Goal: Task Accomplishment & Management: Manage account settings

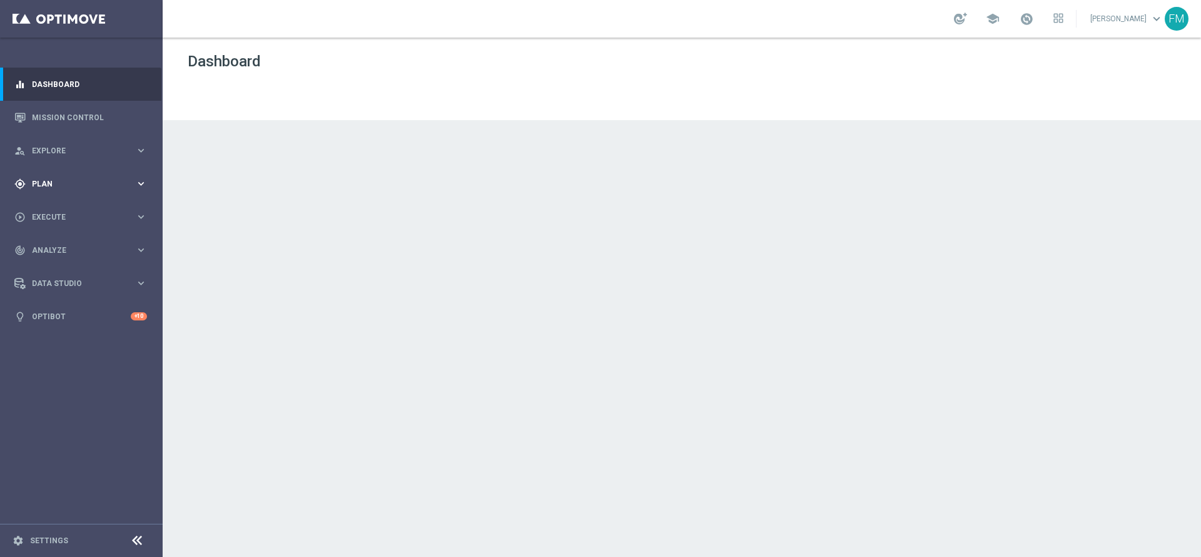
click at [138, 193] on div "gps_fixed Plan keyboard_arrow_right" at bounding box center [80, 183] width 161 height 33
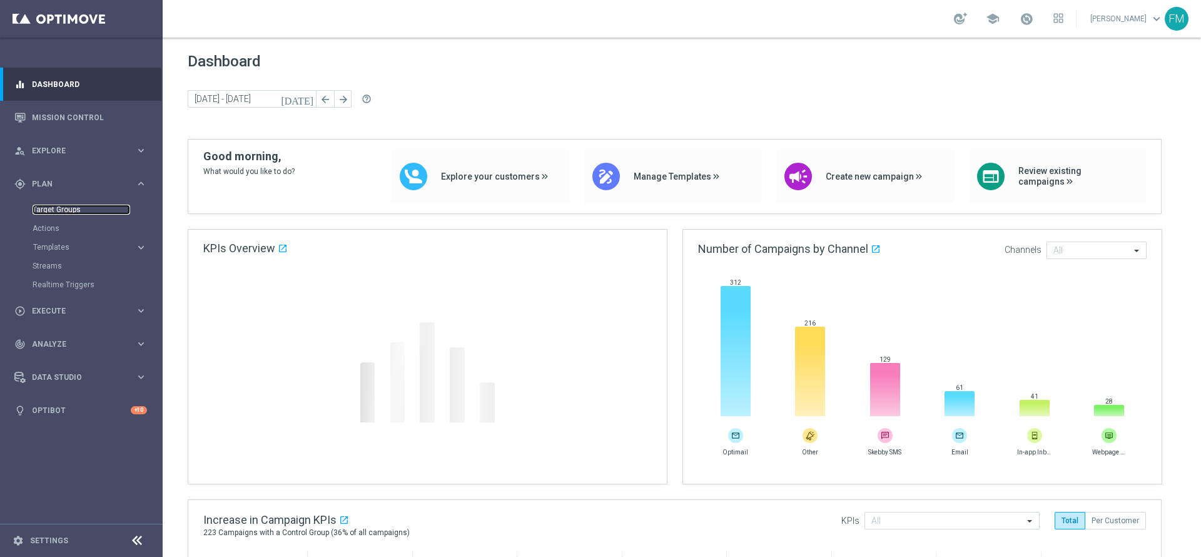
click at [59, 213] on link "Target Groups" at bounding box center [82, 210] width 98 height 10
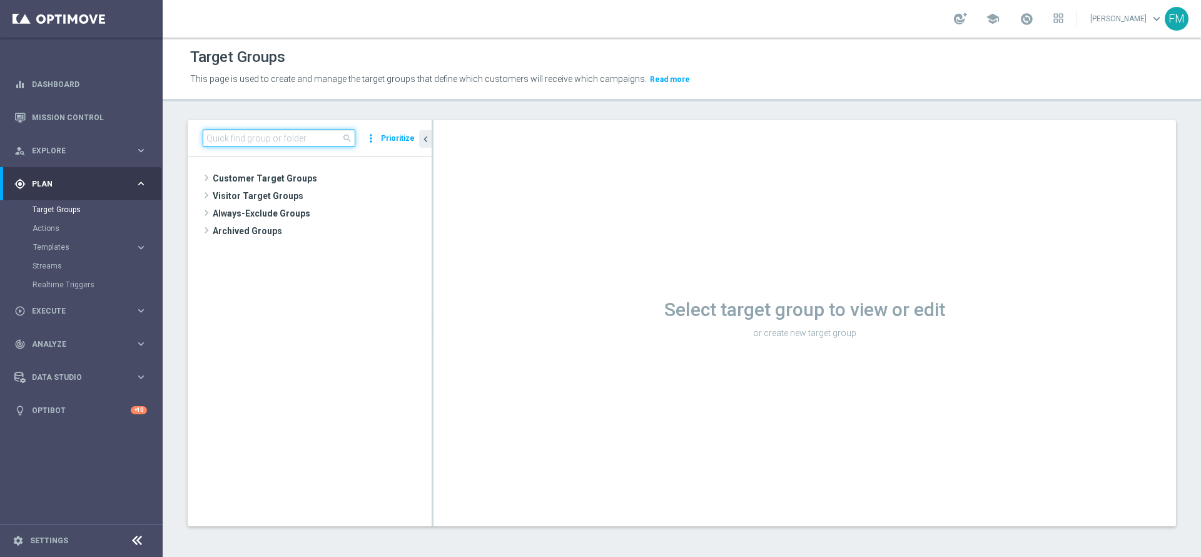
click at [276, 141] on input at bounding box center [279, 138] width 153 height 18
paste input "Reactivated Talent ggr nb lm > 0 1st NO Sport lm"
type input "Reactivated Talent ggr nb lm > 0 1st NO Sport lm"
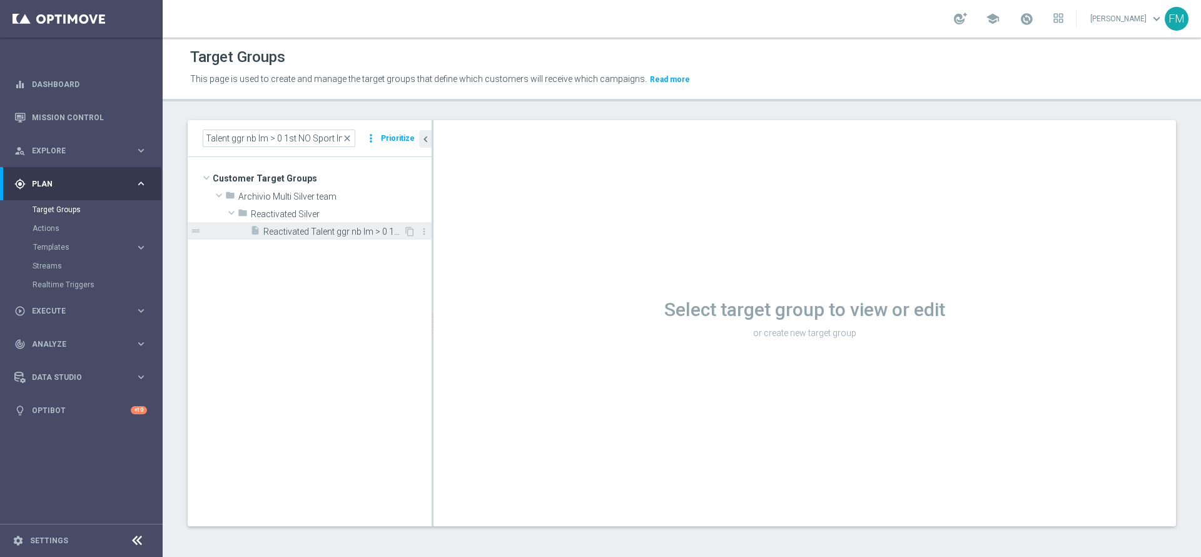
scroll to position [0, 0]
click at [302, 230] on span "Reactivated Talent ggr nb lm > 0 1st NO Sport lm" at bounding box center [333, 231] width 140 height 11
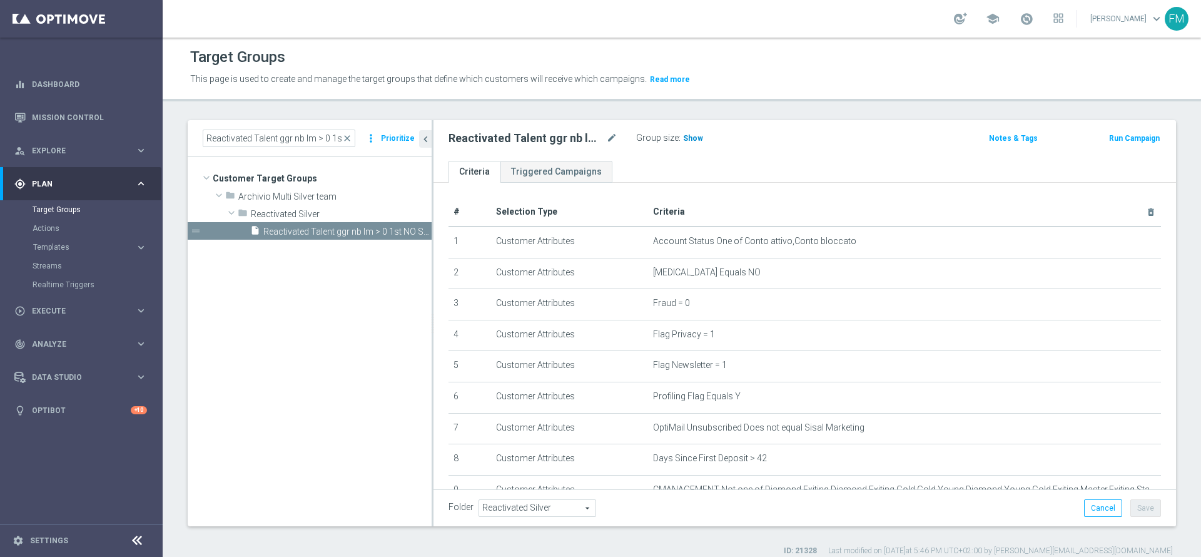
click at [693, 143] on h3 "Show" at bounding box center [693, 138] width 23 height 14
click at [812, 138] on div "Reactivated Talent ggr nb lm > 0 1st NO Sport lm mode_edit Group size : 28,274" at bounding box center [682, 139] width 487 height 20
click at [614, 133] on icon "mode_edit" at bounding box center [611, 138] width 11 height 15
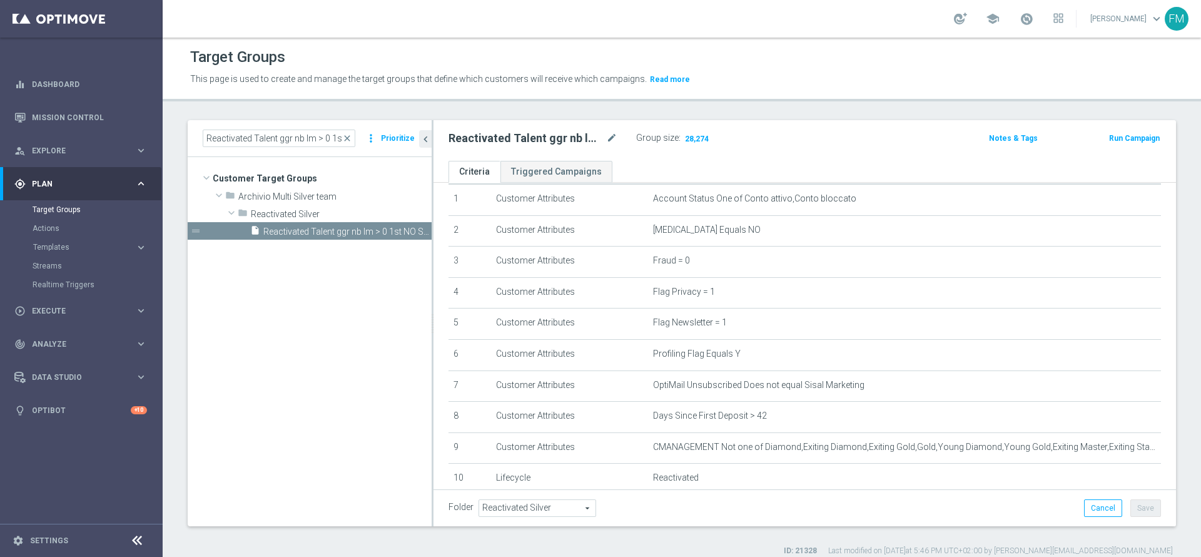
scroll to position [283, 0]
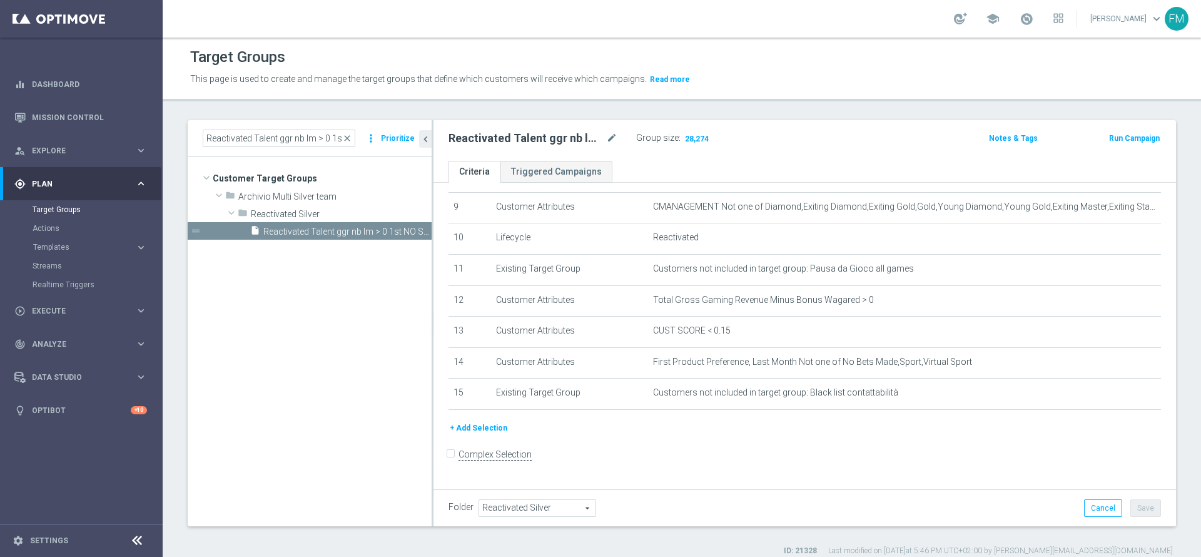
click at [478, 421] on div "# Selection Type Criteria delete_forever 1 Customer Attributes Account Status O…" at bounding box center [804, 168] width 731 height 506
click at [480, 433] on button "+ Add Selection" at bounding box center [478, 428] width 60 height 14
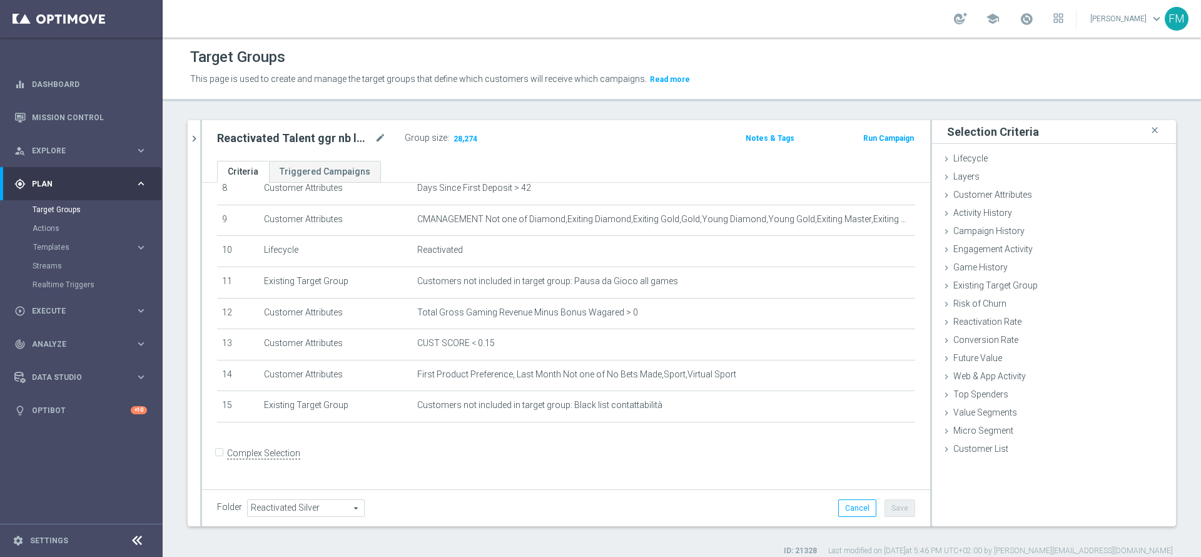
scroll to position [270, 0]
click at [1001, 196] on span "Customer Attributes" at bounding box center [992, 195] width 79 height 10
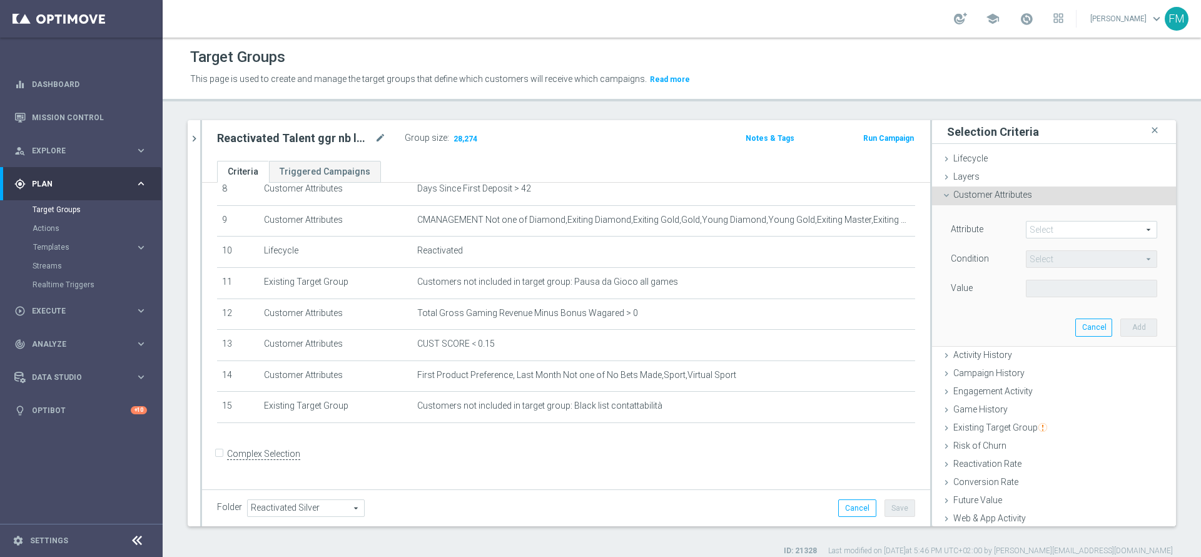
click at [1034, 231] on span at bounding box center [1091, 229] width 130 height 16
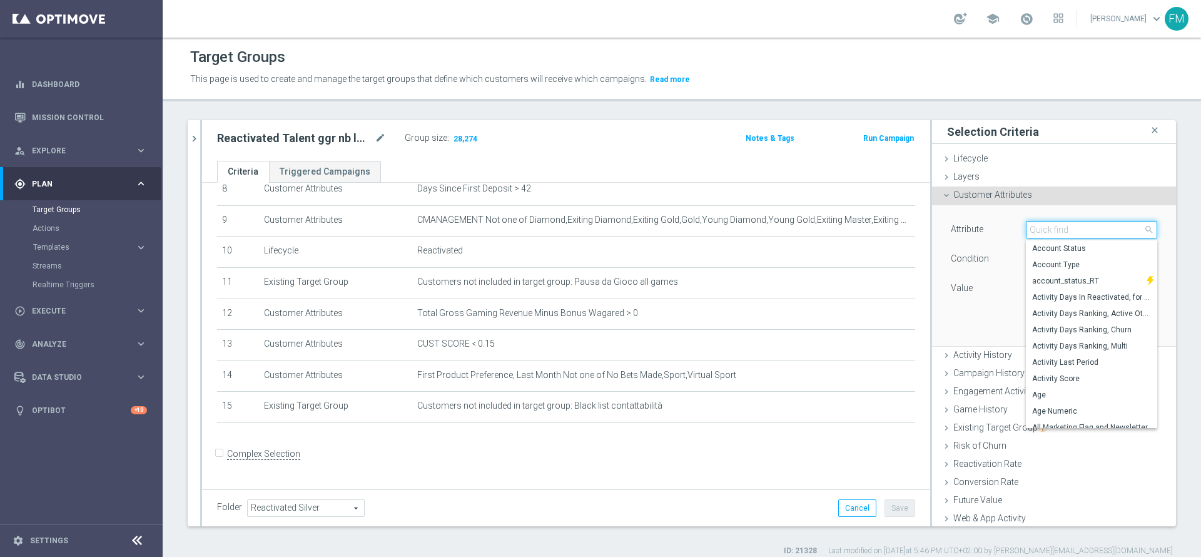
click at [1034, 231] on input "search" at bounding box center [1091, 230] width 131 height 18
type input "AV"
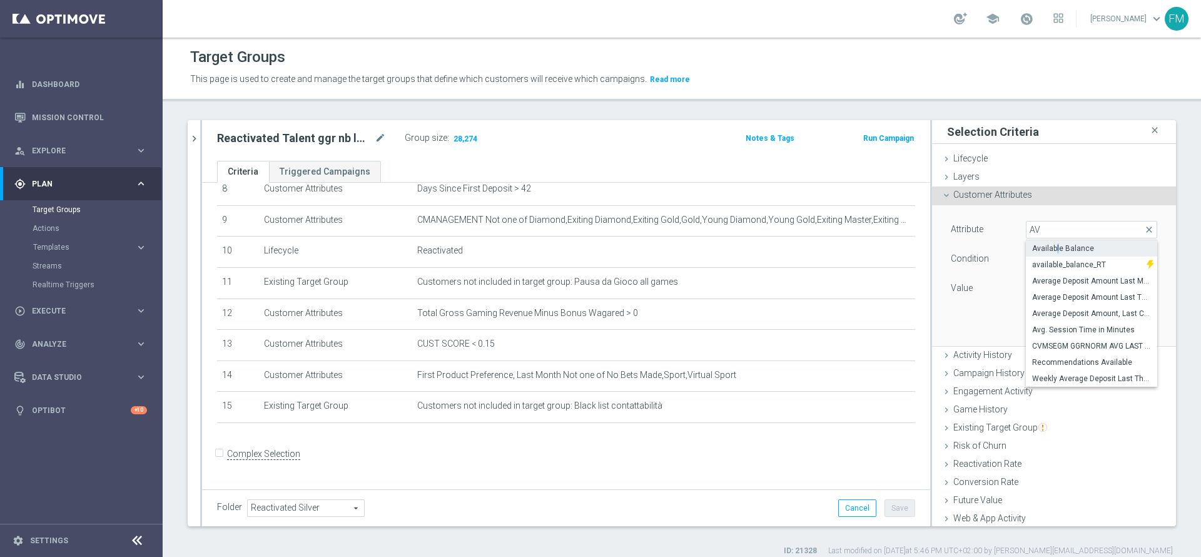
scroll to position [0, 0]
click at [1041, 245] on span "Available Balance" at bounding box center [1091, 248] width 119 height 10
type input "Available Balance"
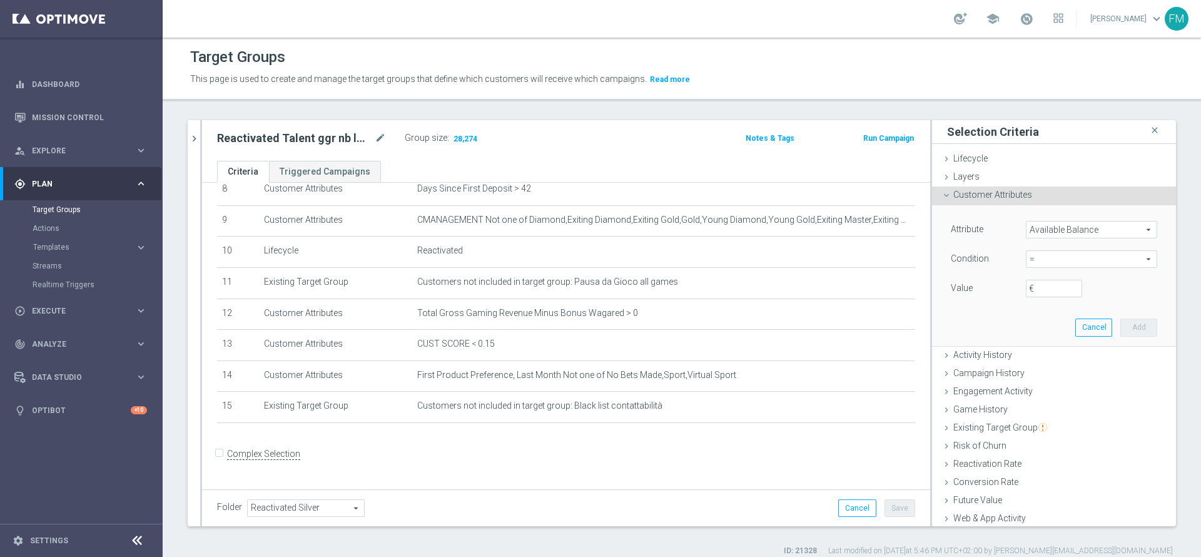
click at [1030, 255] on span "=" at bounding box center [1091, 259] width 130 height 16
click at [1030, 255] on input "search" at bounding box center [1091, 259] width 131 height 18
click at [1032, 340] on span ">" at bounding box center [1091, 343] width 119 height 10
type input ">"
click at [1023, 286] on div "€" at bounding box center [1053, 289] width 75 height 18
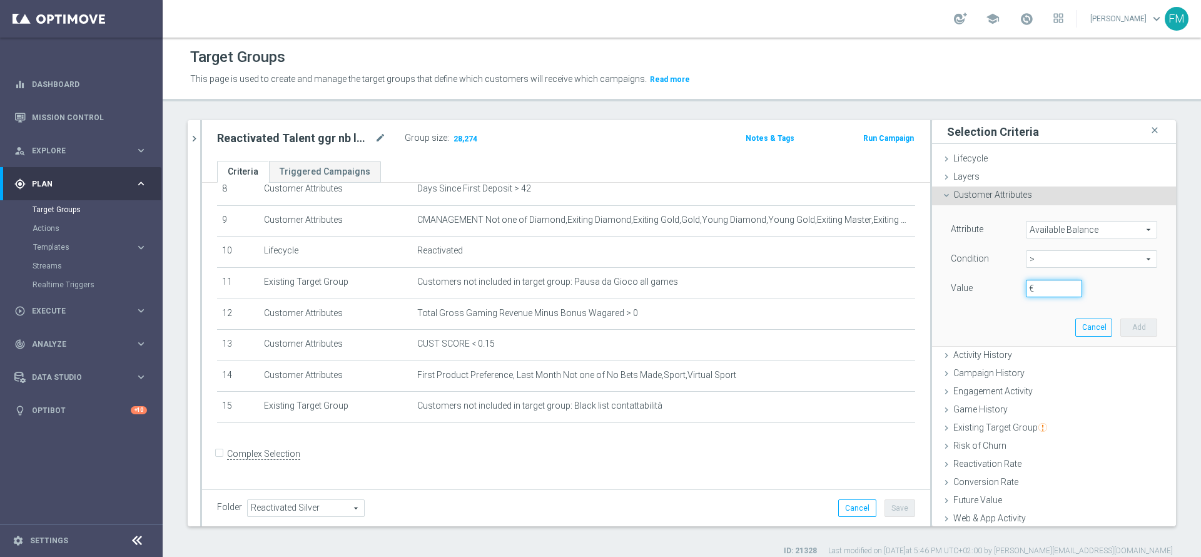
click at [1026, 286] on input "€" at bounding box center [1054, 289] width 56 height 18
type input "5"
click at [1102, 320] on div "Attribute Available Balance Available Balance arrow_drop_down search Condition …" at bounding box center [1053, 275] width 225 height 140
click at [1120, 320] on button "Add" at bounding box center [1138, 327] width 37 height 18
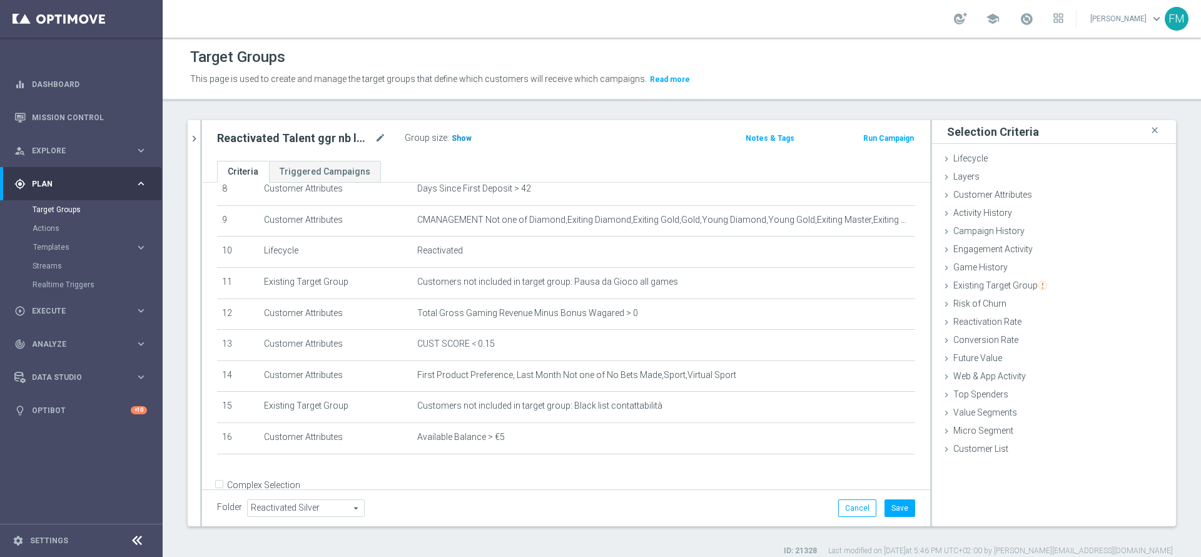
click at [455, 135] on span "Show" at bounding box center [462, 138] width 20 height 9
click at [607, 129] on div "Reactivated Talent ggr nb lm > 0 1st NO Sport lm mode_edit Group size : Show Ca…" at bounding box center [447, 138] width 478 height 18
click at [886, 442] on icon "delete_forever" at bounding box center [891, 437] width 10 height 10
click at [347, 133] on h2 "Reactivated Talent ggr nb lm > 0 1st NO Sport lm" at bounding box center [294, 138] width 155 height 15
click at [375, 139] on icon "mode_edit" at bounding box center [380, 138] width 11 height 15
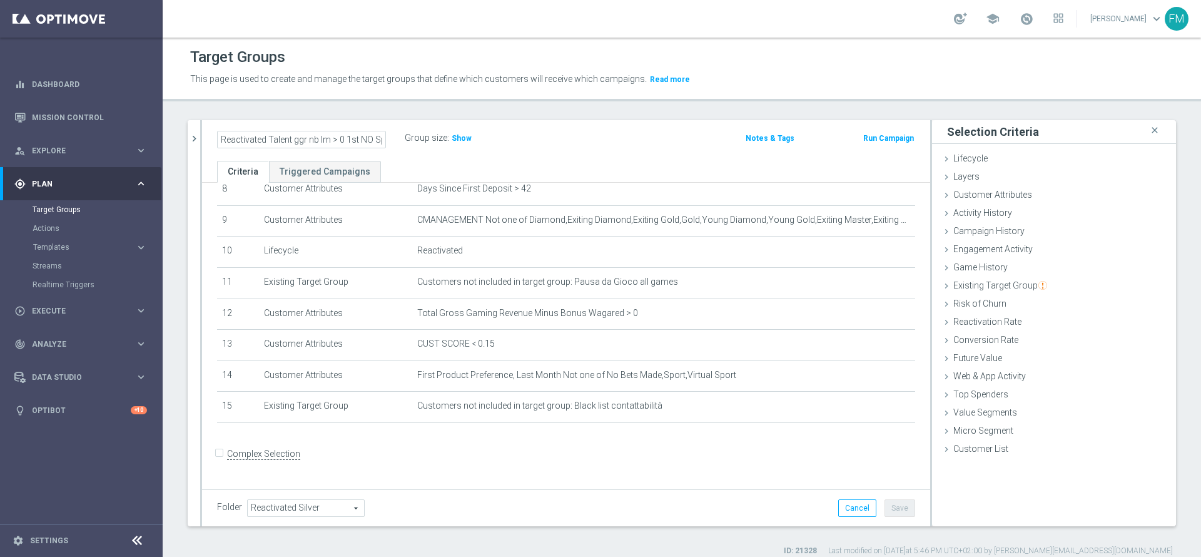
scroll to position [0, 25]
click at [464, 172] on ul "Criteria Triggered Campaigns" at bounding box center [566, 172] width 728 height 22
click at [457, 142] on span "Show" at bounding box center [462, 138] width 20 height 9
click at [190, 144] on icon "chevron_right" at bounding box center [194, 139] width 12 height 12
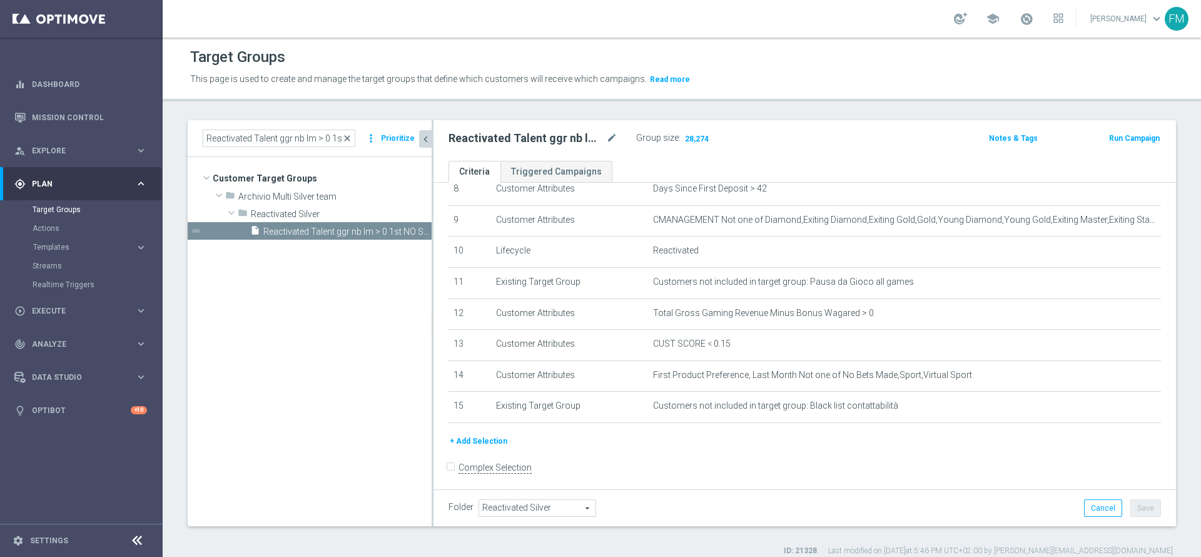
click at [351, 136] on span "close" at bounding box center [347, 138] width 10 height 10
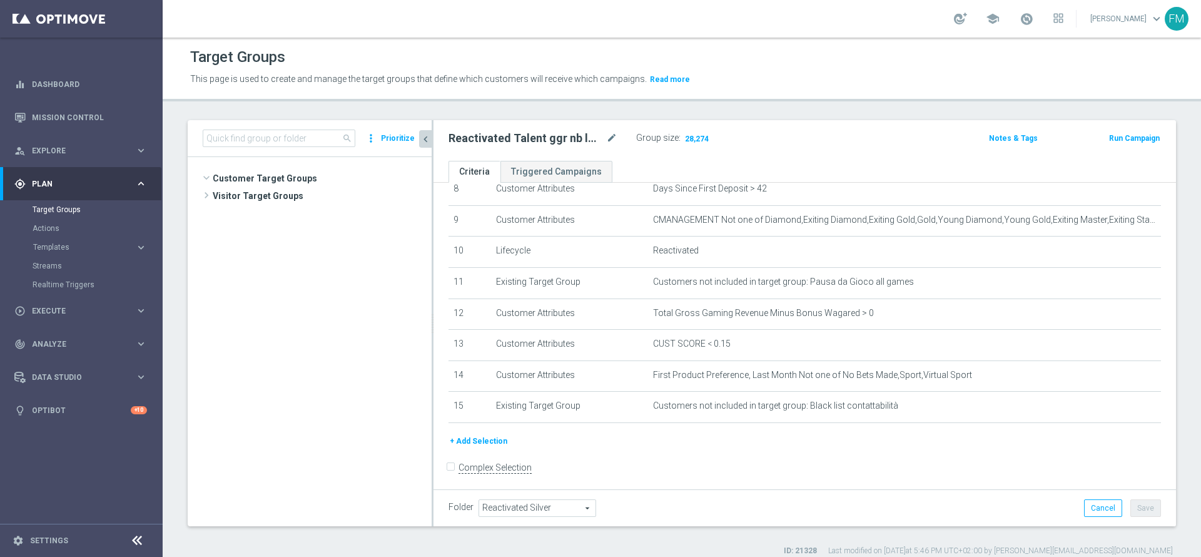
scroll to position [304, 0]
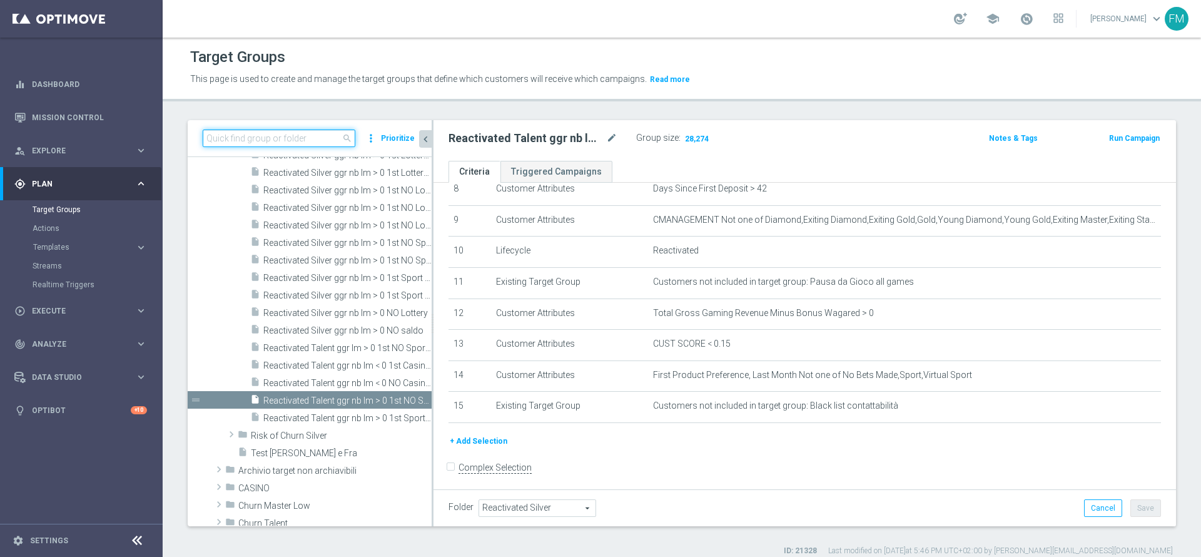
click at [320, 133] on input at bounding box center [279, 138] width 153 height 18
paste input "Reactivated Talent ggr nb lm > 0 1st Sport lm"
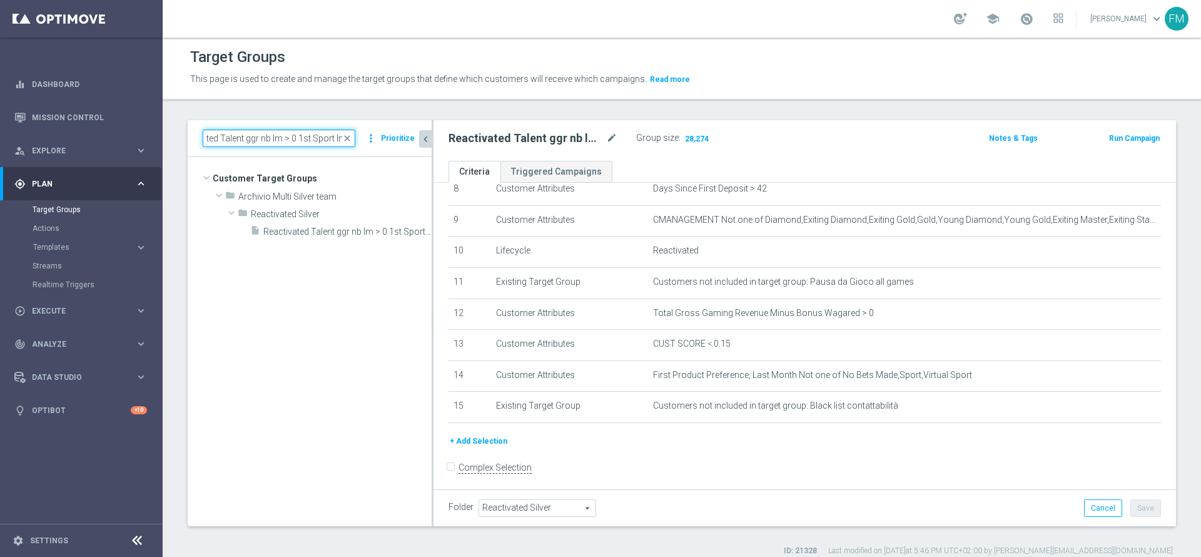
scroll to position [0, 0]
type input "Reactivated Talent ggr nb lm > 0 1st Sport lm"
click at [330, 228] on span "Reactivated Talent ggr nb lm > 0 1st Sport lm" at bounding box center [333, 231] width 140 height 11
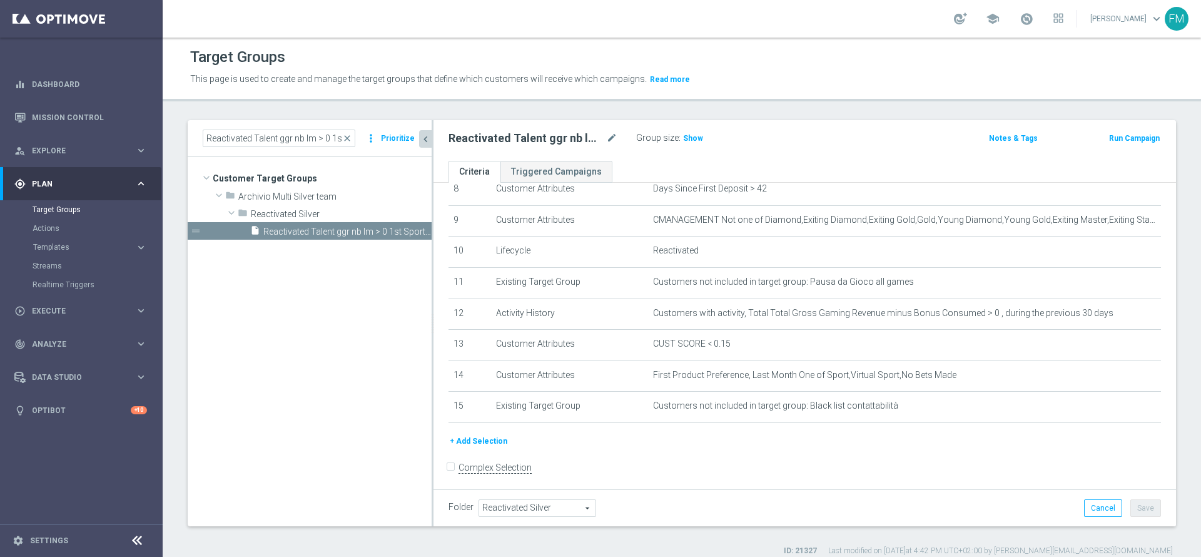
drag, startPoint x: 694, startPoint y: 144, endPoint x: 740, endPoint y: 114, distance: 54.6
click at [694, 144] on h3 "Show" at bounding box center [693, 138] width 23 height 14
click at [352, 138] on span "close" at bounding box center [347, 138] width 10 height 10
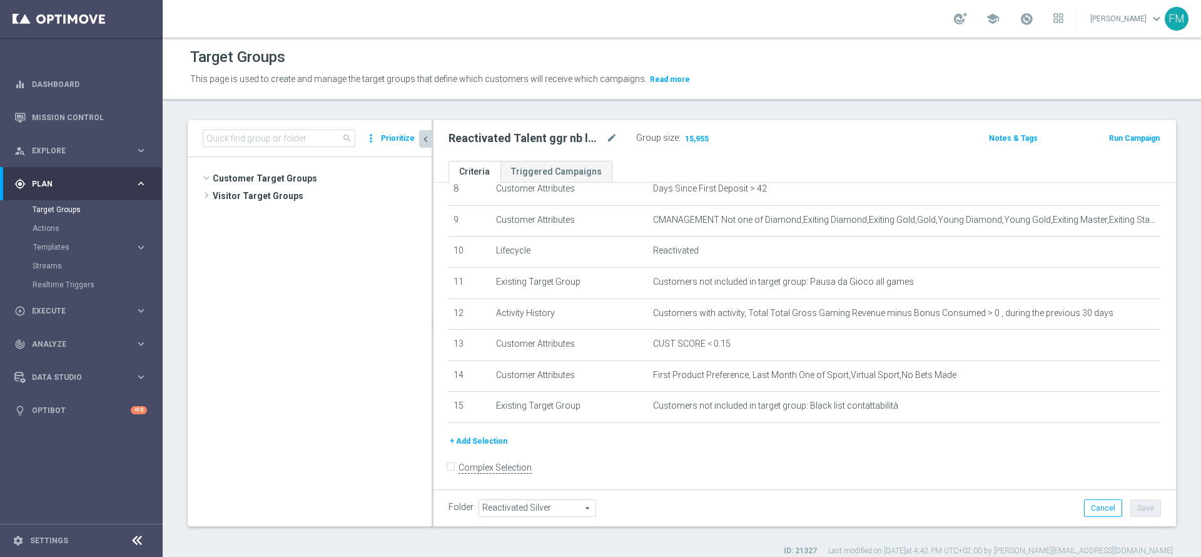
scroll to position [320, 0]
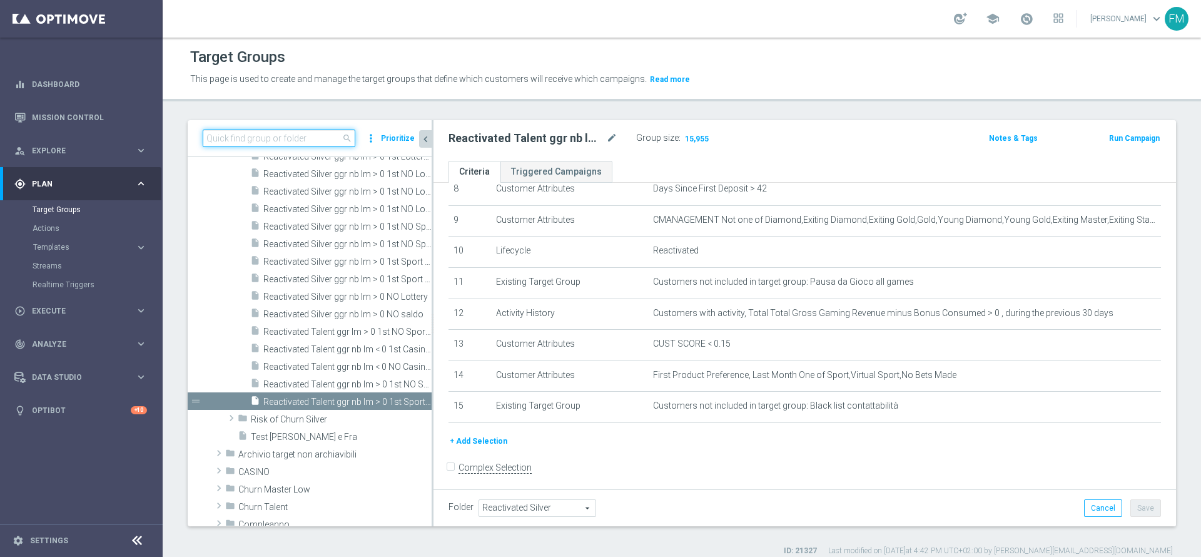
click at [310, 141] on input at bounding box center [279, 138] width 153 height 18
paste input "Reactivated Talent ggr nb lm > 0 no NL"
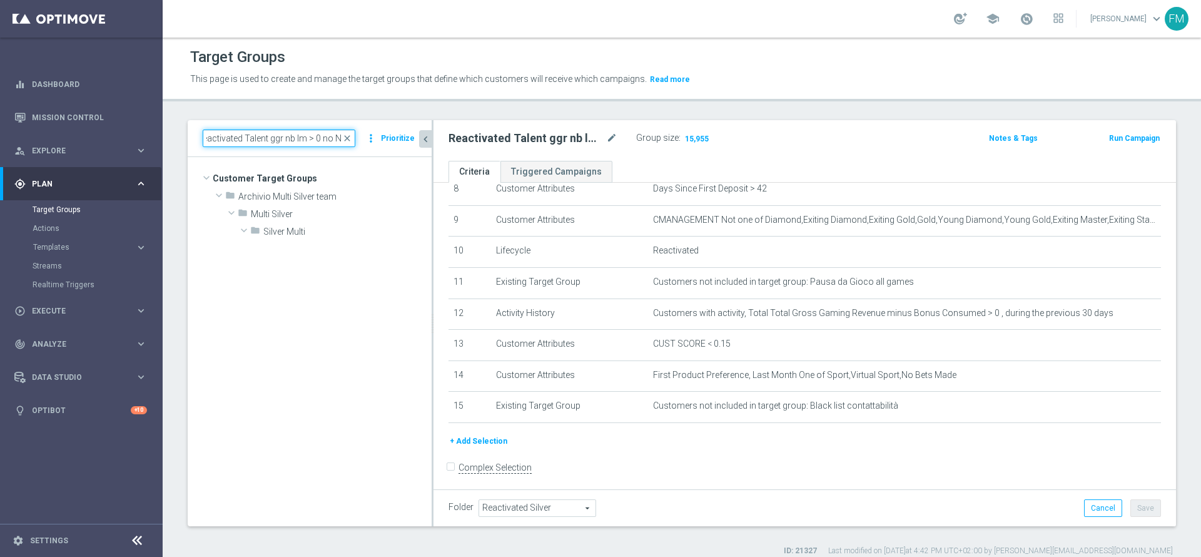
scroll to position [0, 0]
type input "Reactivated Talent ggr nb lm > 0 no NL"
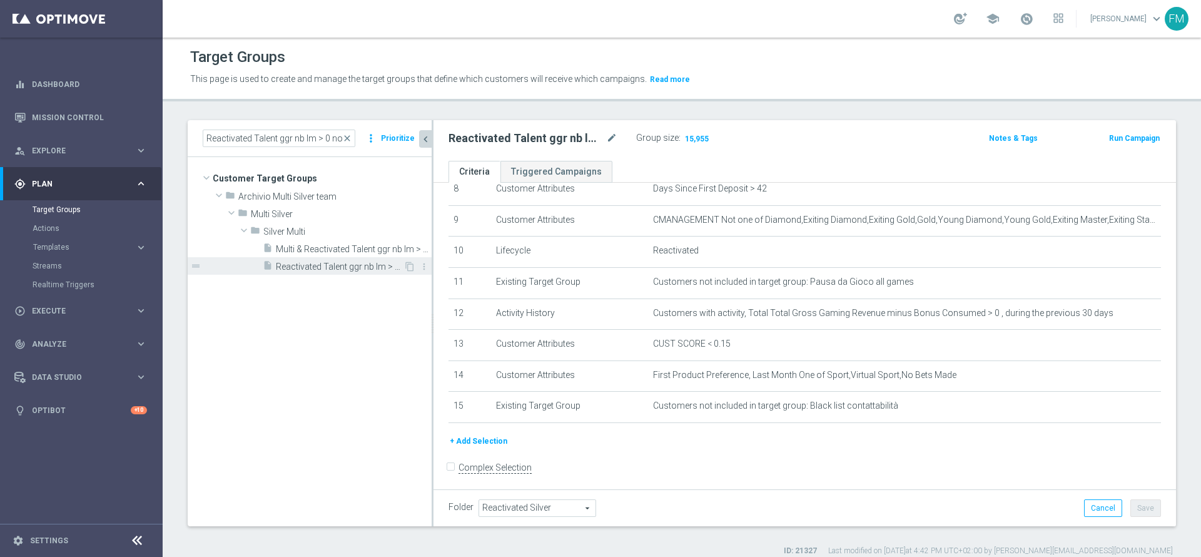
click at [352, 270] on span "Reactivated Talent ggr nb lm > 0 no NL" at bounding box center [340, 266] width 128 height 11
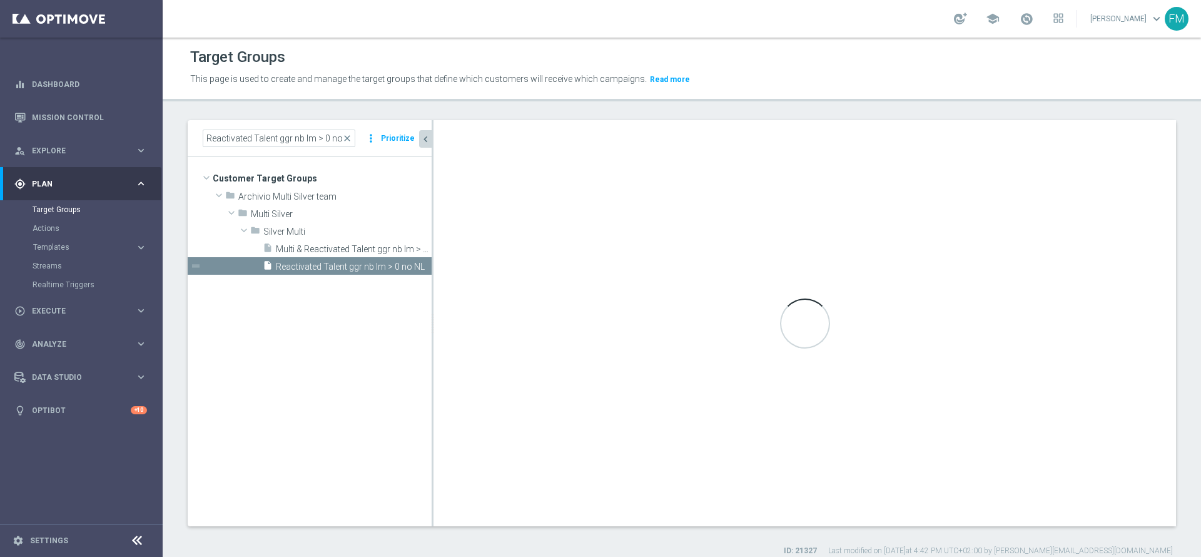
checkbox input "true"
type input "Silver Multi"
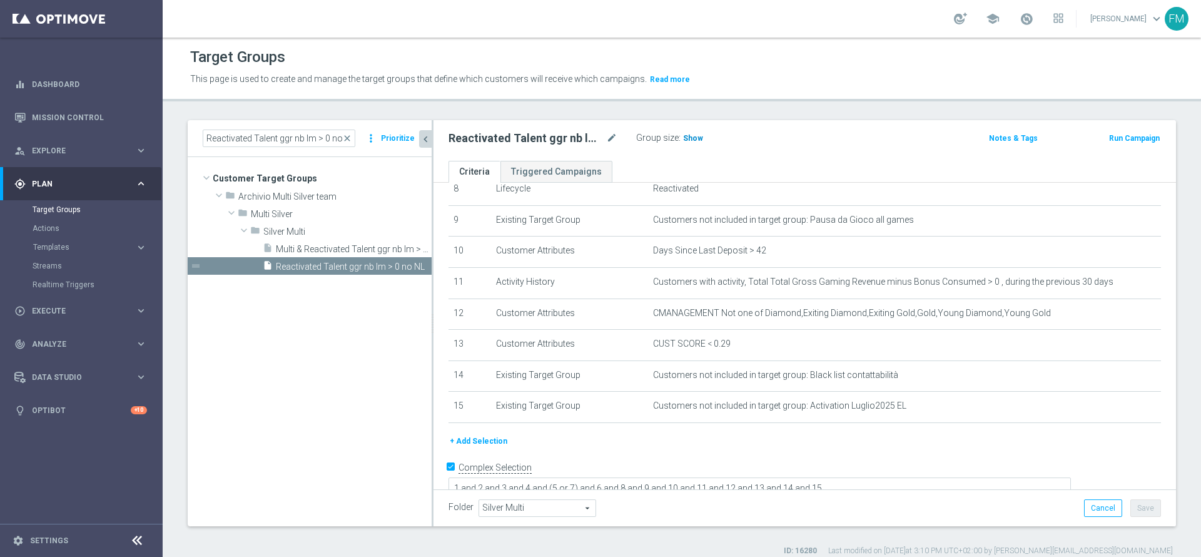
click at [691, 142] on span "Show" at bounding box center [693, 138] width 20 height 9
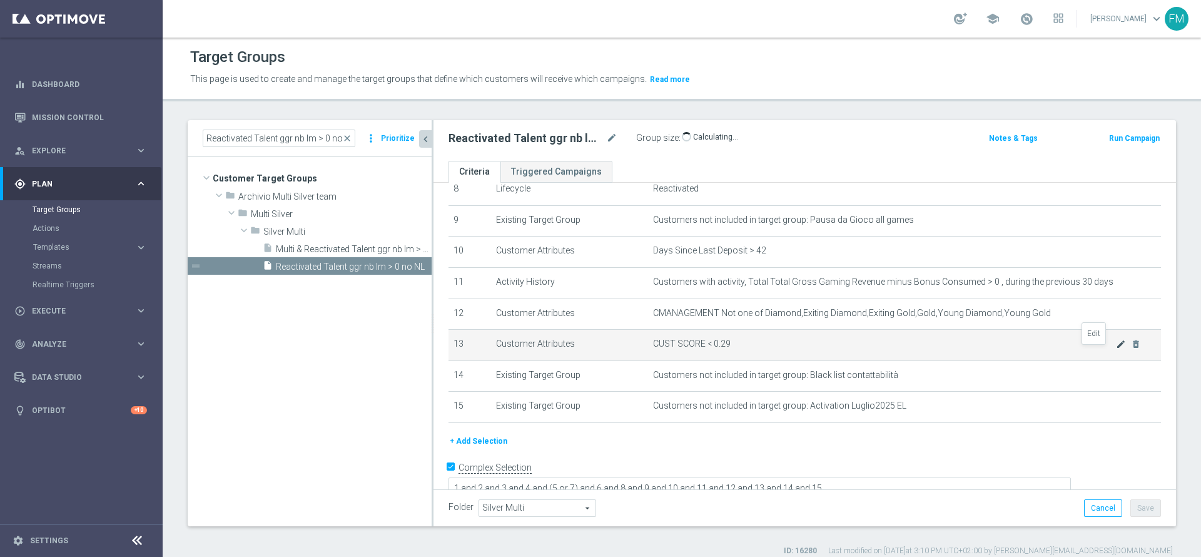
click at [1116, 349] on icon "mode_edit" at bounding box center [1121, 344] width 10 height 10
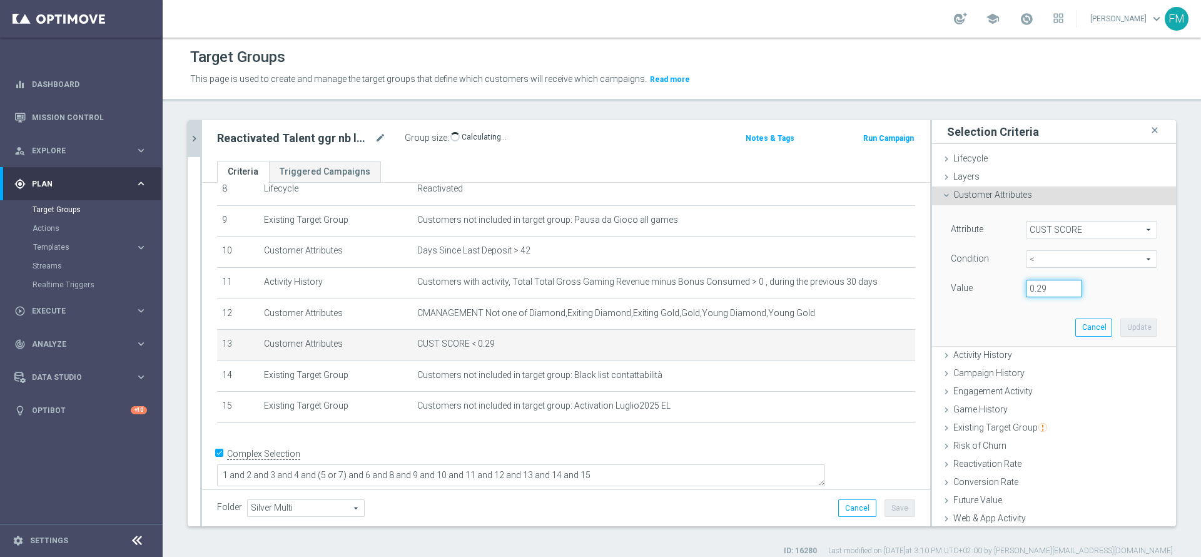
click at [1030, 285] on input "0.29" at bounding box center [1054, 289] width 56 height 18
type input "0"
click at [1030, 285] on input "0" at bounding box center [1054, 289] width 56 height 18
type input "0.15"
click at [1120, 330] on button "Update" at bounding box center [1138, 327] width 37 height 18
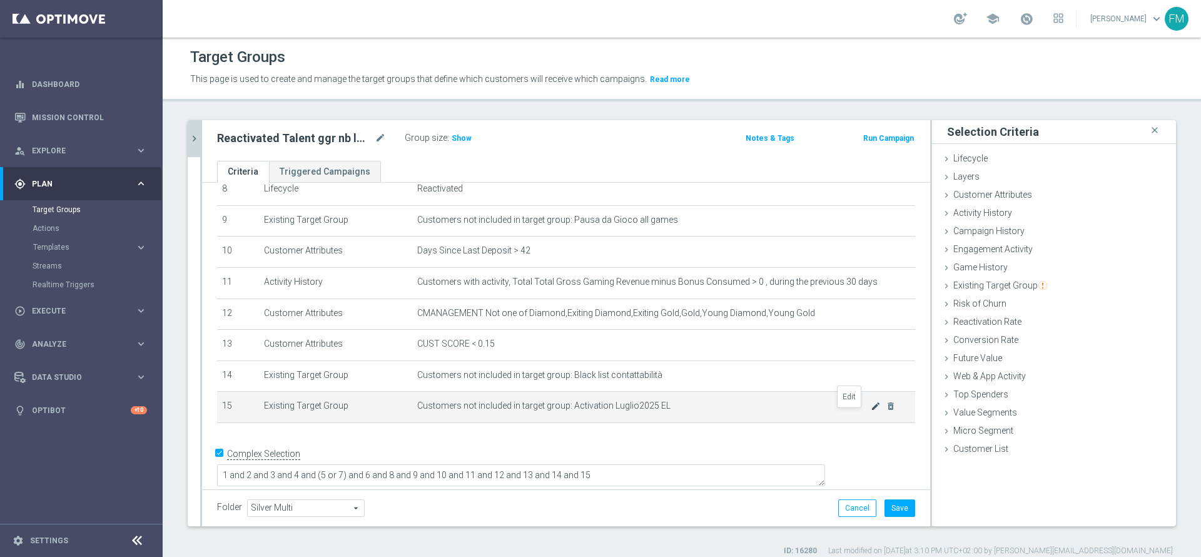
click at [871, 411] on icon "mode_edit" at bounding box center [876, 406] width 10 height 10
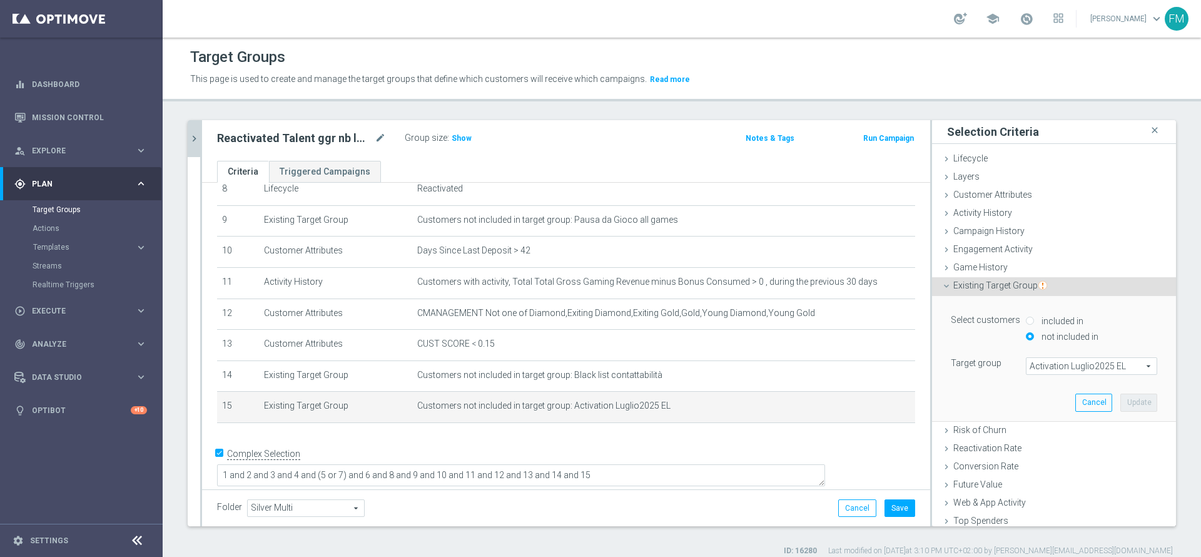
click at [1035, 359] on span "Activation Luglio2025 EL" at bounding box center [1091, 366] width 130 height 16
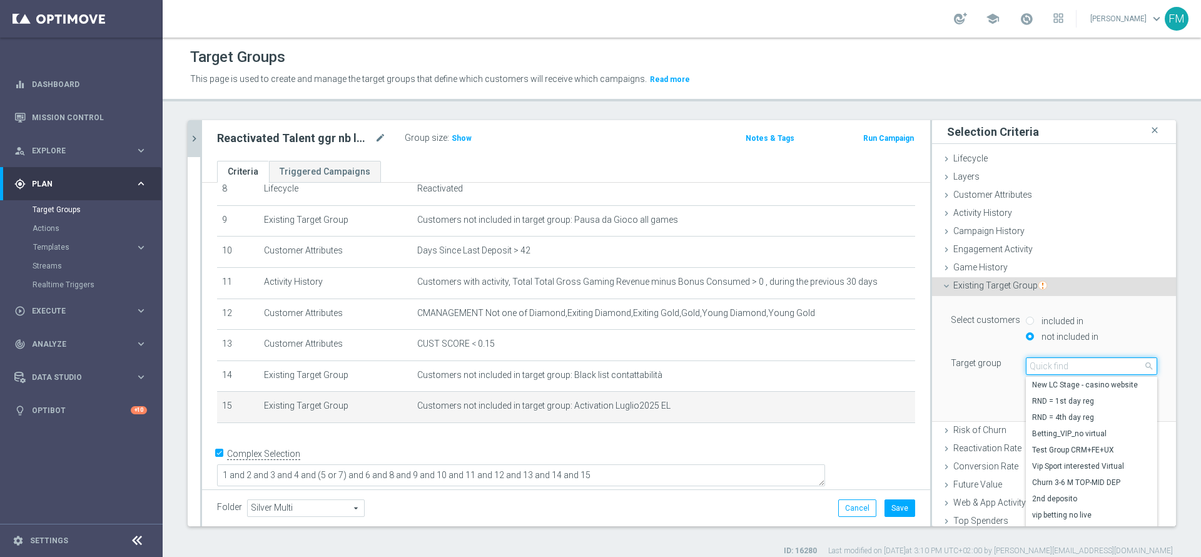
click at [1035, 359] on input "search" at bounding box center [1091, 366] width 131 height 18
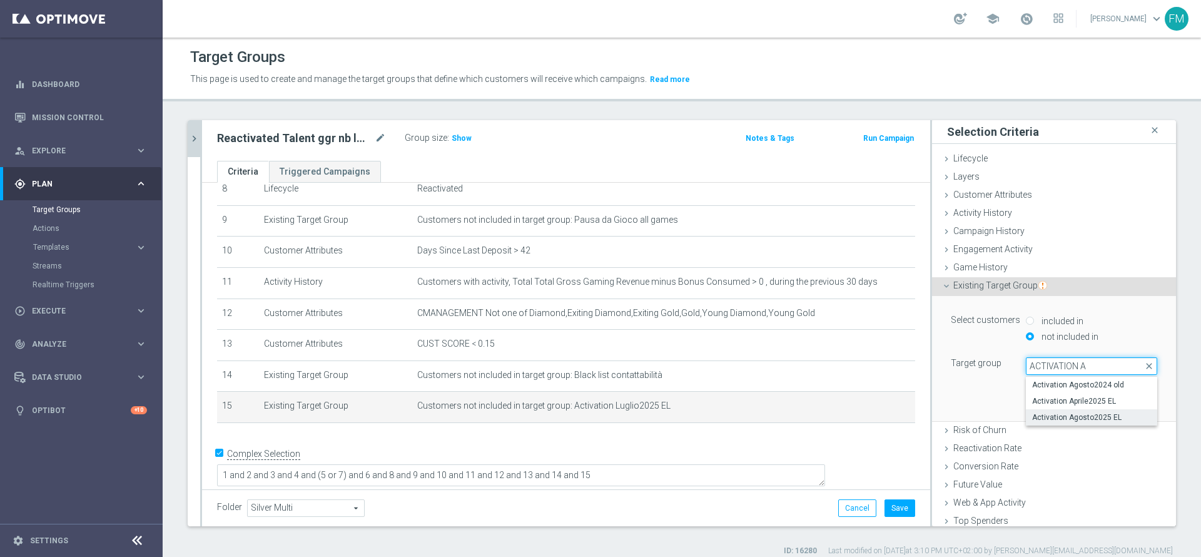
type input "ACTIVATION A"
click at [1051, 419] on span "Activation Agosto2025 EL" at bounding box center [1091, 417] width 119 height 10
type input "Activation Agosto2025 EL"
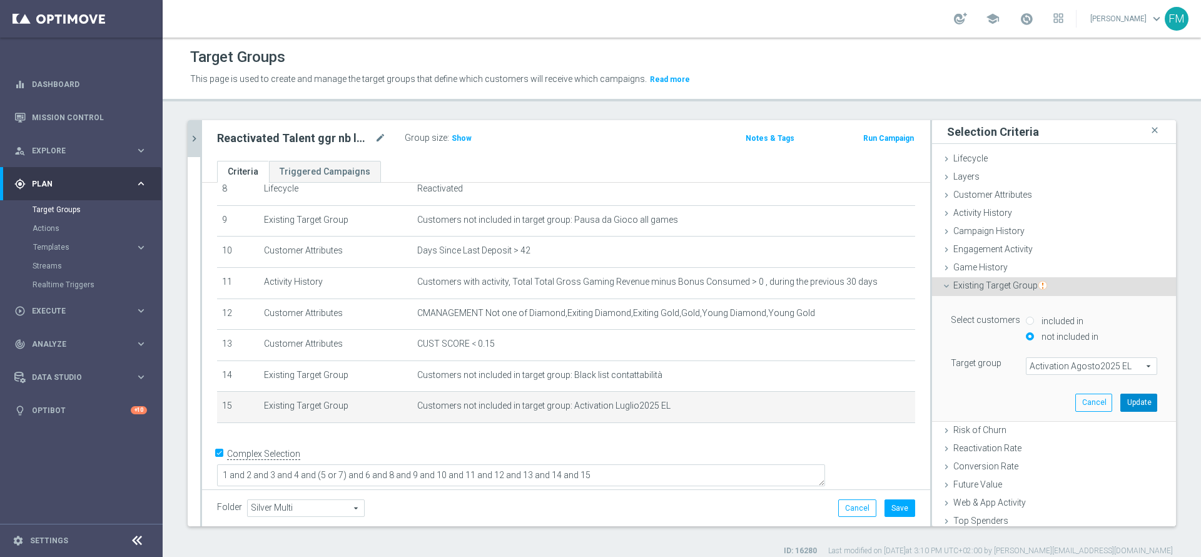
click at [1120, 394] on button "Update" at bounding box center [1138, 402] width 37 height 18
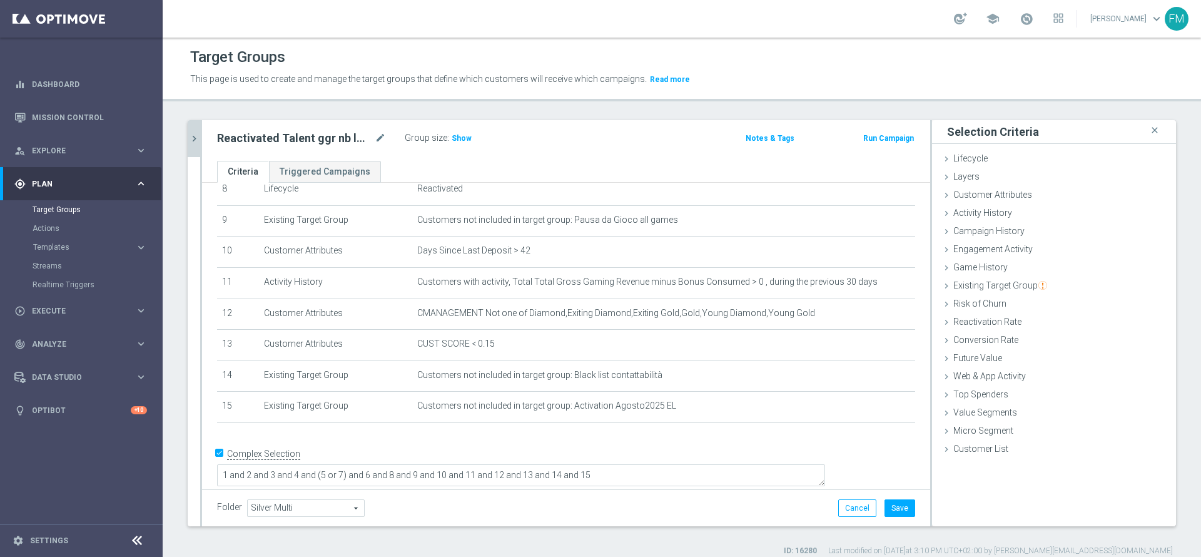
click at [885, 498] on div "Folder Silver Multi Silver Multi arrow_drop_down search Cancel Save Saving..." at bounding box center [566, 507] width 728 height 37
click at [887, 503] on button "Save" at bounding box center [899, 508] width 31 height 18
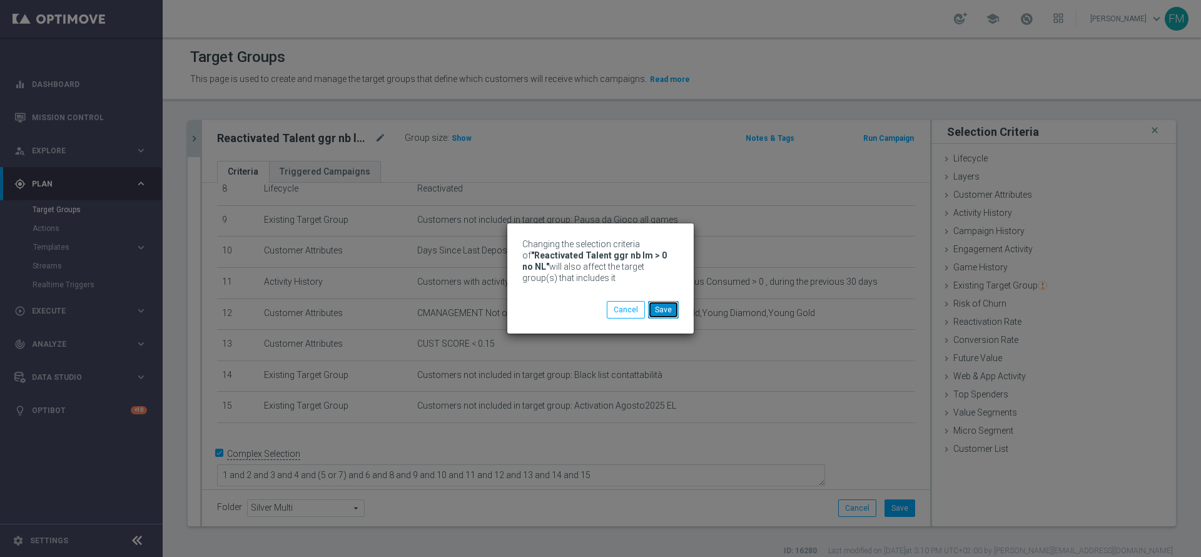
click at [661, 312] on button "Save" at bounding box center [663, 310] width 31 height 18
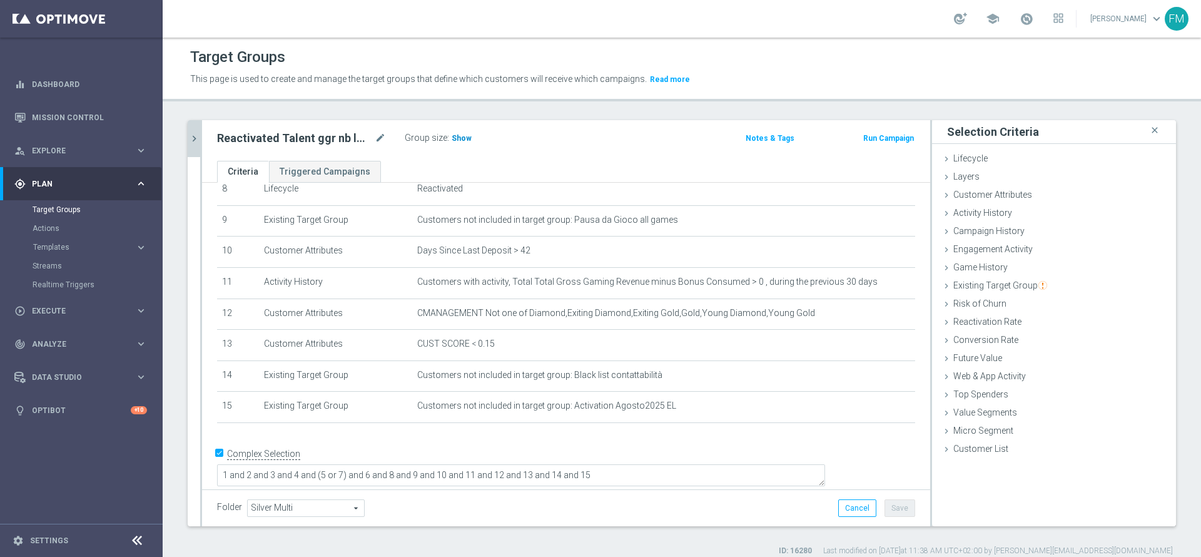
click at [453, 134] on span "Show" at bounding box center [462, 138] width 20 height 9
click at [1014, 196] on span "Customer Attributes" at bounding box center [992, 195] width 79 height 10
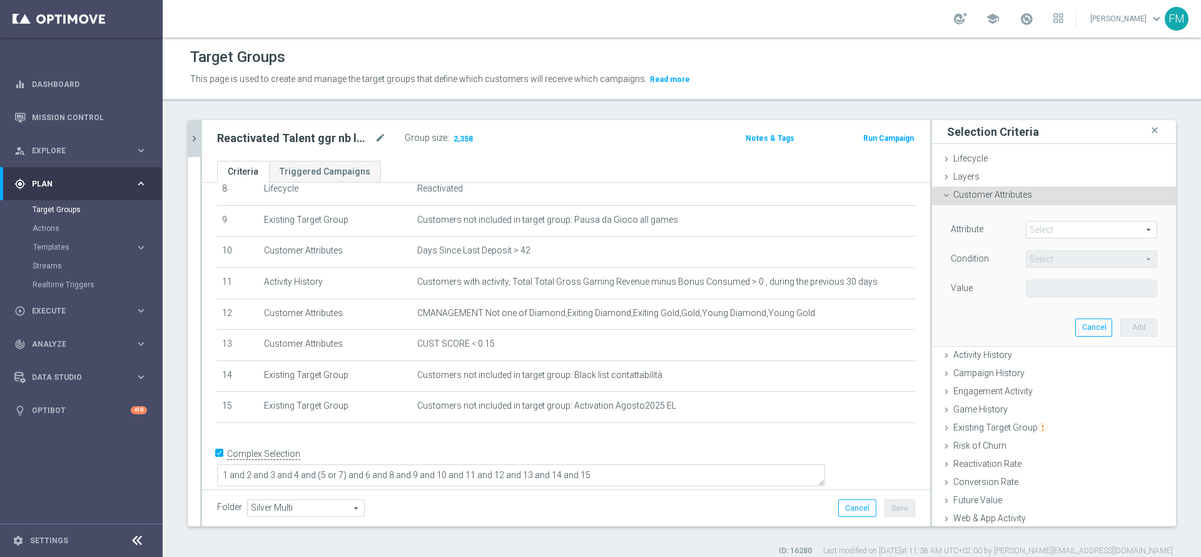
click at [1048, 228] on span at bounding box center [1091, 229] width 130 height 16
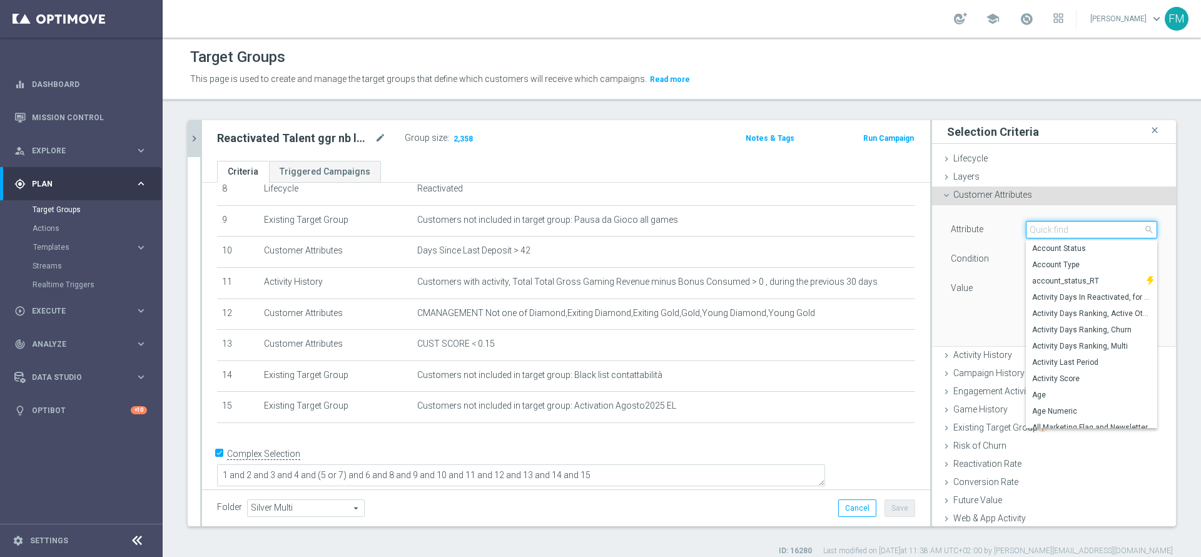
click at [1048, 228] on input "search" at bounding box center [1091, 230] width 131 height 18
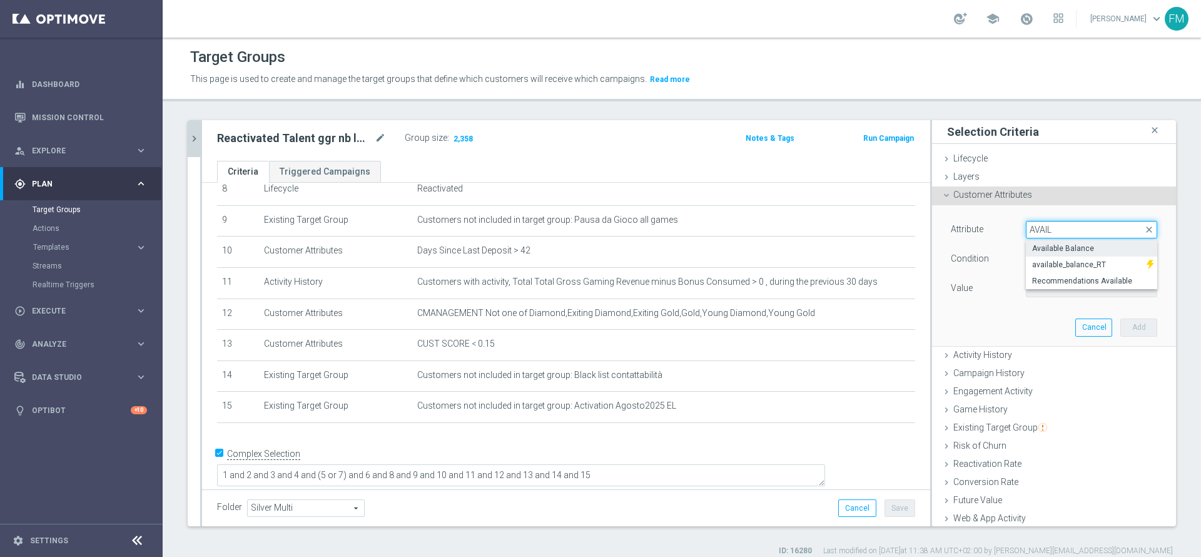
type input "AVAIL"
click at [1048, 249] on span "Available Balance" at bounding box center [1091, 248] width 119 height 10
type input "Available Balance"
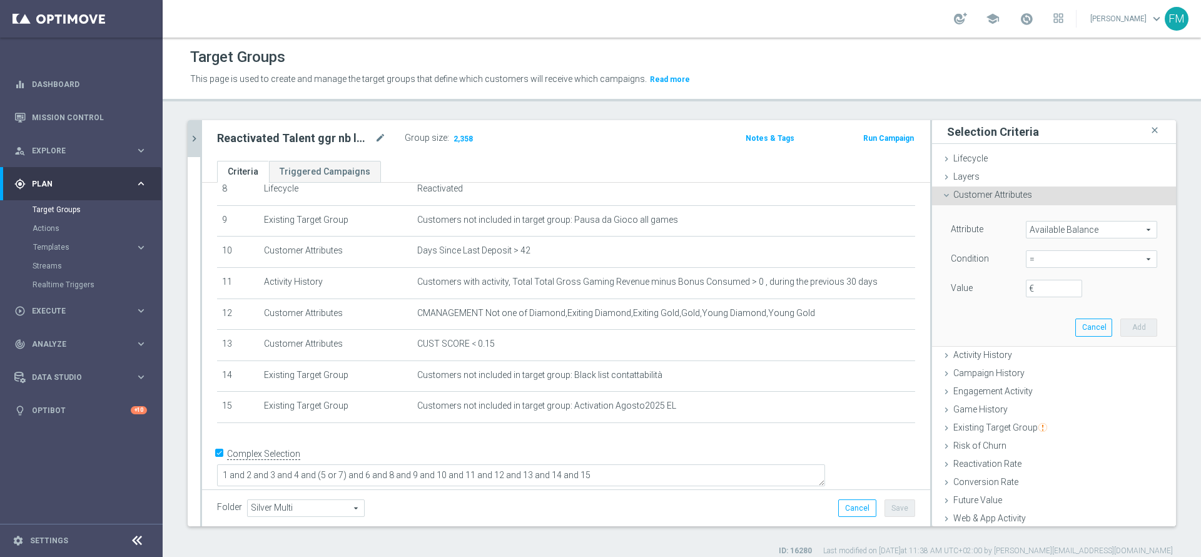
click at [1051, 260] on span "=" at bounding box center [1091, 259] width 130 height 16
click at [1032, 347] on span ">" at bounding box center [1091, 343] width 119 height 10
type input ">"
click at [1038, 290] on input "€" at bounding box center [1054, 289] width 56 height 18
type input "5"
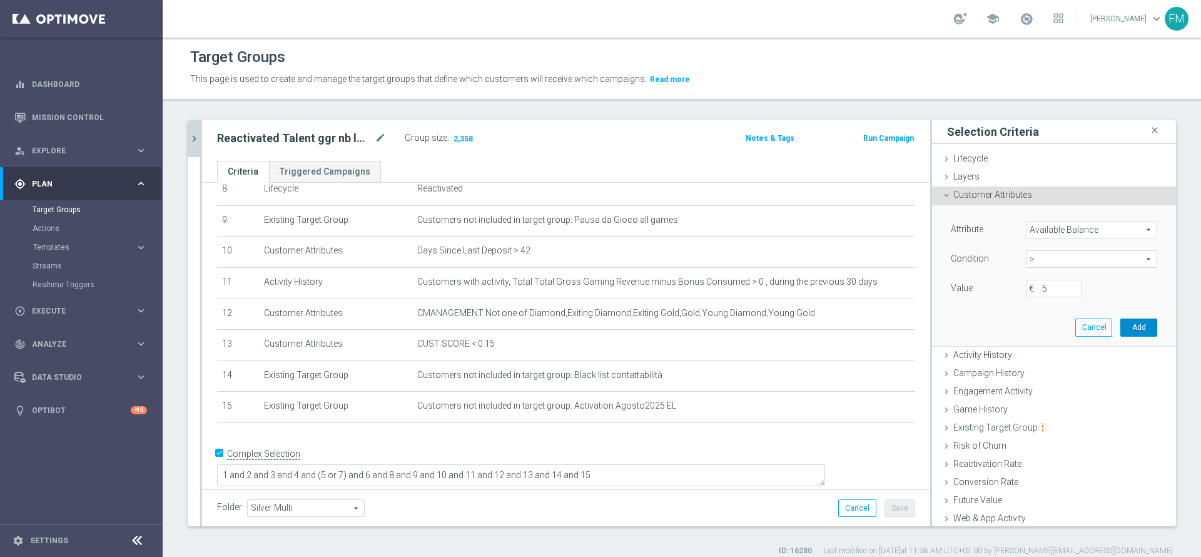
click at [1120, 326] on button "Add" at bounding box center [1138, 327] width 37 height 18
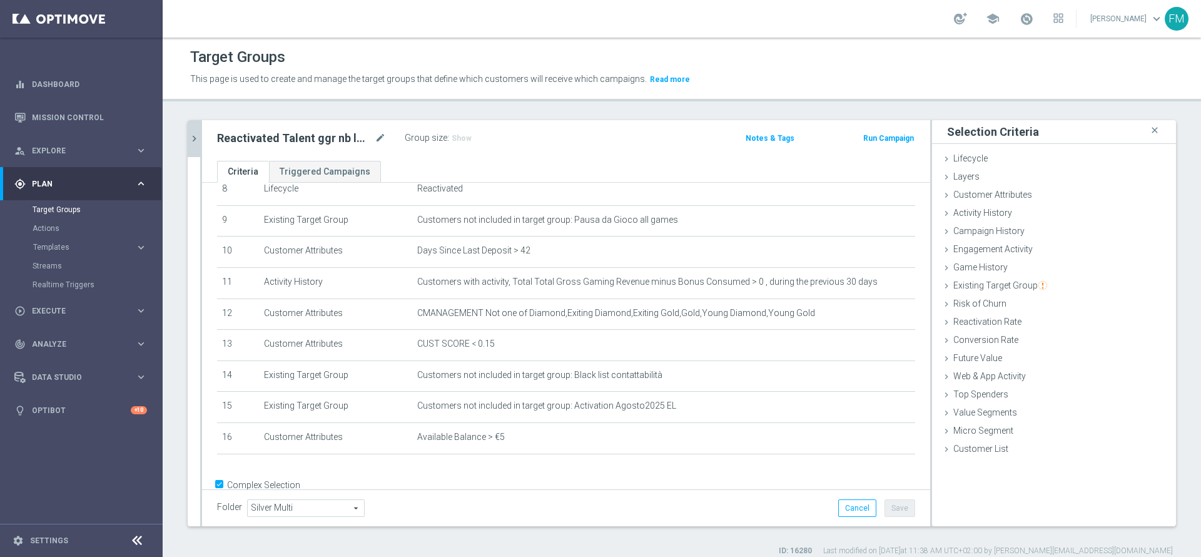
scroll to position [304, 0]
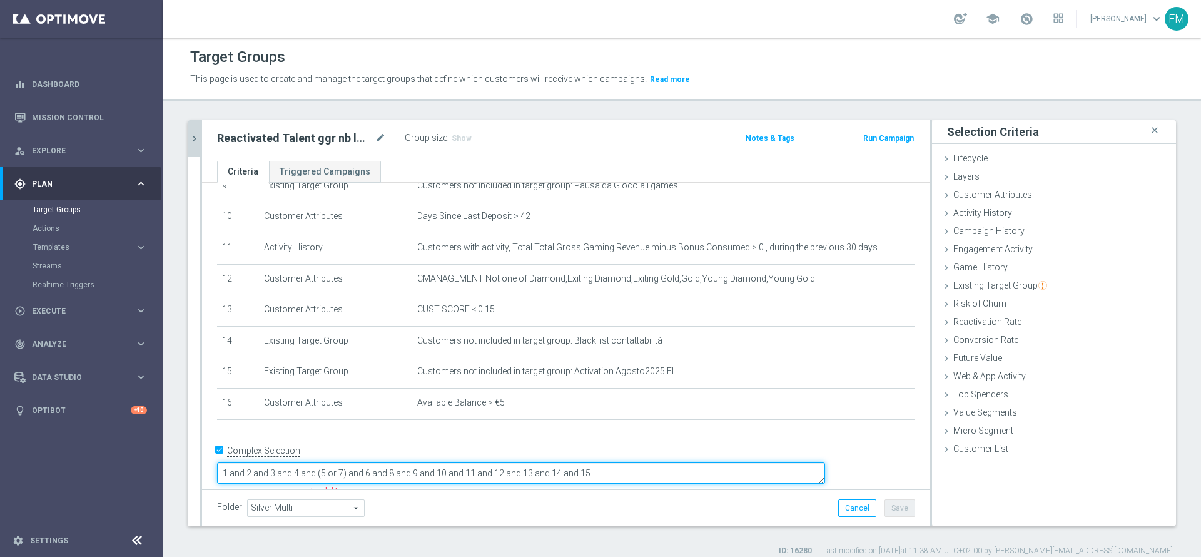
click at [699, 463] on textarea "1 and 2 and 3 and 4 and (5 or 7) and 6 and 8 and 9 and 10 and 11 and 12 and 13 …" at bounding box center [521, 473] width 608 height 22
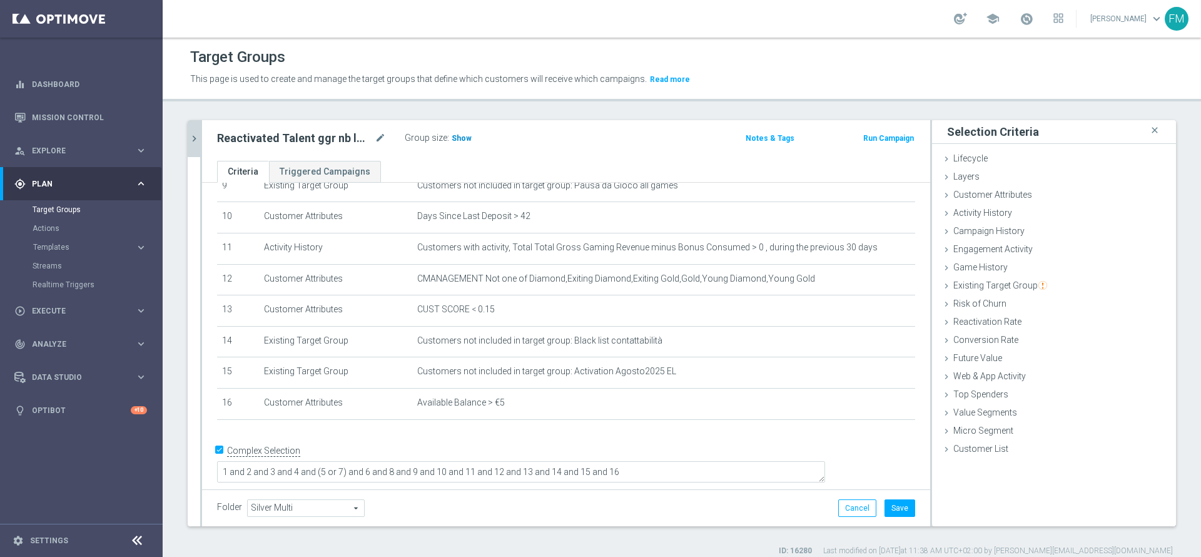
scroll to position [303, 0]
click at [461, 134] on span "Show" at bounding box center [462, 138] width 20 height 9
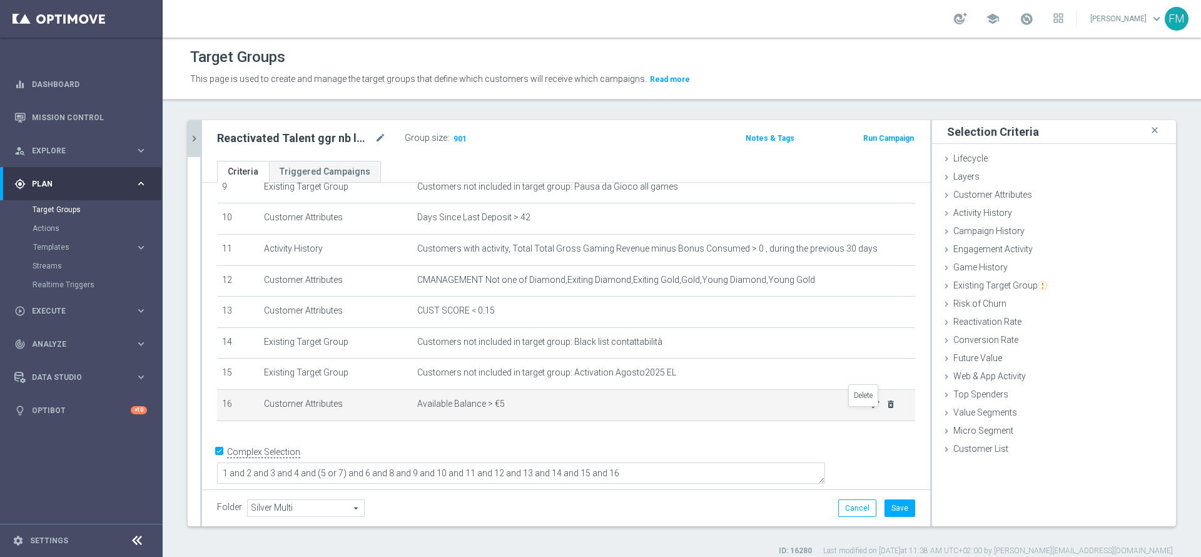
click at [886, 409] on icon "delete_forever" at bounding box center [891, 404] width 10 height 10
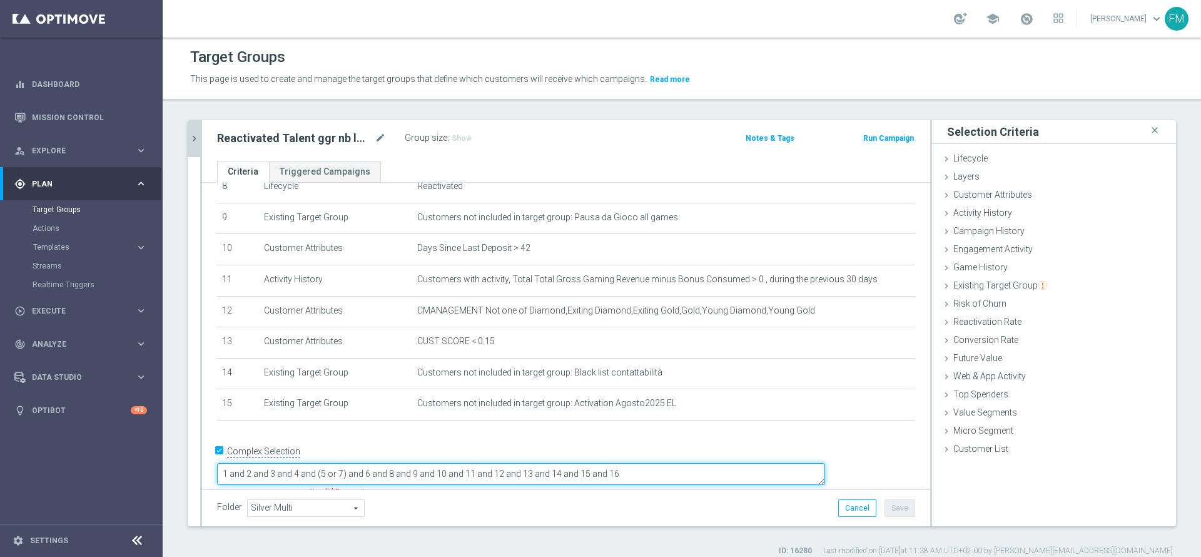
drag, startPoint x: 754, startPoint y: 463, endPoint x: 675, endPoint y: 466, distance: 78.8
click at [675, 466] on textarea "1 and 2 and 3 and 4 and (5 or 7) and 6 and 8 and 9 and 10 and 11 and 12 and 13 …" at bounding box center [521, 474] width 608 height 22
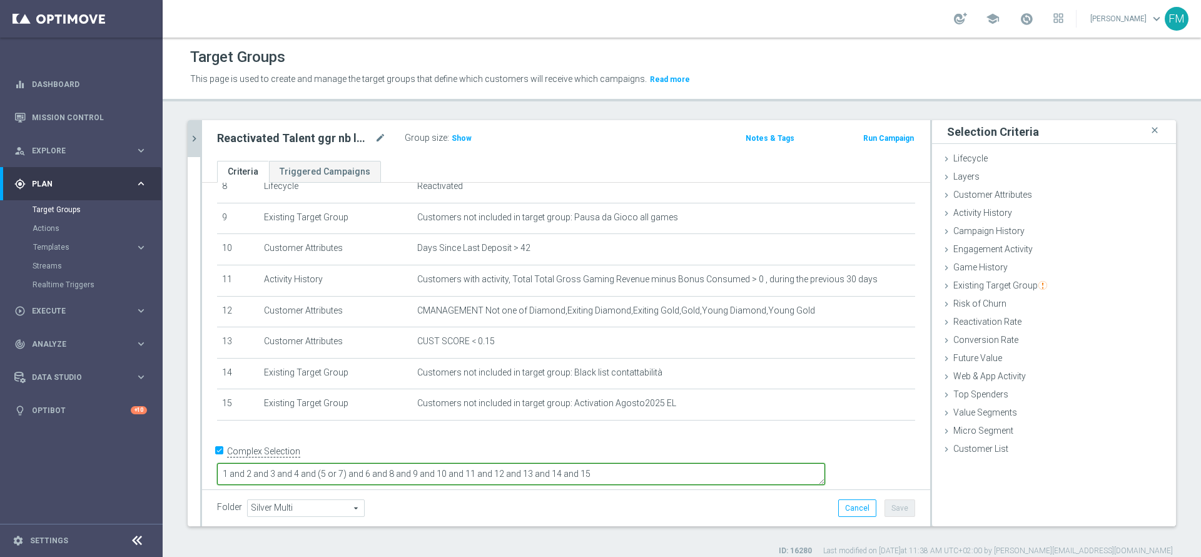
type textarea "1 and 2 and 3 and 4 and (5 or 7) and 6 and 8 and 9 and 10 and 11 and 12 and 13 …"
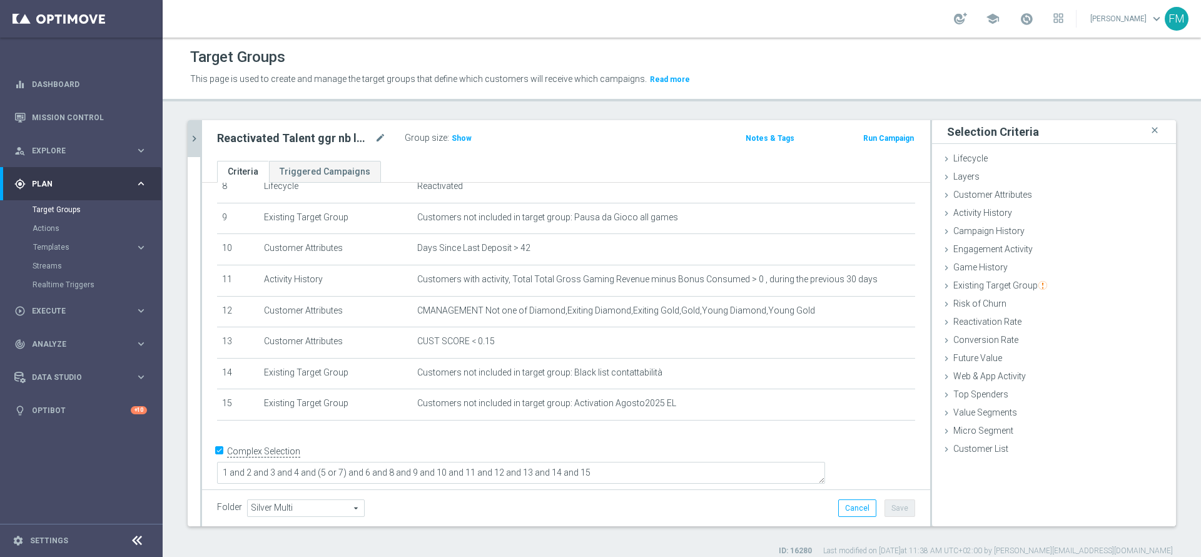
scroll to position [271, 0]
click at [709, 522] on div "Folder Silver Multi Silver Multi arrow_drop_down search Cancel Save Saving..." at bounding box center [566, 507] width 728 height 37
click at [455, 136] on span "Show" at bounding box center [462, 138] width 20 height 9
click at [838, 505] on button "Cancel" at bounding box center [857, 508] width 38 height 18
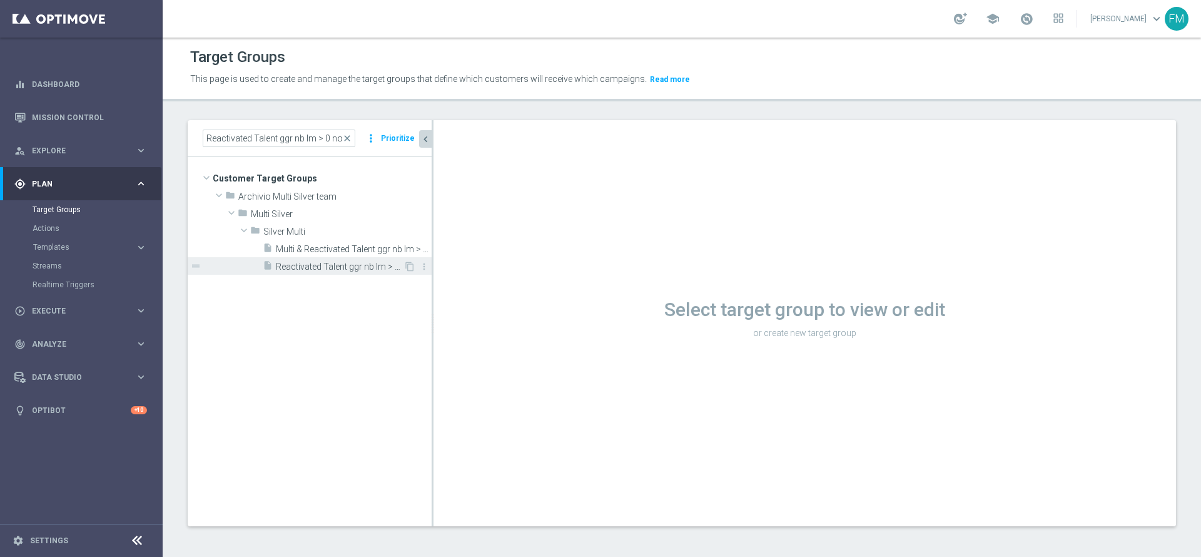
click at [368, 267] on span "Reactivated Talent ggr nb lm > 0 no NL" at bounding box center [340, 266] width 128 height 11
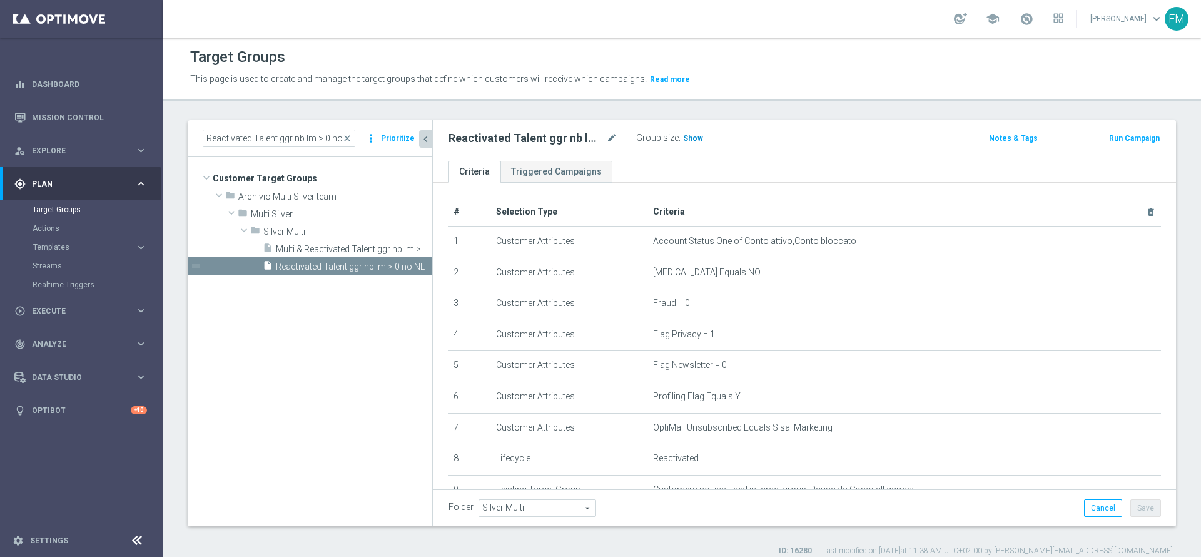
click at [692, 141] on span "Show" at bounding box center [693, 138] width 20 height 9
click at [351, 138] on span "close" at bounding box center [347, 138] width 10 height 10
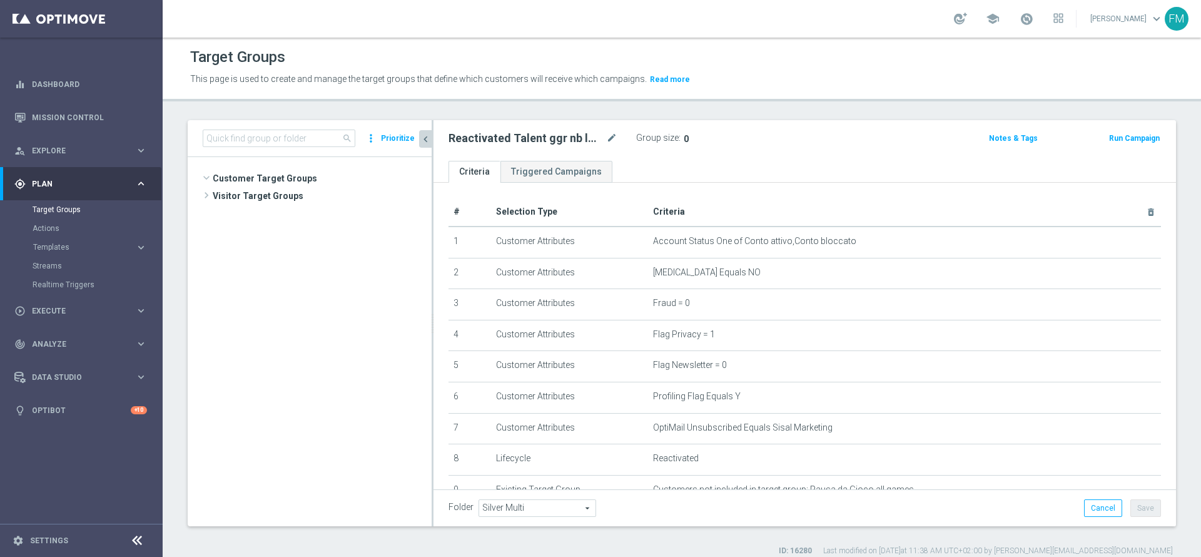
scroll to position [711, 0]
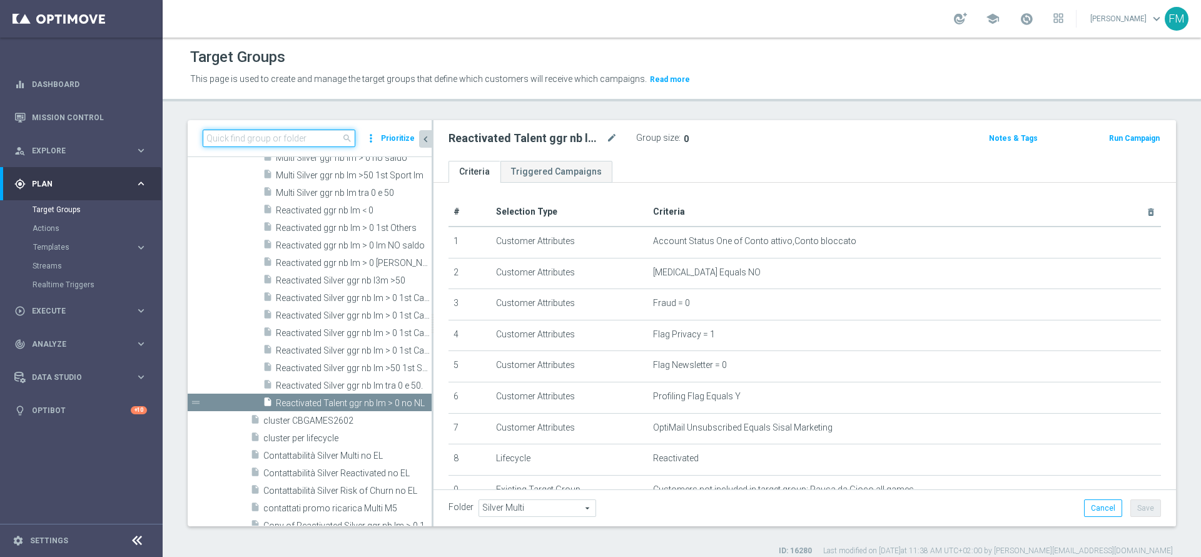
click at [299, 144] on input at bounding box center [279, 138] width 153 height 18
paste input "Recupero dei dati in corso. Attendere alcuni secondi e riprovare a tagliare o c…"
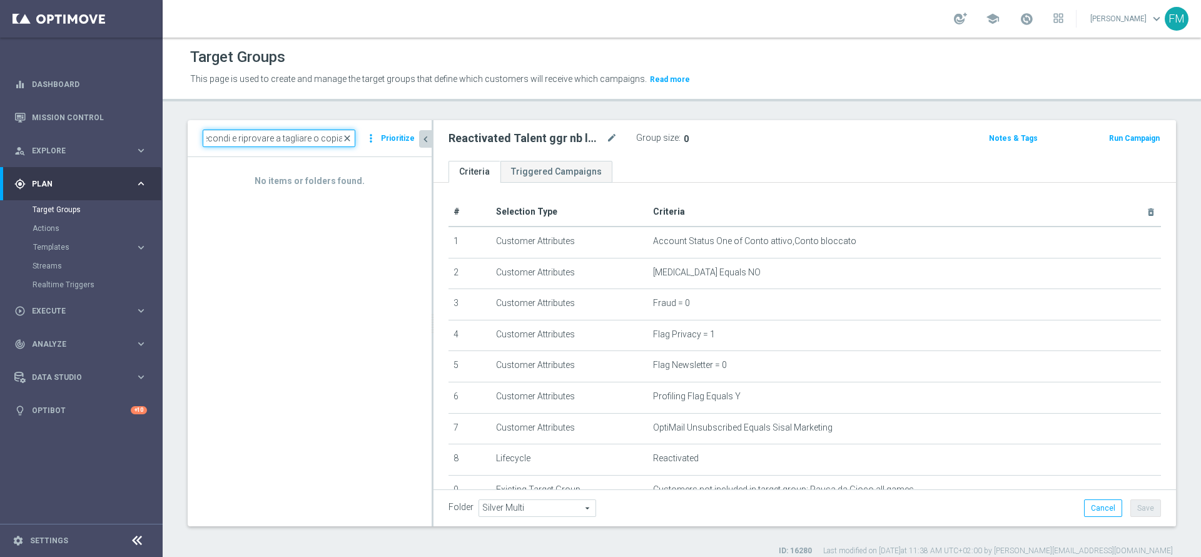
type input "Recupero dei dati in corso. Attendere alcuni secondi e riprovare a tagliare o c…"
click at [350, 139] on span "close" at bounding box center [347, 138] width 10 height 10
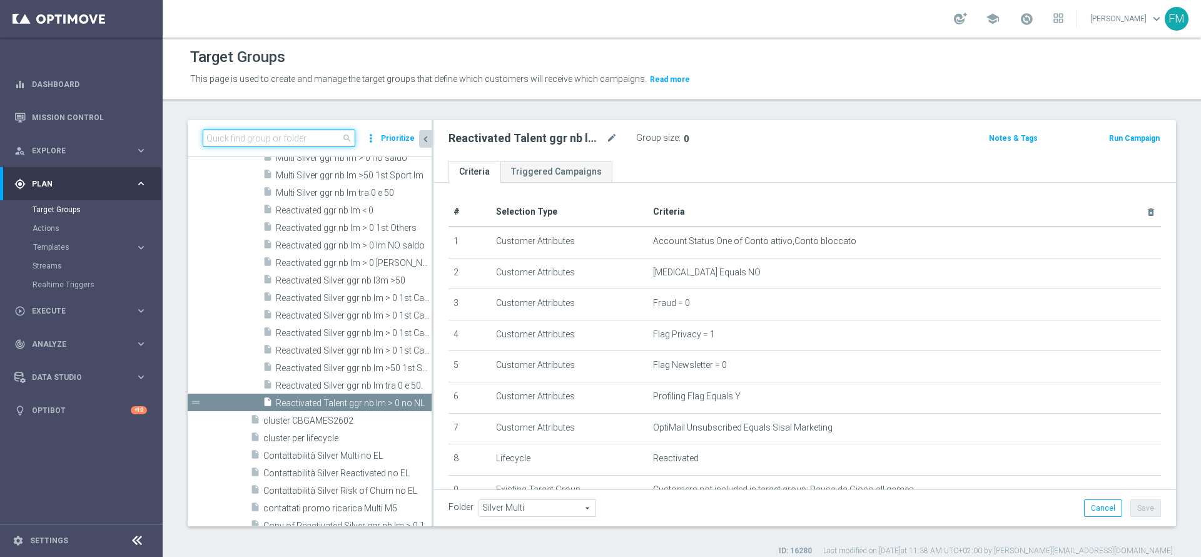
paste input "Reactivated Master Low 1st NO Sport"
click at [301, 139] on input "Reactivated Master Low 1st NO Sport" at bounding box center [279, 138] width 153 height 18
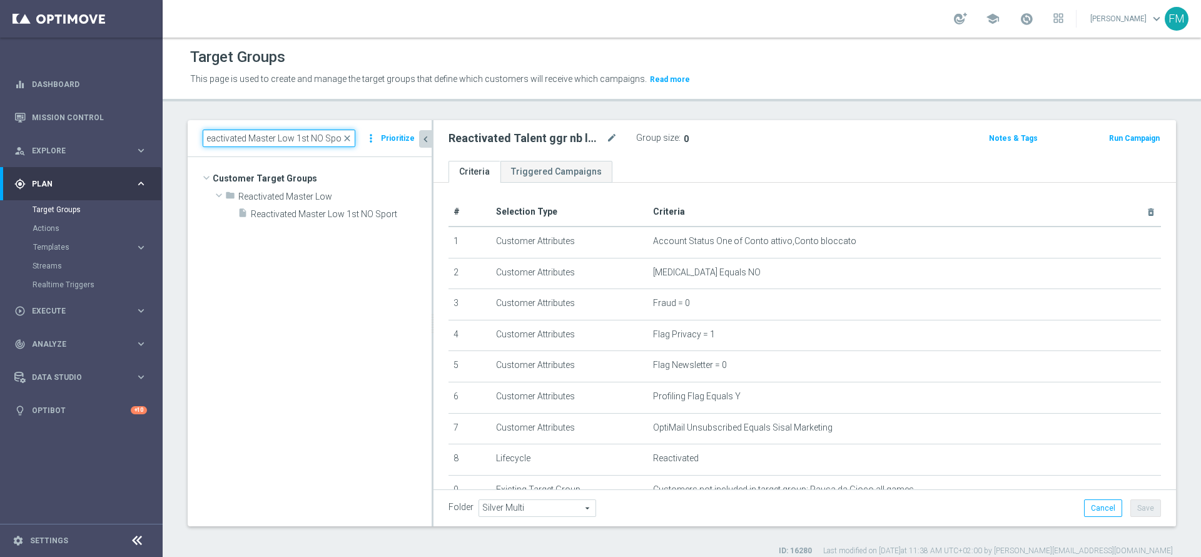
scroll to position [0, 0]
type input "Reactivated Master Low 1st NO Sport"
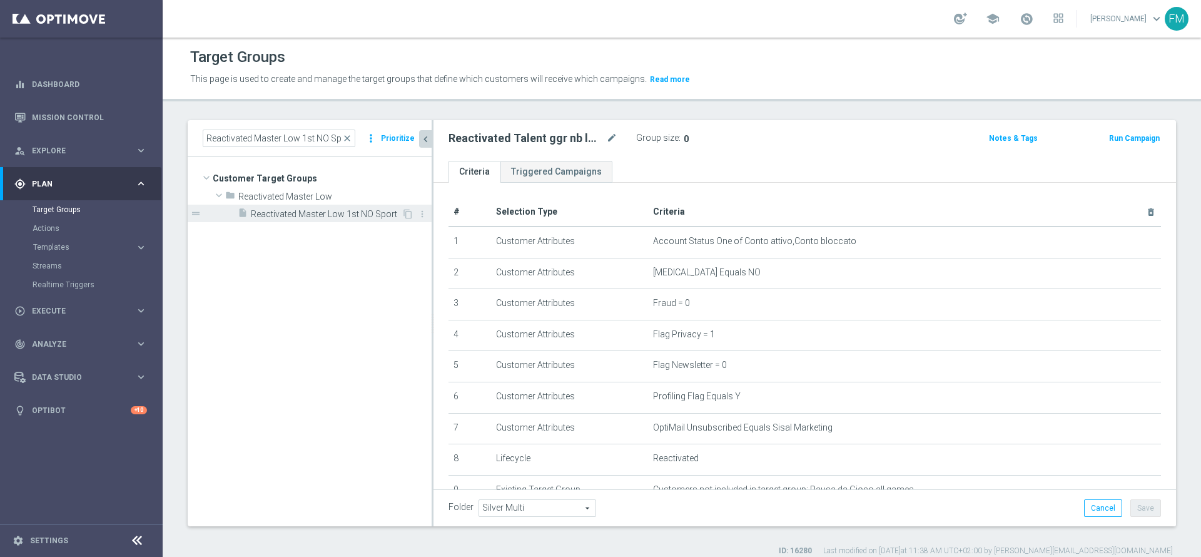
click at [314, 211] on span "Reactivated Master Low 1st NO Sport" at bounding box center [326, 214] width 151 height 11
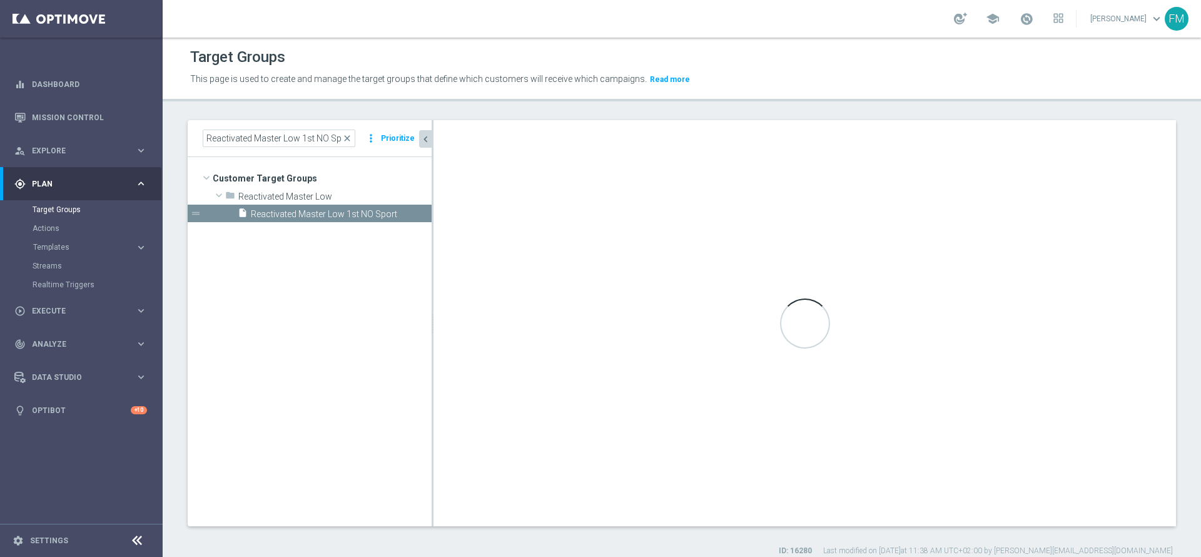
checkbox input "false"
type input "Reactivated Master Low"
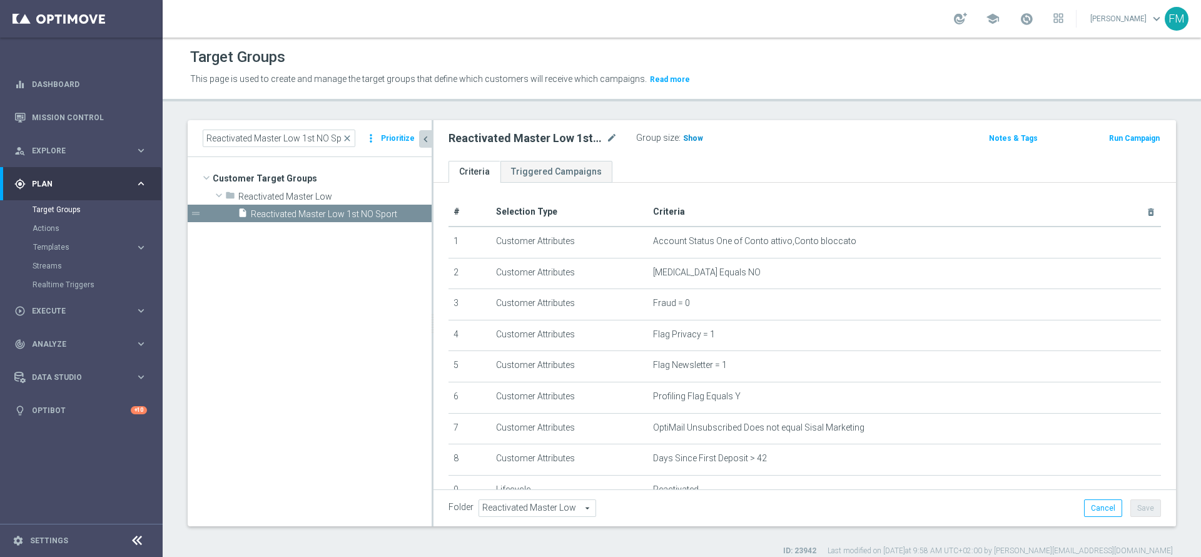
click at [682, 131] on h3 "Show" at bounding box center [693, 138] width 23 height 14
click at [611, 133] on icon "mode_edit" at bounding box center [611, 138] width 11 height 15
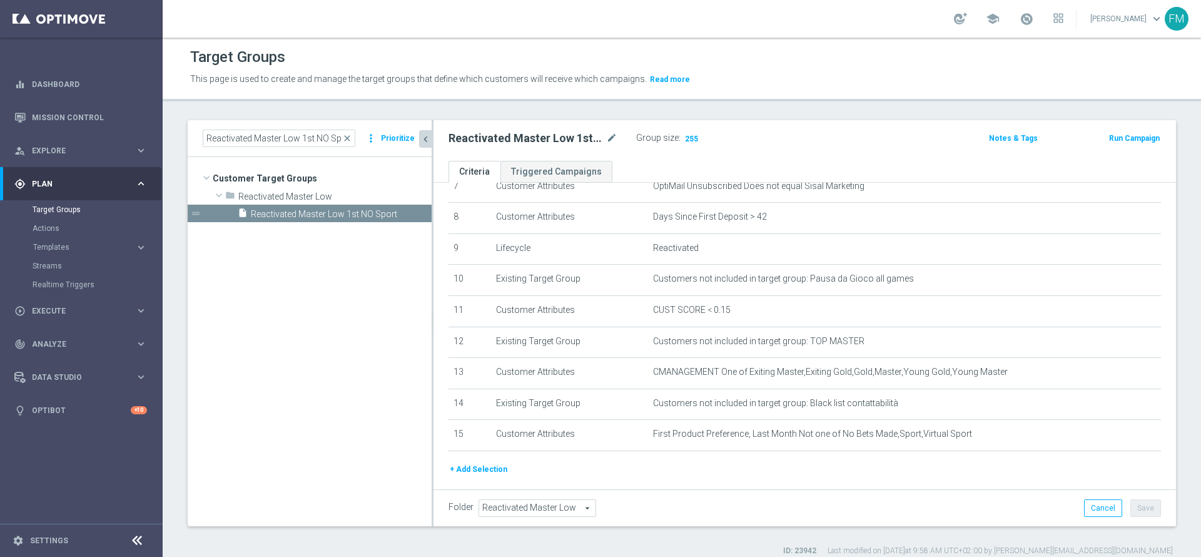
scroll to position [251, 0]
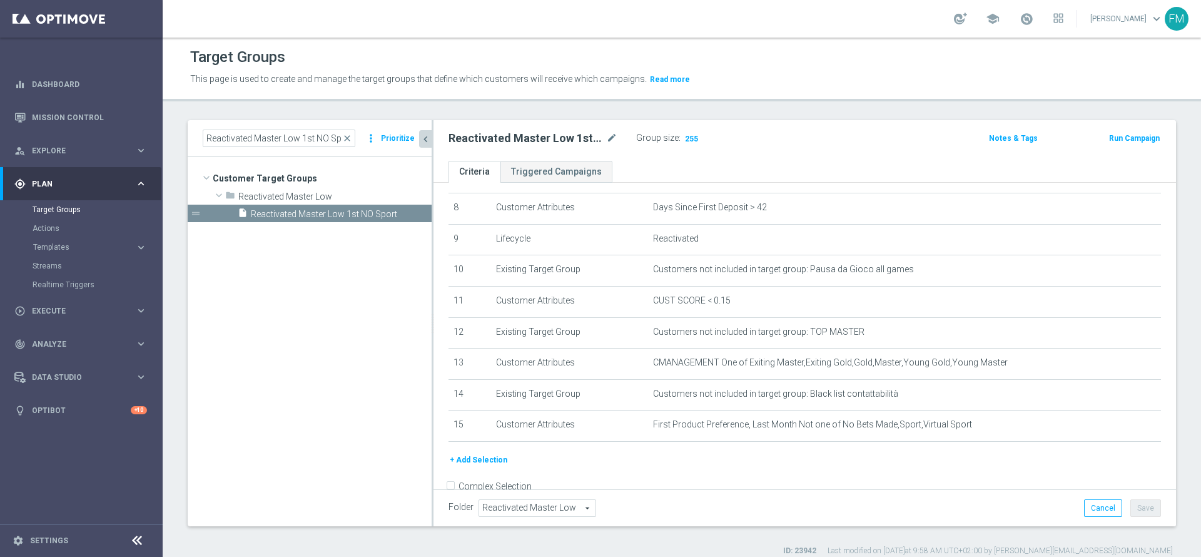
click at [471, 467] on button "+ Add Selection" at bounding box center [478, 460] width 60 height 14
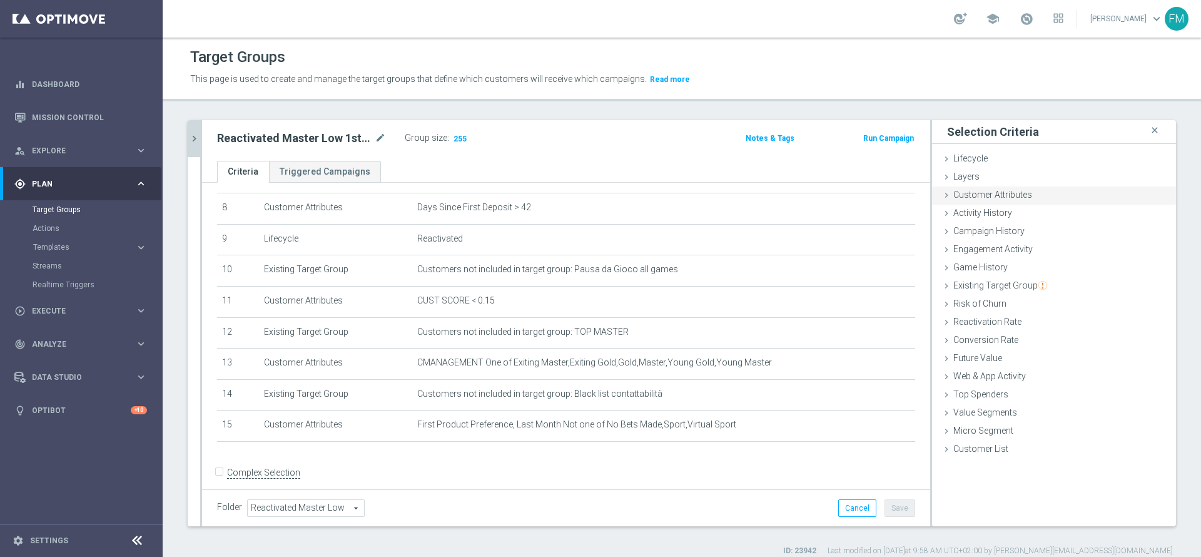
click at [998, 188] on div "Customer Attributes done selection saved" at bounding box center [1054, 195] width 244 height 19
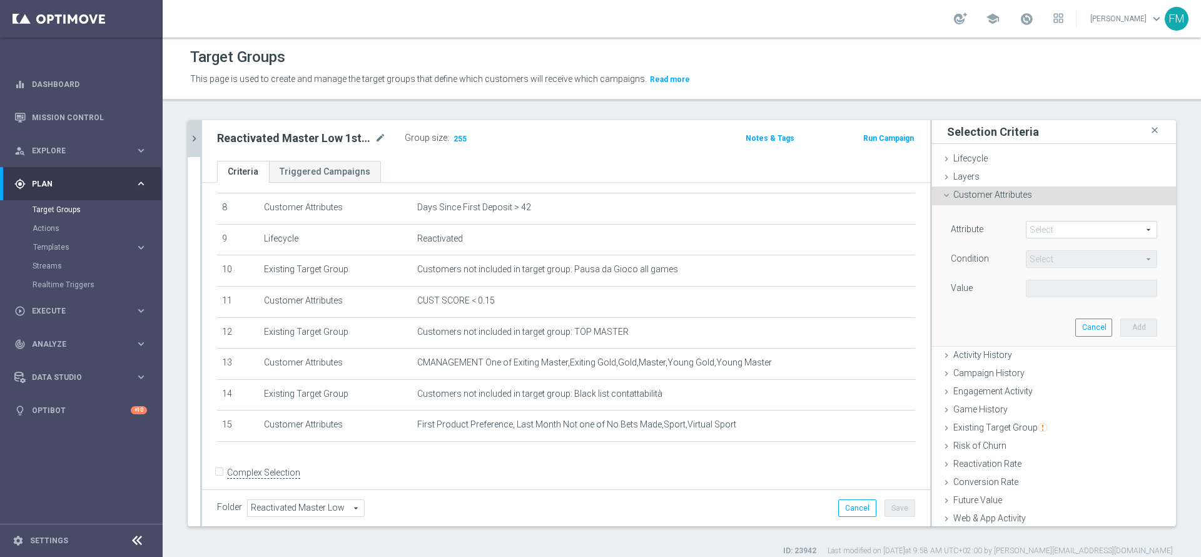
click at [1036, 228] on span at bounding box center [1091, 229] width 130 height 16
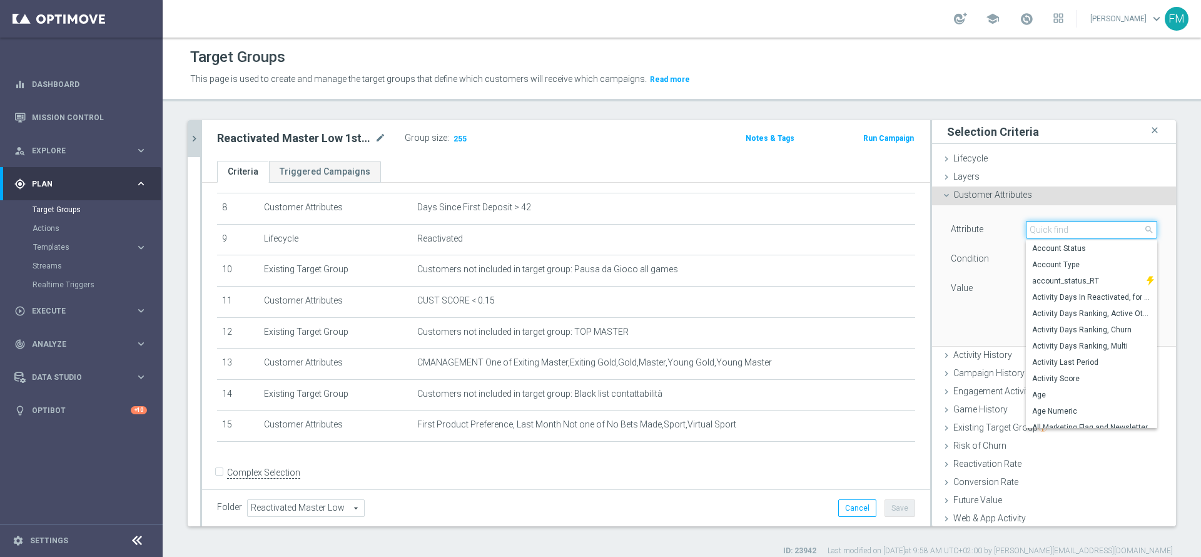
click at [1036, 228] on input "search" at bounding box center [1091, 230] width 131 height 18
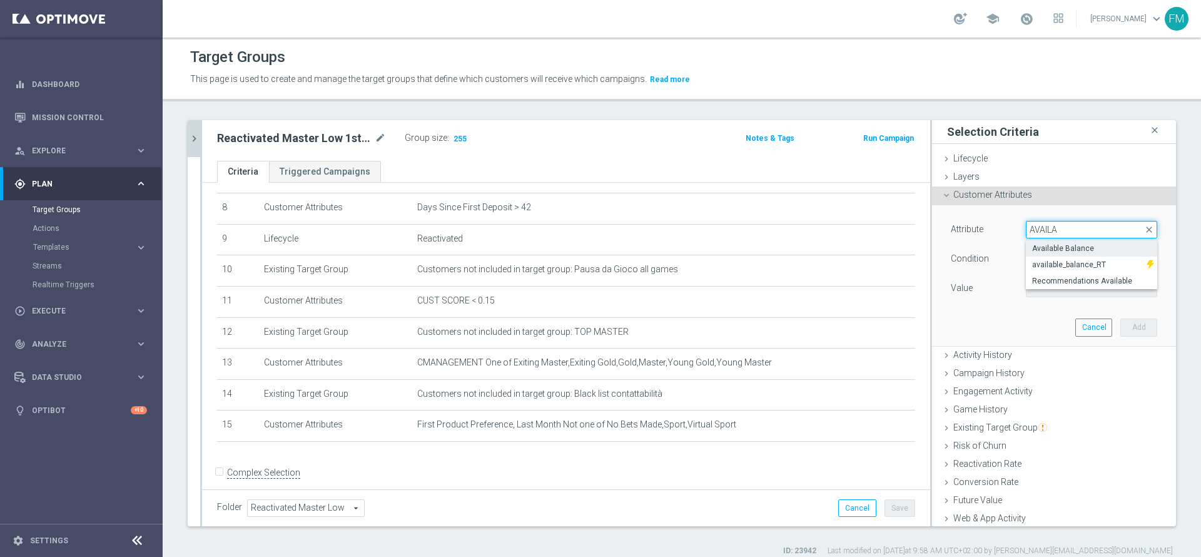
type input "AVAILA"
click at [1048, 253] on span "Available Balance" at bounding box center [1091, 248] width 119 height 10
type input "Available Balance"
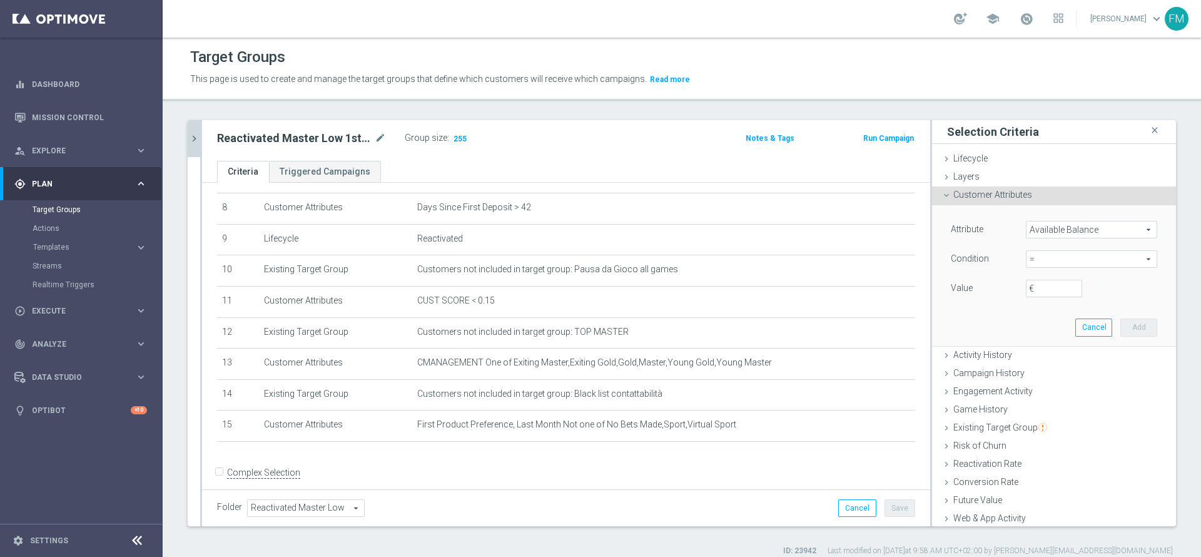
click at [1039, 265] on span "=" at bounding box center [1091, 259] width 130 height 16
click at [1032, 338] on span ">" at bounding box center [1091, 343] width 119 height 10
type input ">"
click at [1030, 280] on input "€" at bounding box center [1054, 289] width 56 height 18
type input "5"
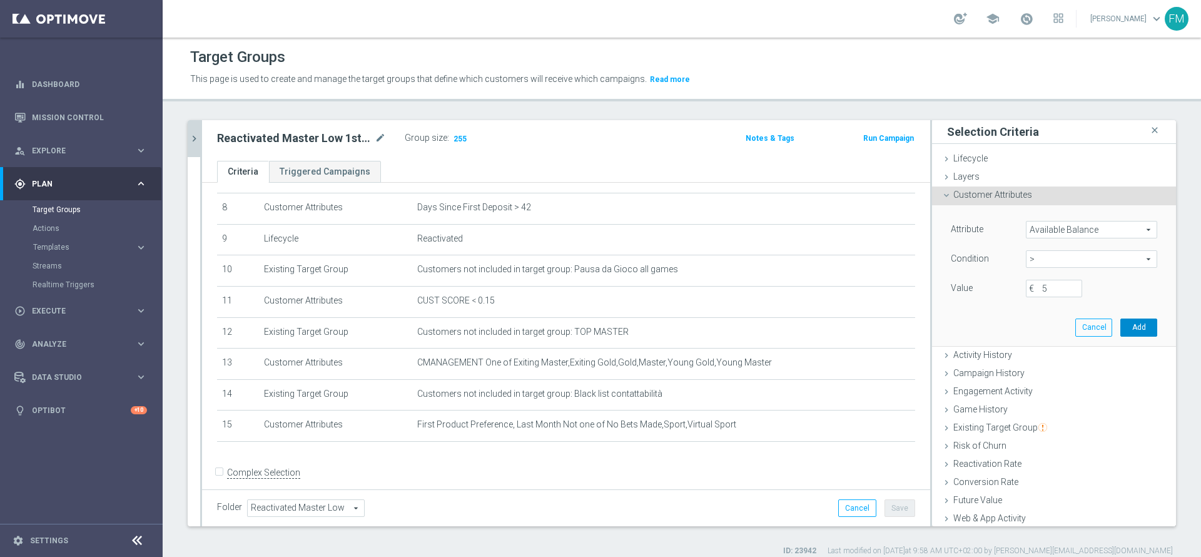
click at [1120, 323] on button "Add" at bounding box center [1138, 327] width 37 height 18
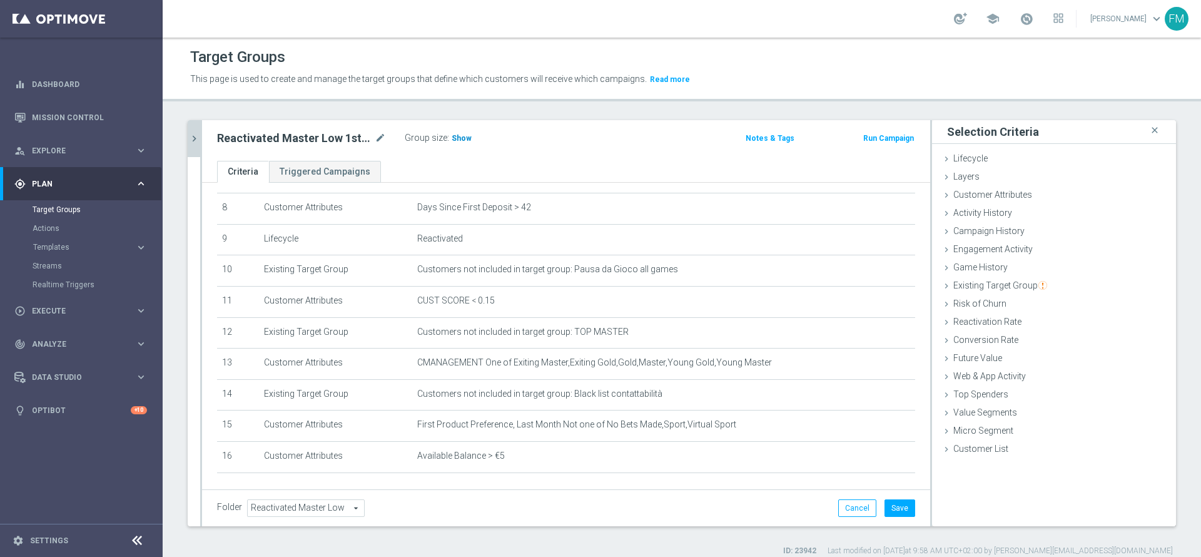
drag, startPoint x: 463, startPoint y: 141, endPoint x: 517, endPoint y: 135, distance: 54.2
click at [463, 141] on span "Show" at bounding box center [462, 138] width 20 height 9
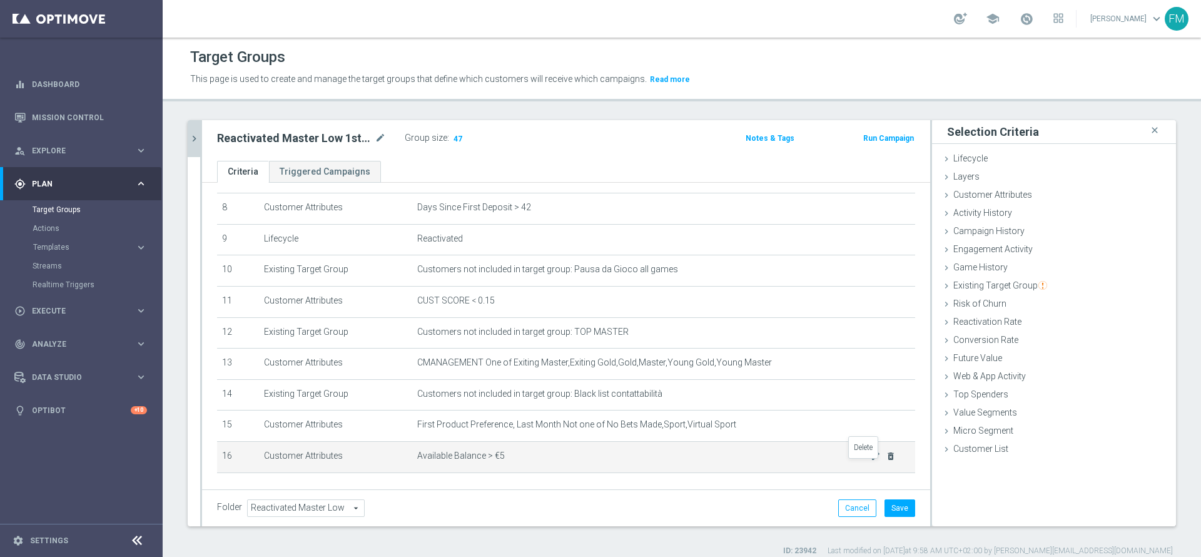
click at [886, 461] on icon "delete_forever" at bounding box center [891, 456] width 10 height 10
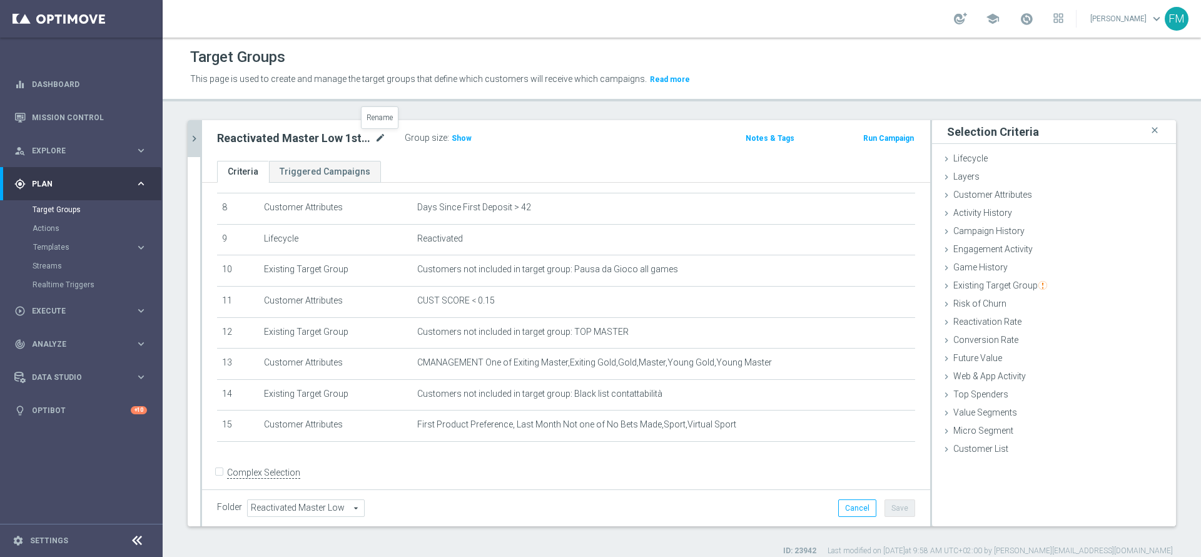
click at [378, 138] on icon "mode_edit" at bounding box center [380, 138] width 11 height 15
drag, startPoint x: 200, startPoint y: 142, endPoint x: 197, endPoint y: 136, distance: 6.4
click at [197, 136] on as-split "Reactivated Master Low 1st NO Sport close more_vert Prioritize Customer Target …" at bounding box center [682, 323] width 988 height 406
click at [197, 135] on icon "chevron_right" at bounding box center [194, 139] width 12 height 12
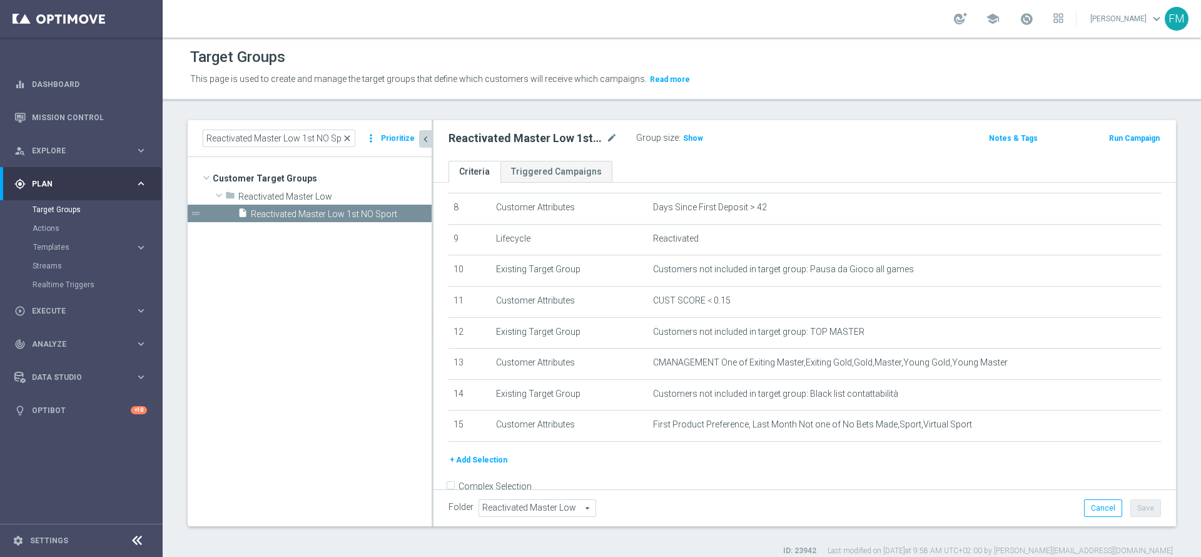
click at [348, 137] on span "close" at bounding box center [347, 138] width 10 height 10
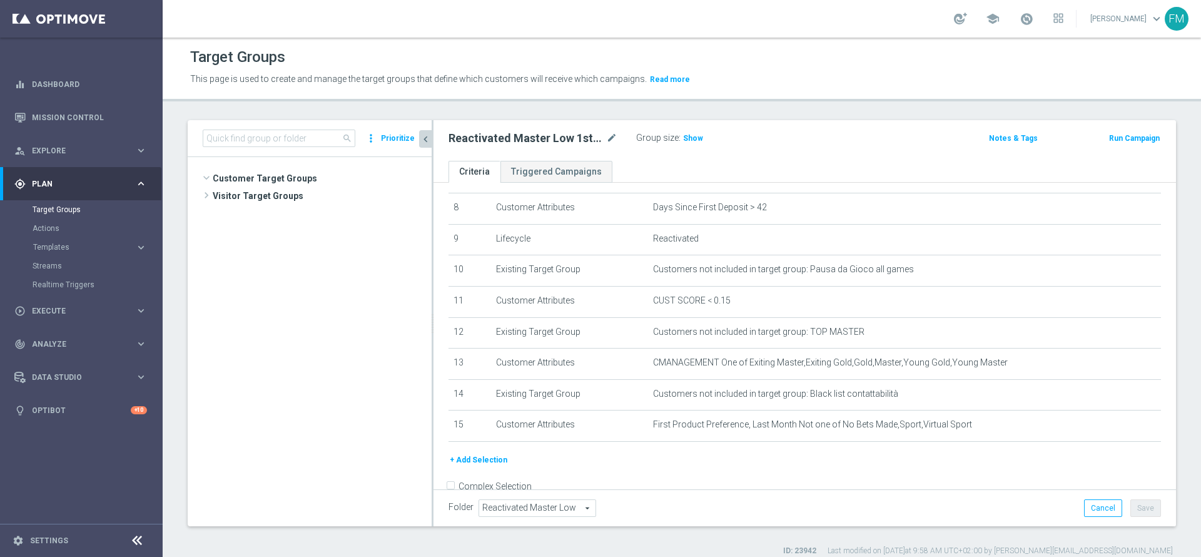
scroll to position [2304, 0]
click at [336, 139] on input at bounding box center [279, 138] width 153 height 18
paste input "Reactivated Master Low 1st NO Sport"
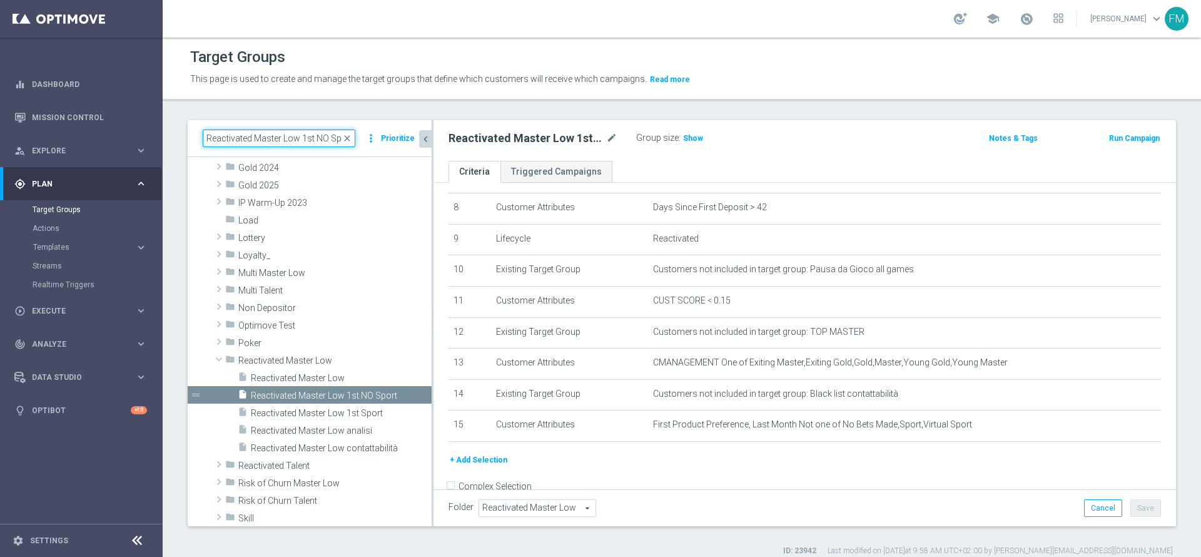
scroll to position [0, 6]
type input "Reactivated Master Low 1st NO Sport"
click at [329, 390] on span "Reactivated Master Low 1st NO Sport" at bounding box center [326, 395] width 151 height 11
click at [691, 139] on span "Show" at bounding box center [693, 138] width 20 height 9
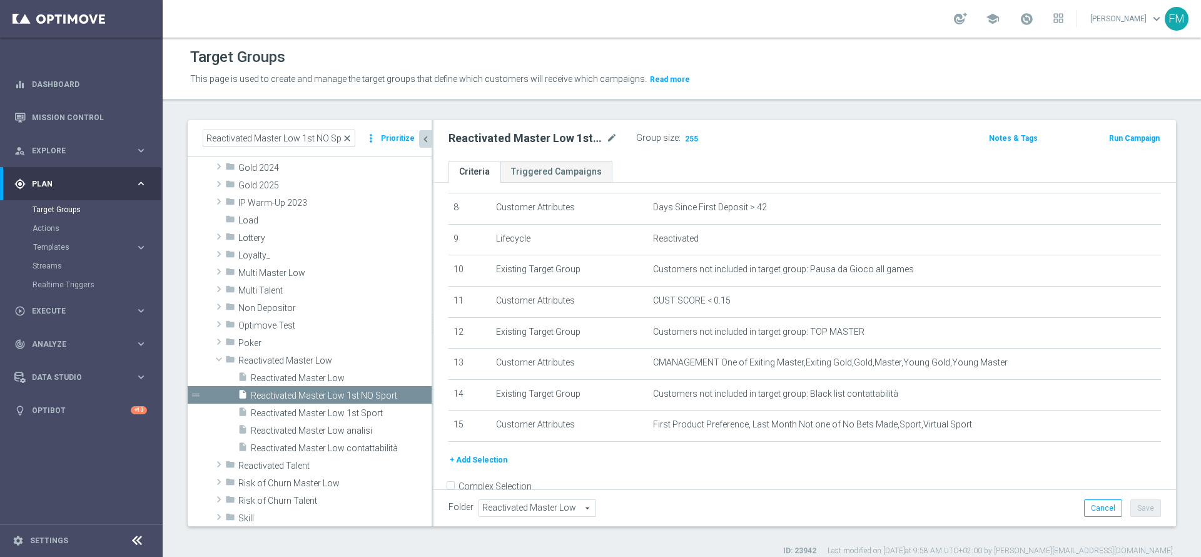
click at [350, 138] on span "close" at bounding box center [347, 138] width 10 height 10
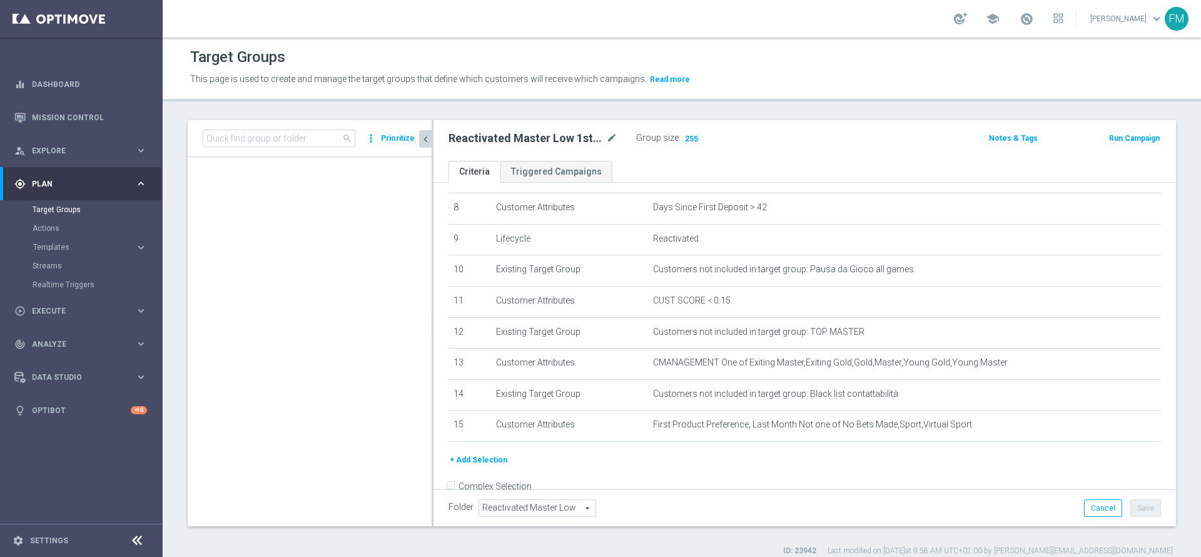
scroll to position [2304, 0]
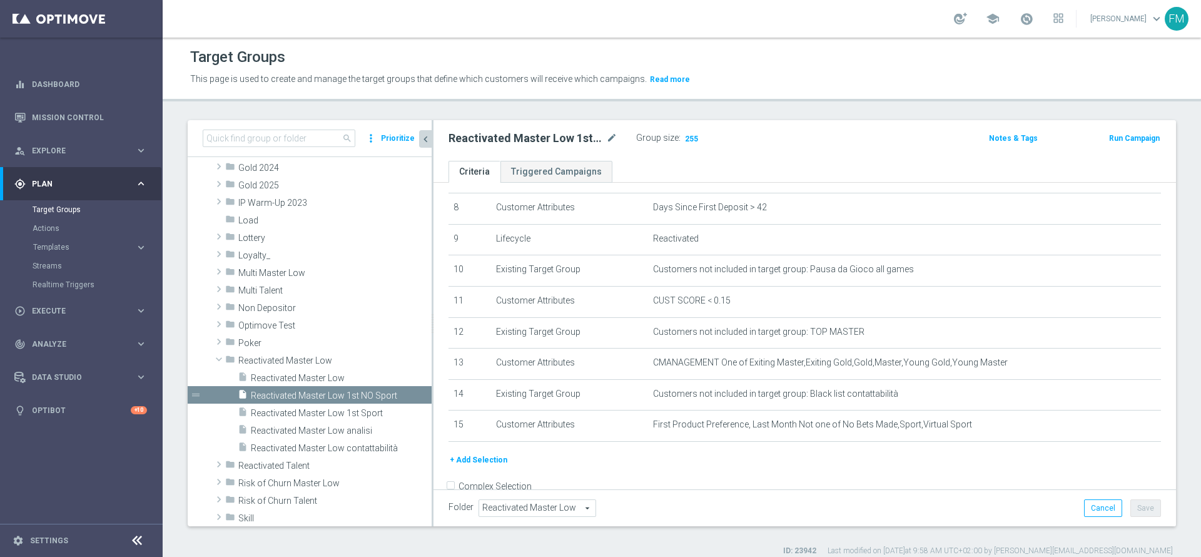
click at [313, 128] on div "search more_vert Prioritize" at bounding box center [310, 138] width 244 height 37
click at [315, 144] on input at bounding box center [279, 138] width 153 height 18
paste input "Reactivated Master Low 1st Sport"
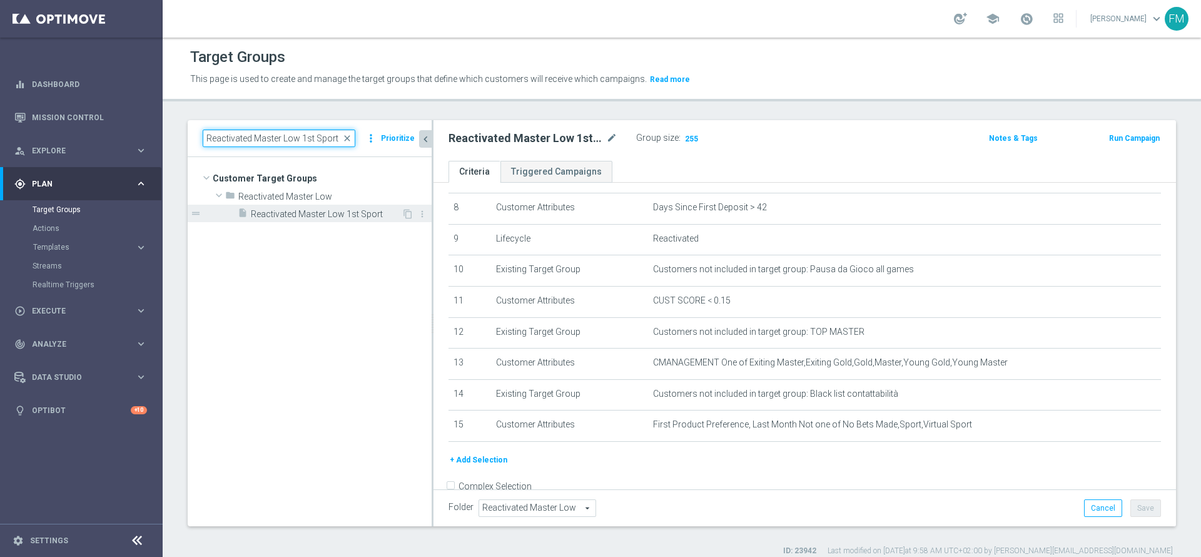
type input "Reactivated Master Low 1st Sport"
click at [338, 212] on span "Reactivated Master Low 1st Sport" at bounding box center [326, 214] width 151 height 11
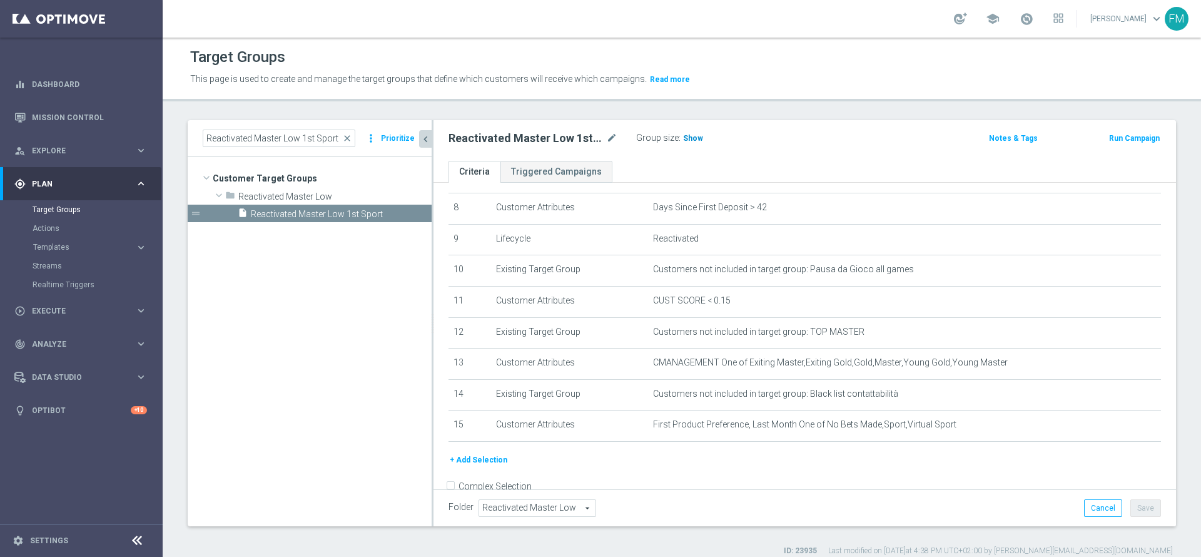
click at [697, 134] on span "Show" at bounding box center [693, 138] width 20 height 9
click at [604, 136] on div "Reactivated Master Low 1st Sport mode_edit" at bounding box center [532, 138] width 169 height 15
click at [610, 137] on icon "mode_edit" at bounding box center [611, 138] width 11 height 15
click at [610, 137] on input "Reactivated Master Low 1st Sport" at bounding box center [532, 140] width 169 height 18
click at [352, 138] on span "close" at bounding box center [347, 138] width 10 height 10
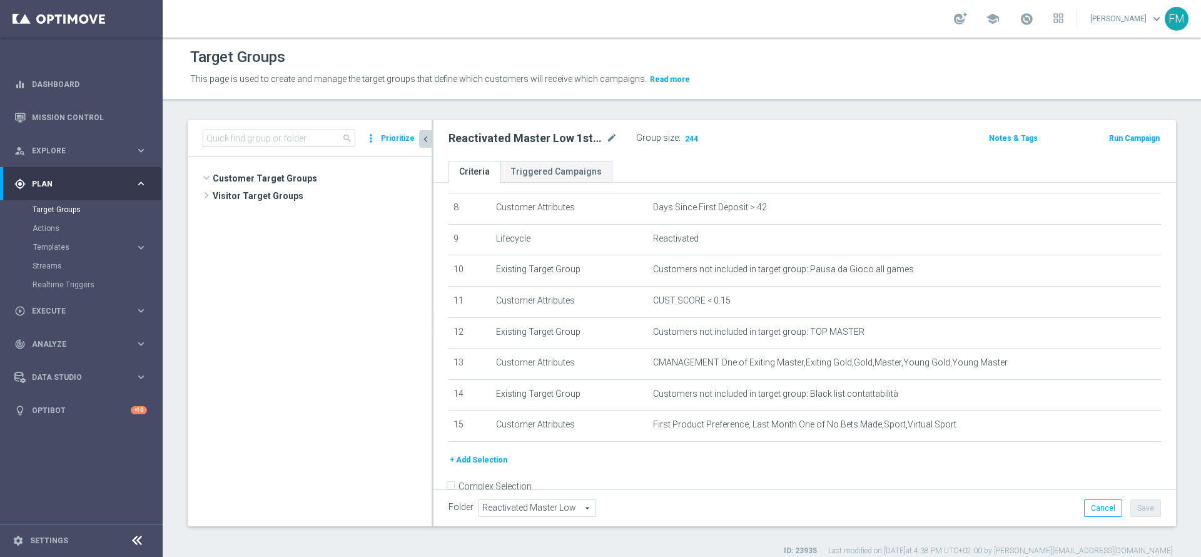
scroll to position [2320, 0]
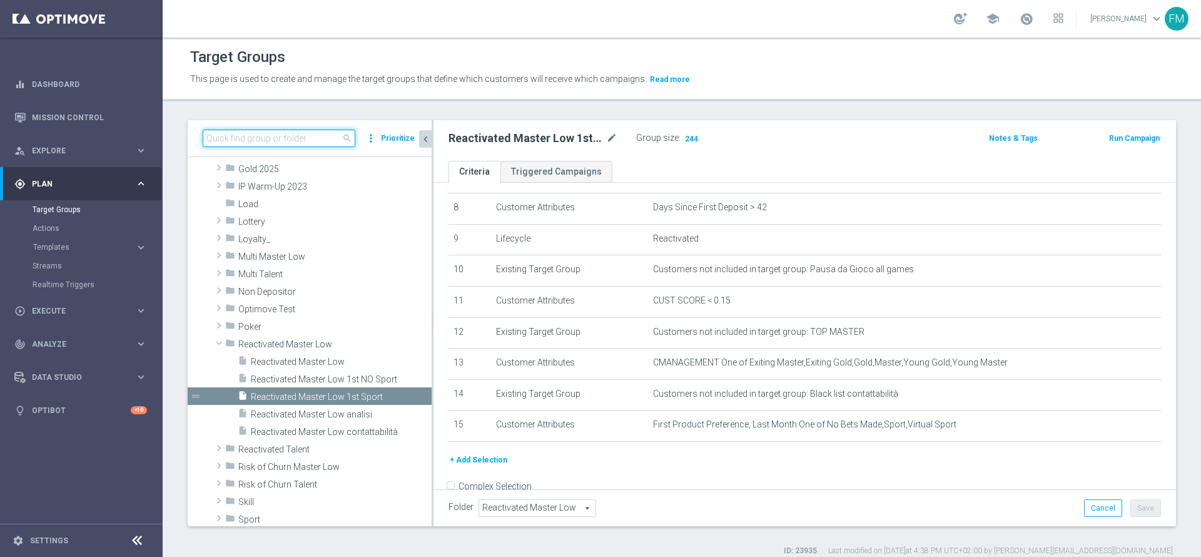
click at [318, 138] on input at bounding box center [279, 138] width 153 height 18
paste input "Churn 0-12M Talent ggr nb > 30 1st NO Sport"
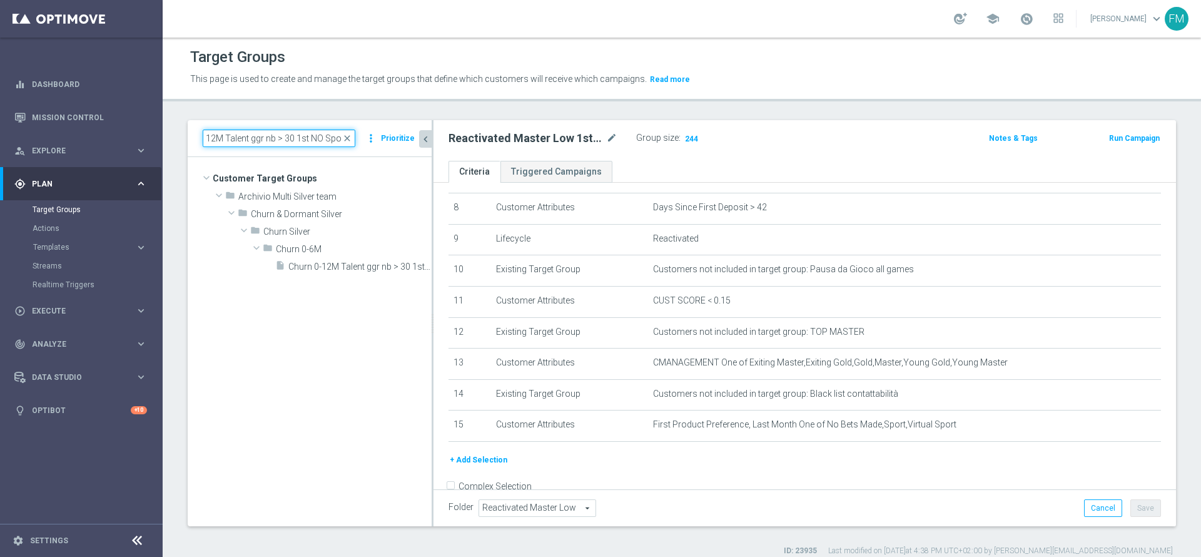
scroll to position [0, 0]
type input "Churn 0-12M Talent ggr nb > 30 1st NO Sport"
click at [345, 260] on div "insert_drive_file Churn 0-12M Talent ggr nb > 30 1st NO Sport" at bounding box center [339, 266] width 128 height 18
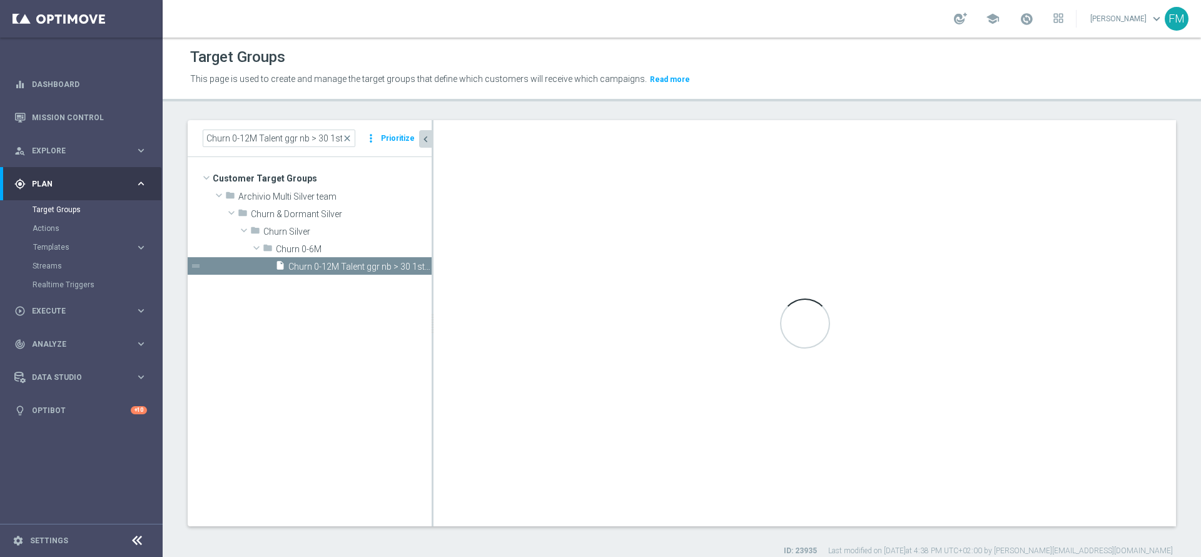
type input "Churn 0-6M"
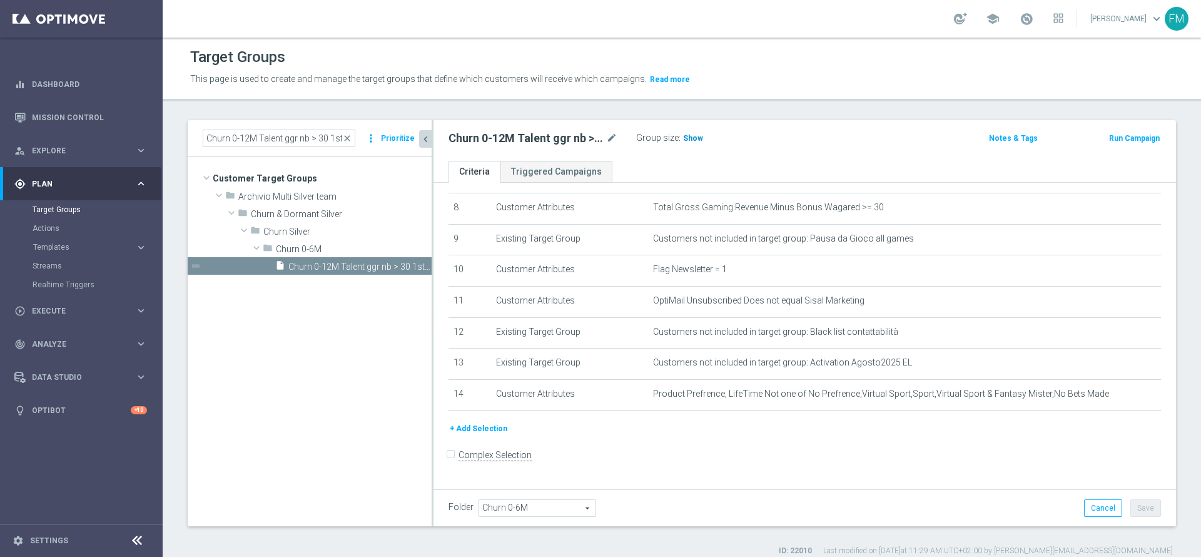
click at [683, 137] on span "Show" at bounding box center [693, 138] width 20 height 9
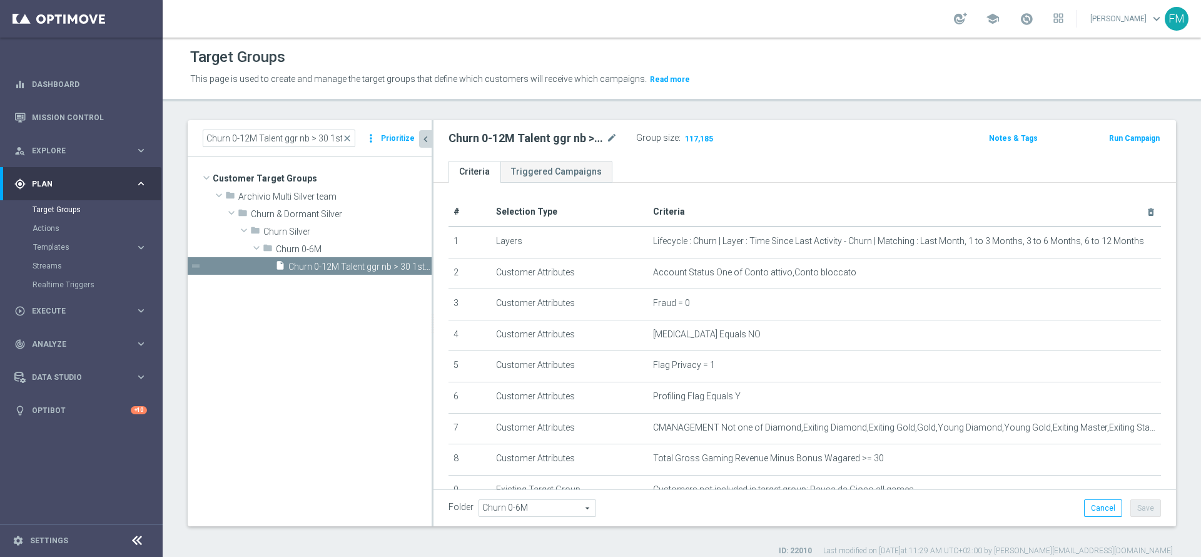
scroll to position [251, 0]
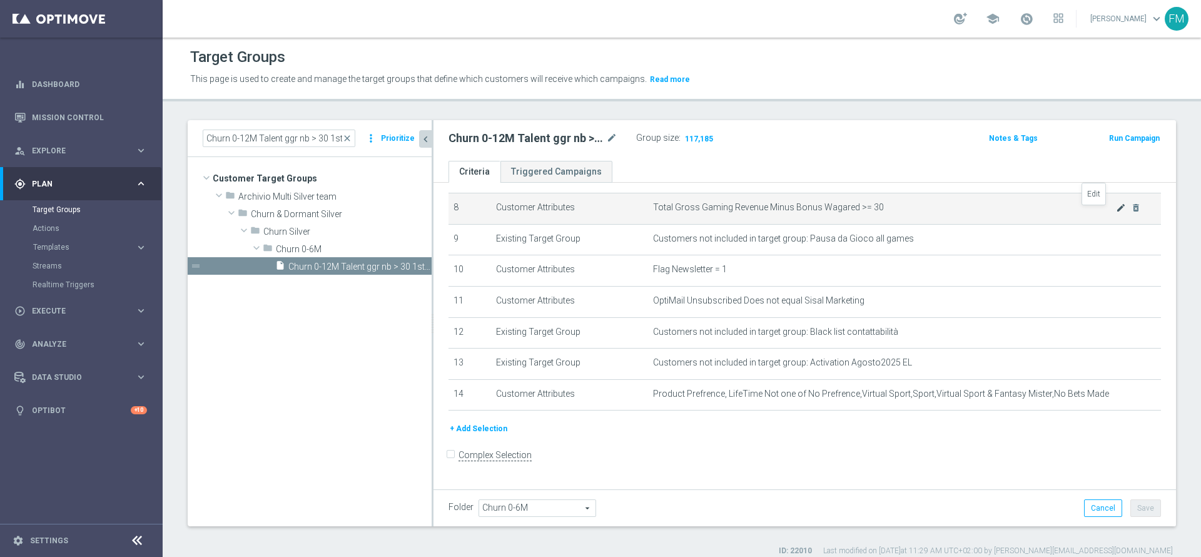
click at [1116, 213] on icon "mode_edit" at bounding box center [1121, 208] width 10 height 10
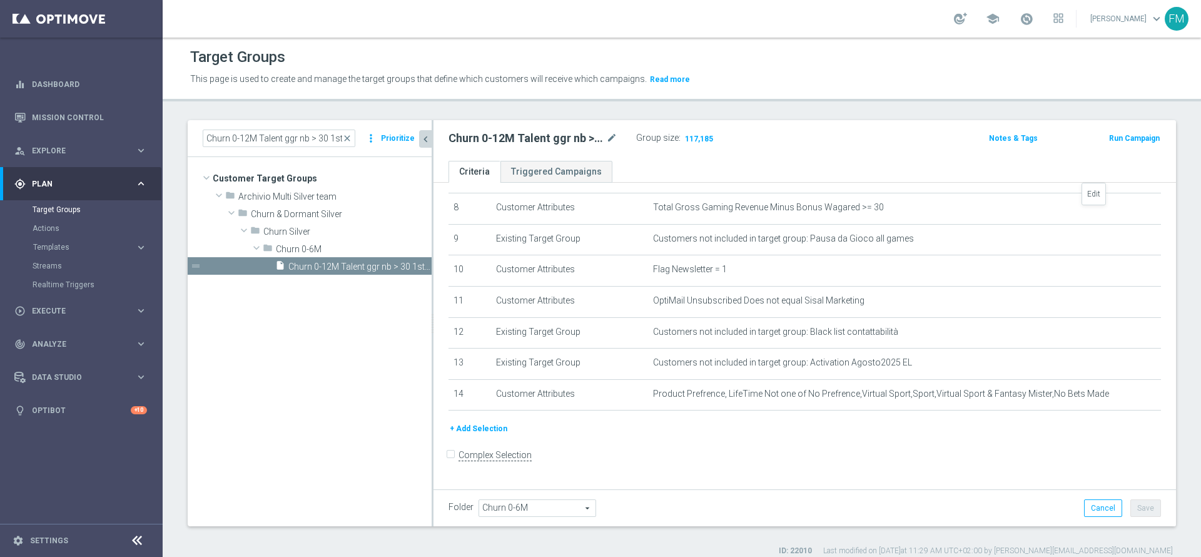
scroll to position [238, 0]
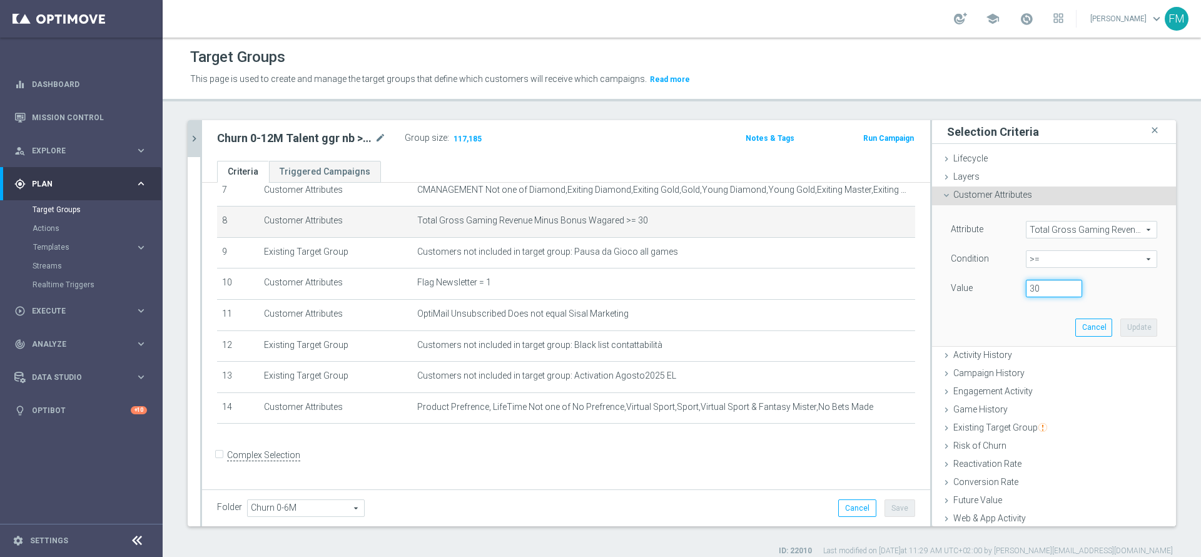
click at [1043, 288] on input "30" at bounding box center [1054, 289] width 56 height 18
type input "3"
type input "0"
click at [1123, 328] on button "Update" at bounding box center [1138, 327] width 37 height 18
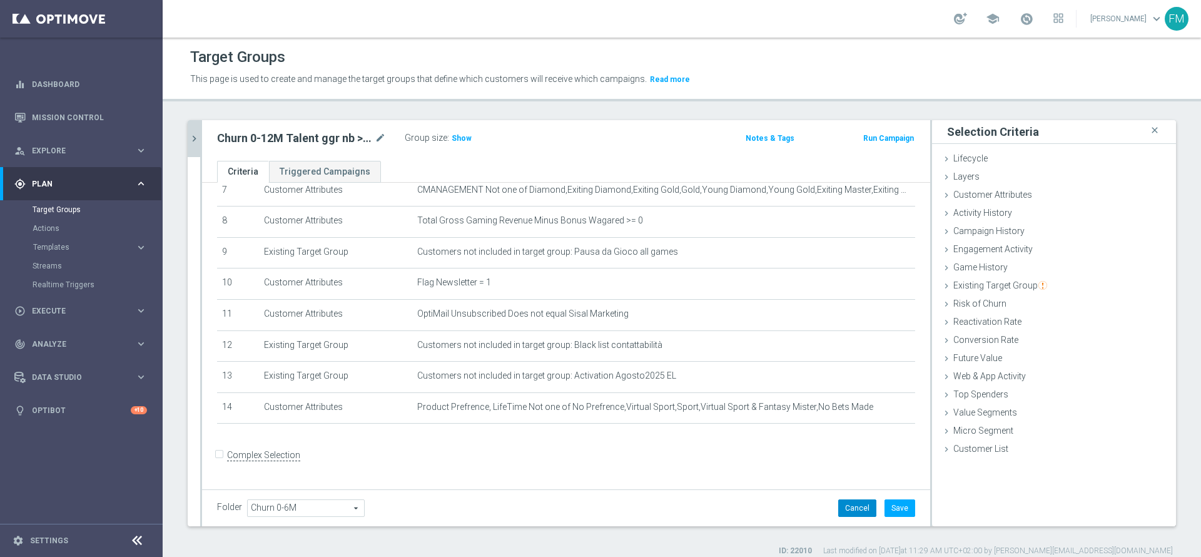
click at [851, 516] on button "Cancel" at bounding box center [857, 508] width 38 height 18
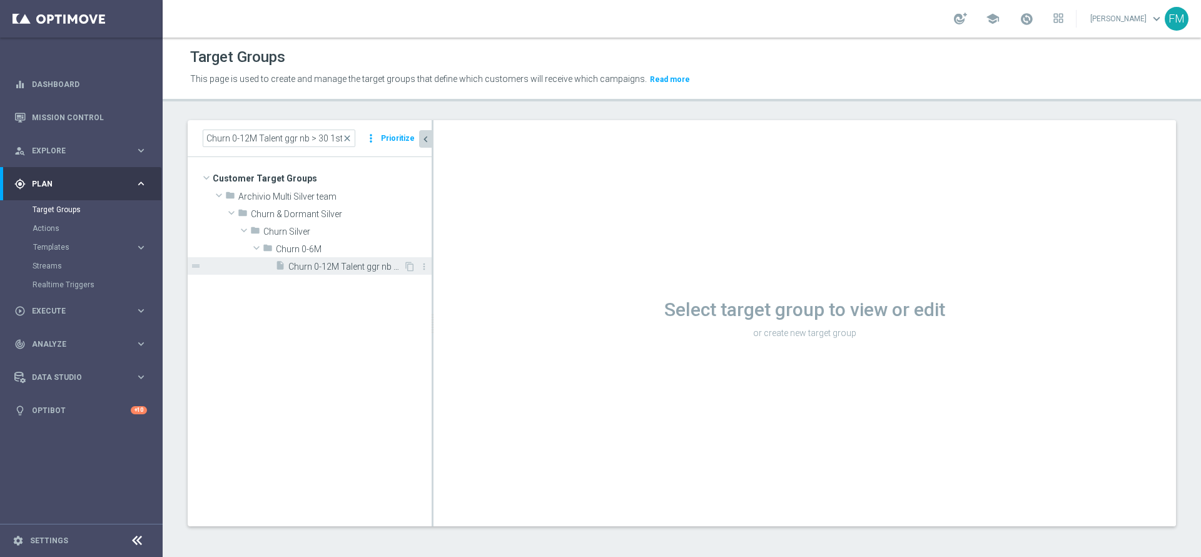
click at [368, 267] on span "Churn 0-12M Talent ggr nb > 30 1st NO Sport" at bounding box center [345, 266] width 115 height 11
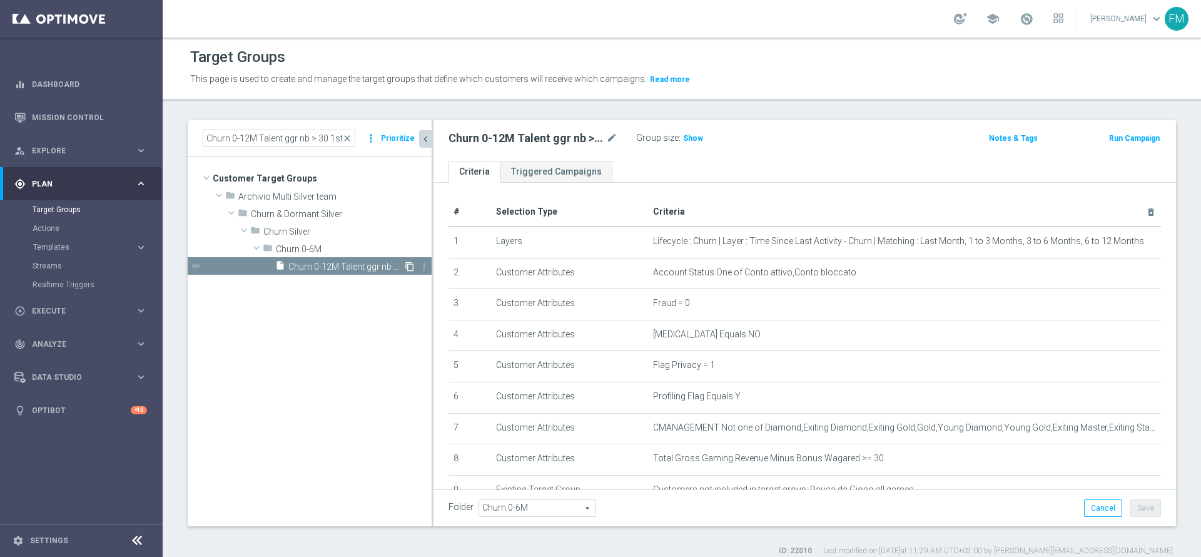
click at [408, 267] on icon "content_copy" at bounding box center [410, 266] width 10 height 10
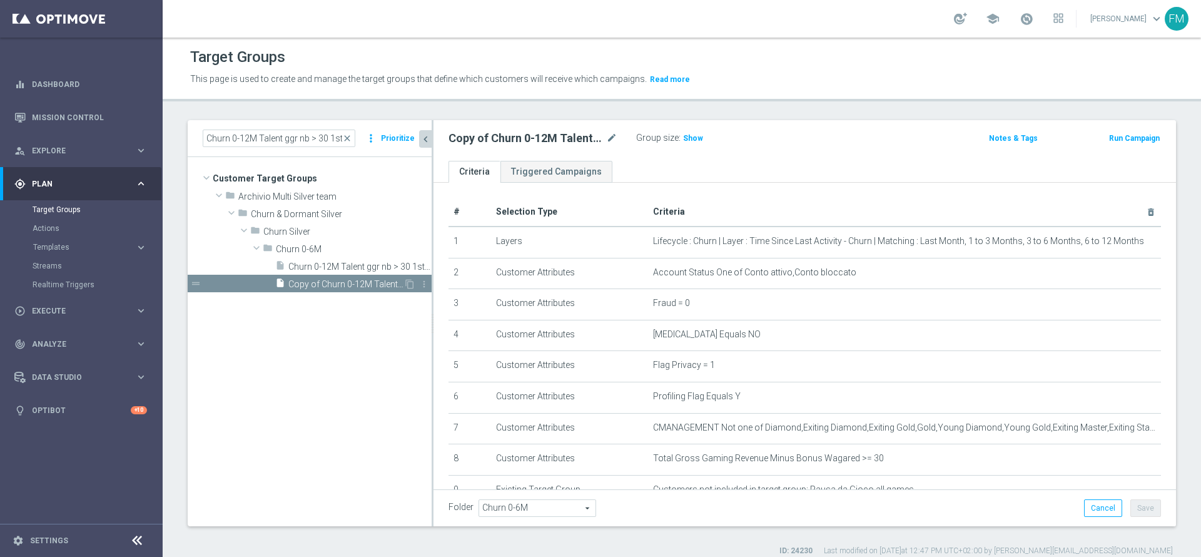
click at [352, 281] on span "Copy of Churn 0-12M Talent ggr nb > 30 1st NO Sport" at bounding box center [345, 284] width 115 height 11
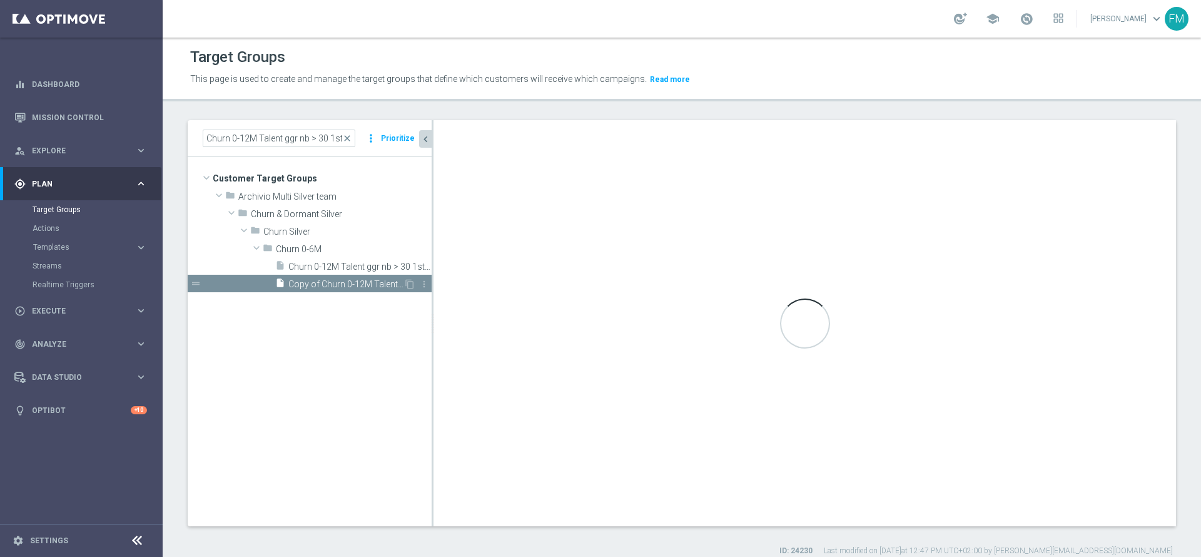
click at [355, 281] on span "Copy of Churn 0-12M Talent ggr nb > 30 1st NO Sport" at bounding box center [345, 284] width 115 height 11
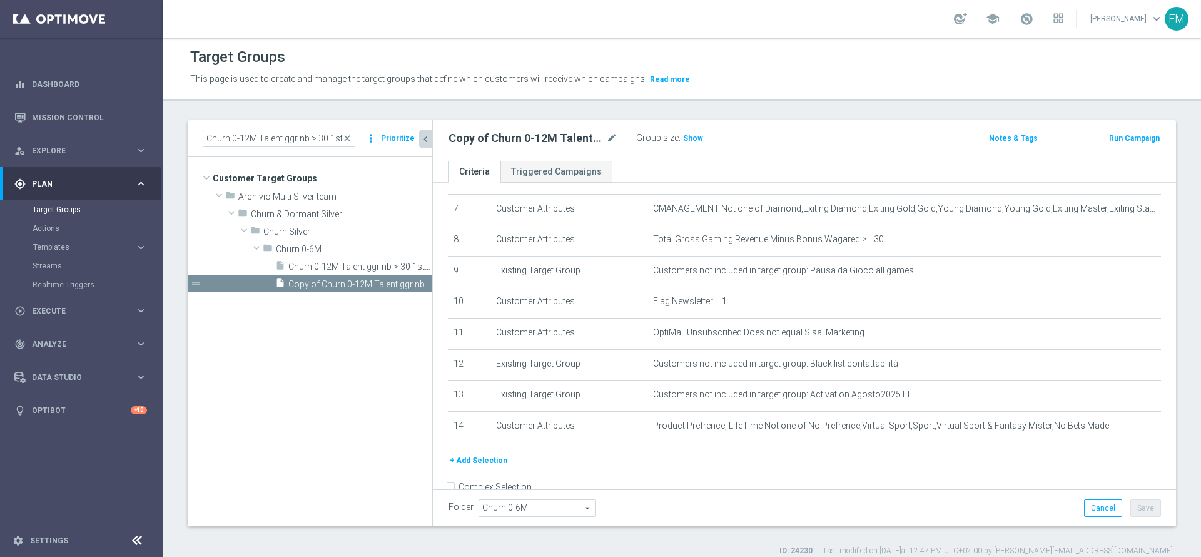
scroll to position [251, 0]
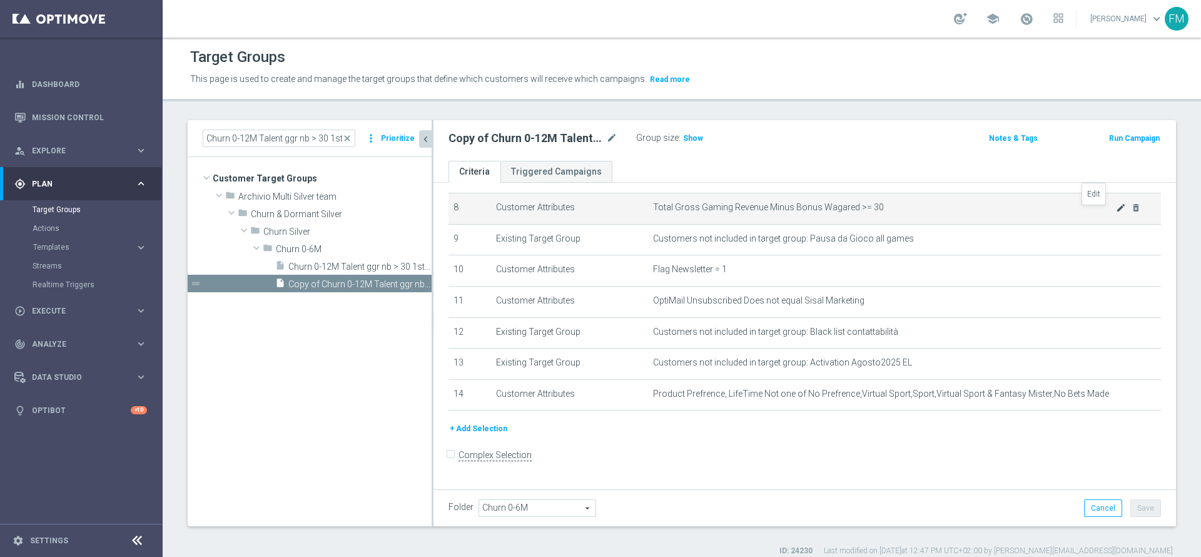
click at [1116, 211] on icon "mode_edit" at bounding box center [1121, 208] width 10 height 10
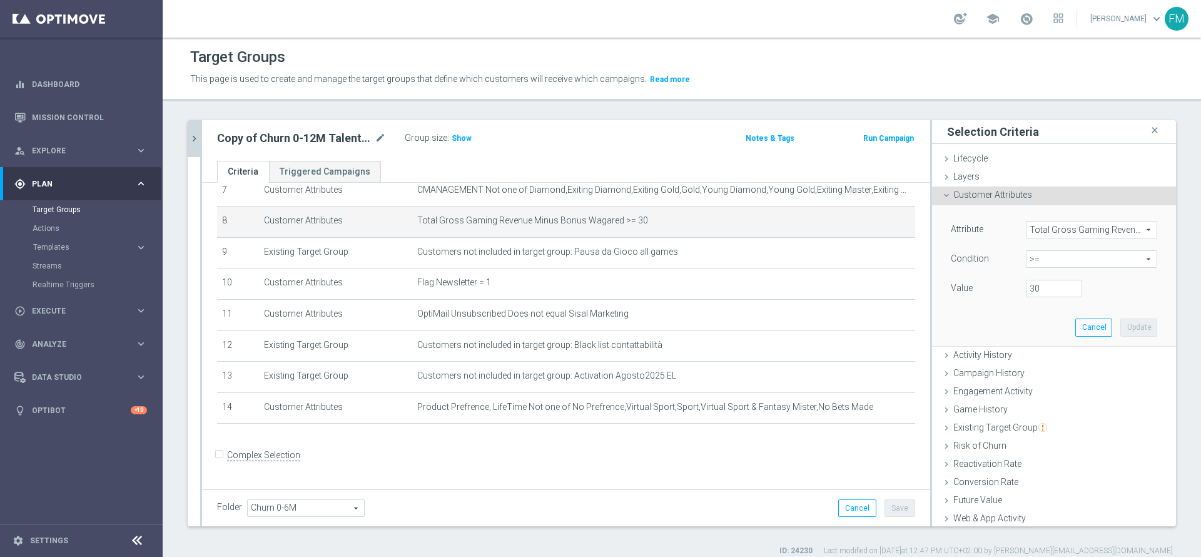
click at [1036, 258] on span ">=" at bounding box center [1091, 259] width 130 height 16
click at [991, 301] on div "Attribute Total Gross Gaming Revenue Minus Bonus Wagared Total Gross Gaming Rev…" at bounding box center [1053, 275] width 225 height 140
click at [1030, 291] on input "30" at bounding box center [1054, 289] width 56 height 18
type input "3"
type input "0"
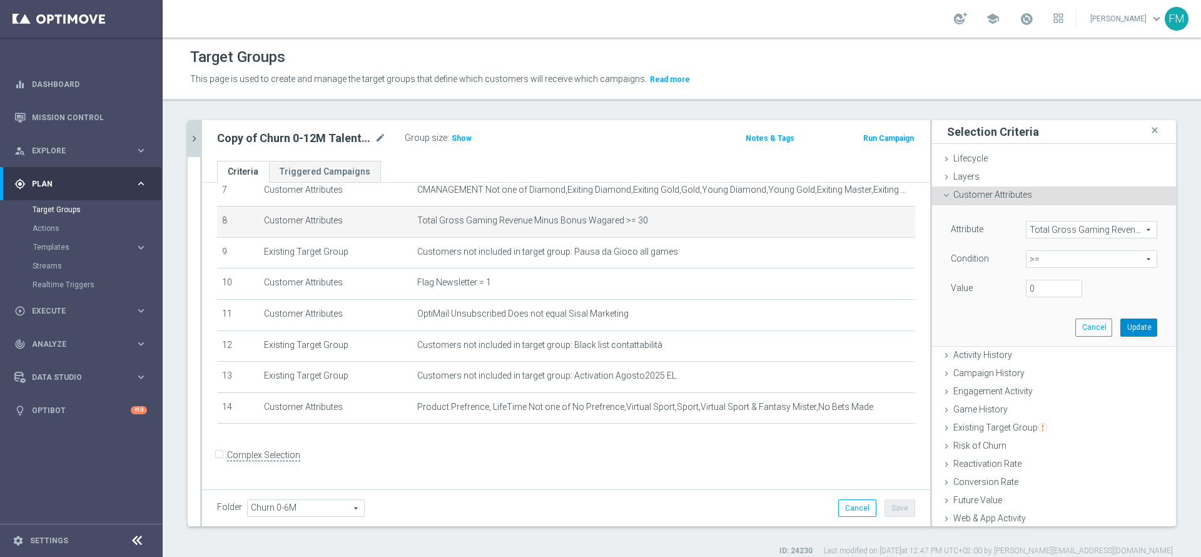
click at [1128, 331] on button "Update" at bounding box center [1138, 327] width 37 height 18
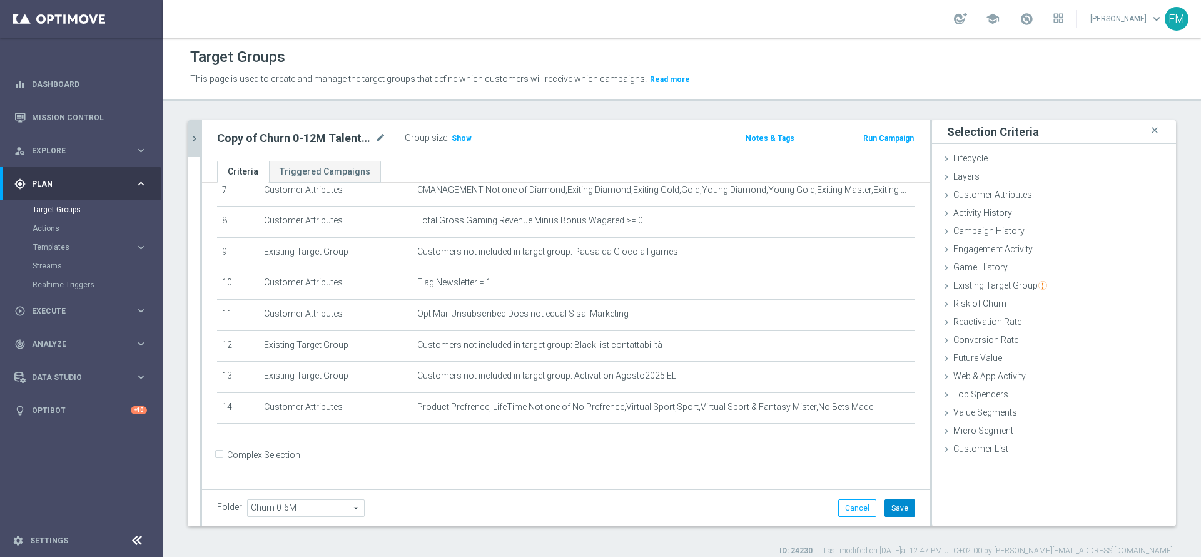
click at [897, 504] on button "Save" at bounding box center [899, 508] width 31 height 18
click at [463, 142] on span "Show" at bounding box center [462, 138] width 20 height 9
click at [379, 134] on icon "mode_edit" at bounding box center [380, 138] width 11 height 15
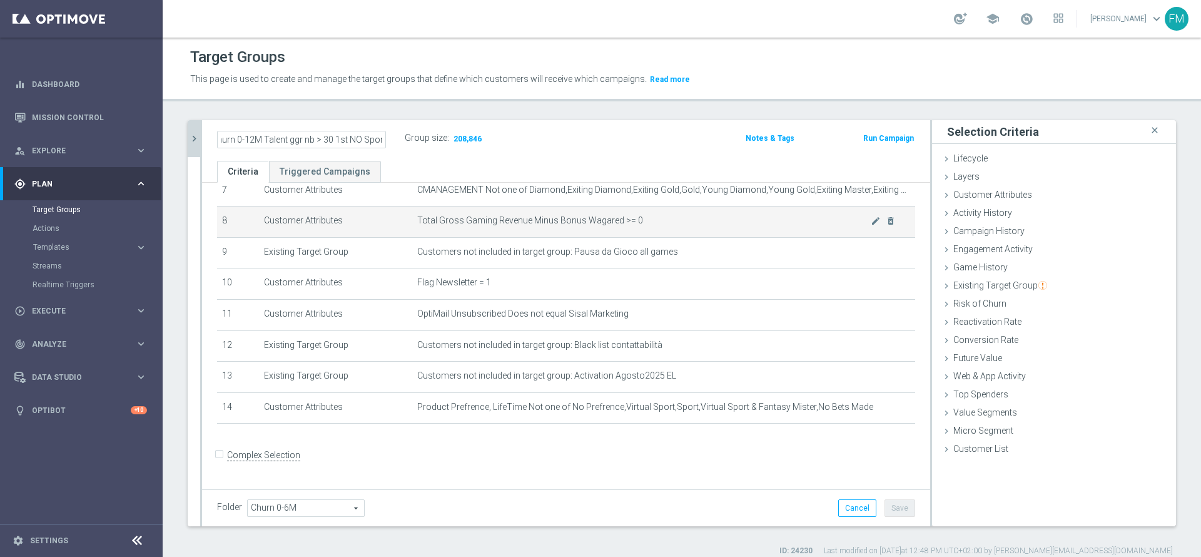
scroll to position [0, 0]
click at [691, 212] on td "Total Gross Gaming Revenue Minus Bonus Wagared >= 0 mode_edit delete_forever" at bounding box center [663, 221] width 503 height 31
click at [871, 226] on icon "mode_edit" at bounding box center [876, 221] width 10 height 10
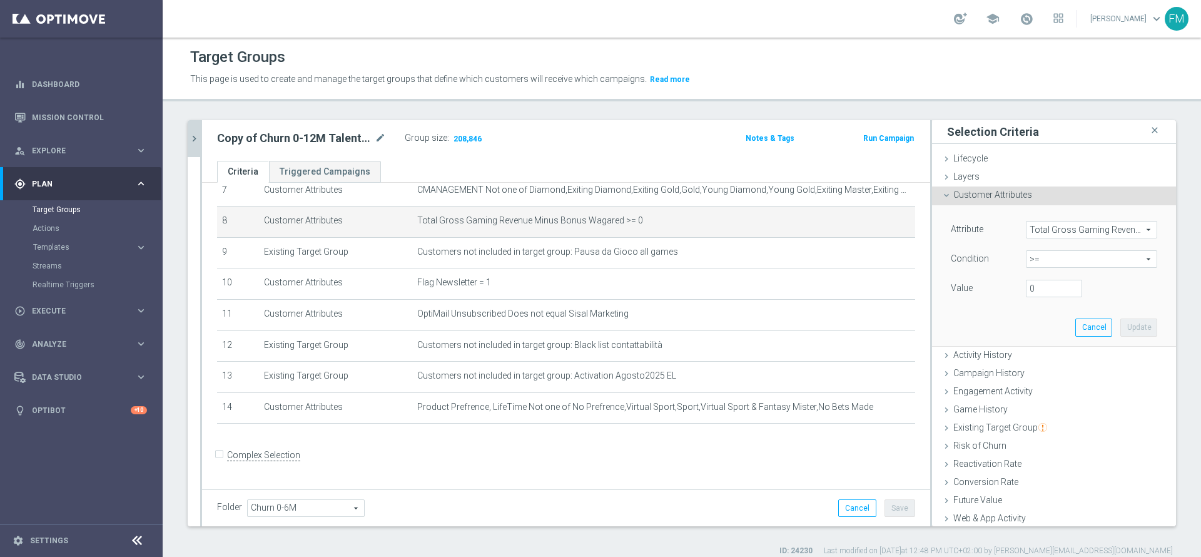
click at [1026, 260] on span ">=" at bounding box center [1091, 259] width 130 height 16
click at [1031, 335] on label ">" at bounding box center [1091, 343] width 131 height 16
type input ">"
click at [1033, 255] on span ">" at bounding box center [1091, 259] width 130 height 16
click at [1036, 363] on span ">=" at bounding box center [1091, 359] width 119 height 10
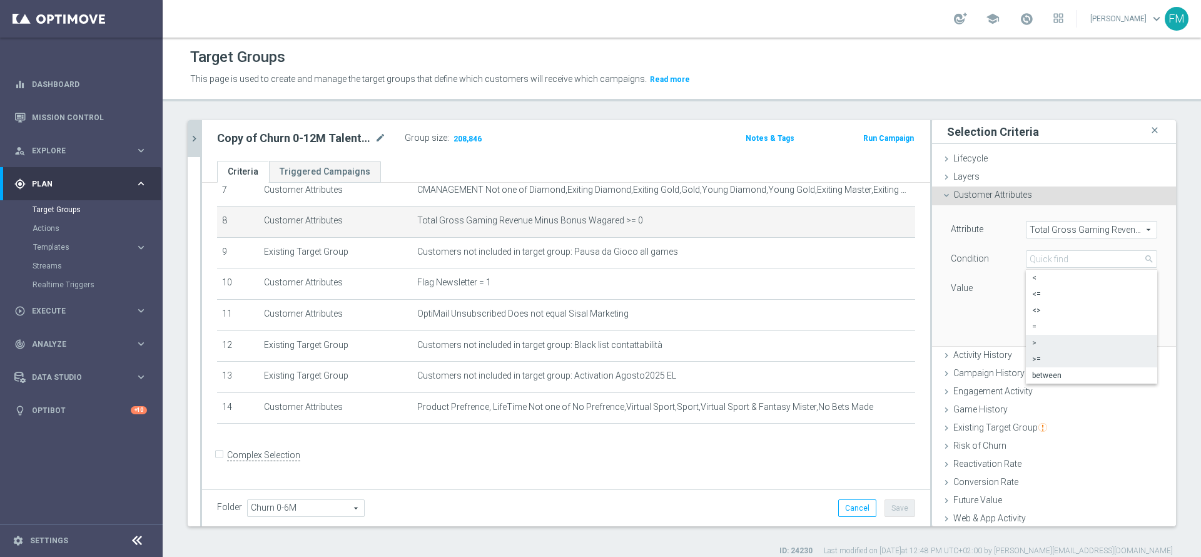
type input ">="
click at [1026, 294] on input "number" at bounding box center [1054, 289] width 56 height 18
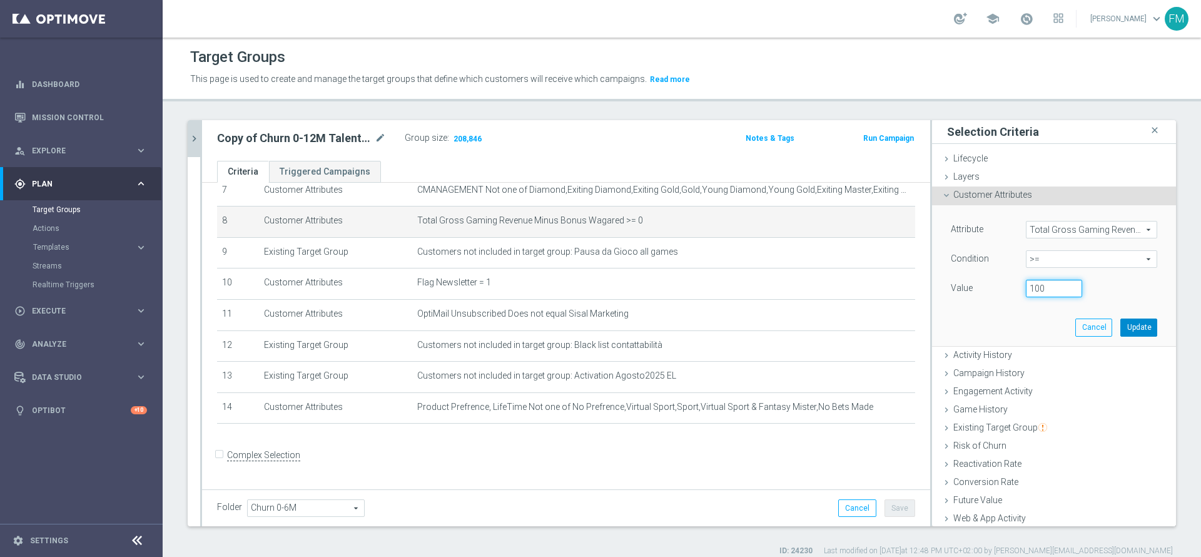
type input "100"
click at [1120, 328] on button "Update" at bounding box center [1138, 327] width 37 height 18
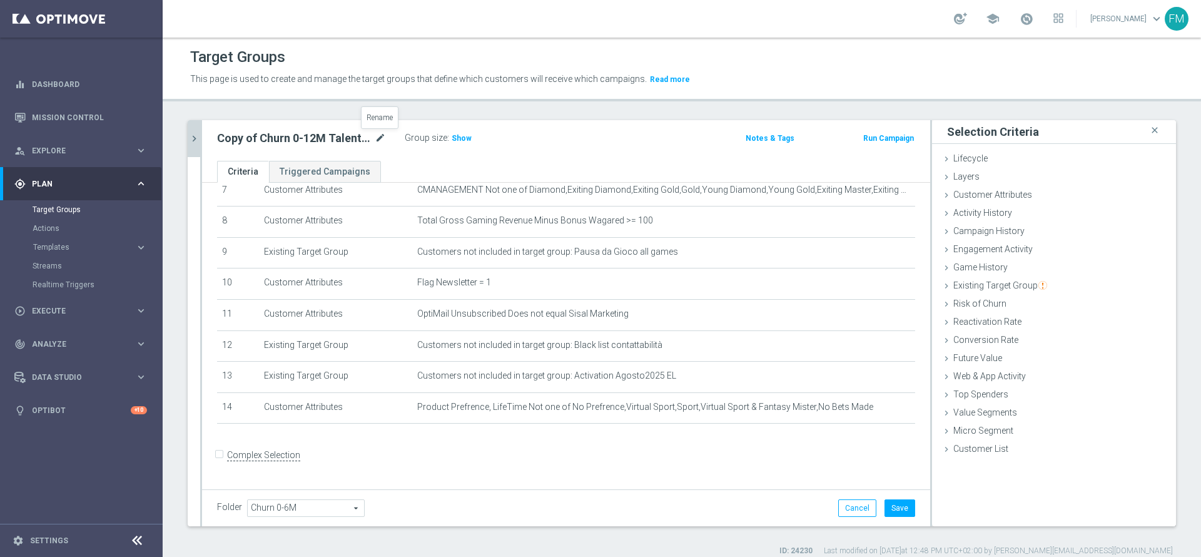
click at [385, 141] on icon "mode_edit" at bounding box center [380, 138] width 11 height 15
click at [242, 136] on input "Copy of Churn 0-12M Talent ggr nb > 30 1st NO Sport" at bounding box center [301, 140] width 169 height 18
click at [340, 142] on input "Churn 0-12M Talent ggr nb > 30 1st NO Sport" at bounding box center [301, 140] width 169 height 18
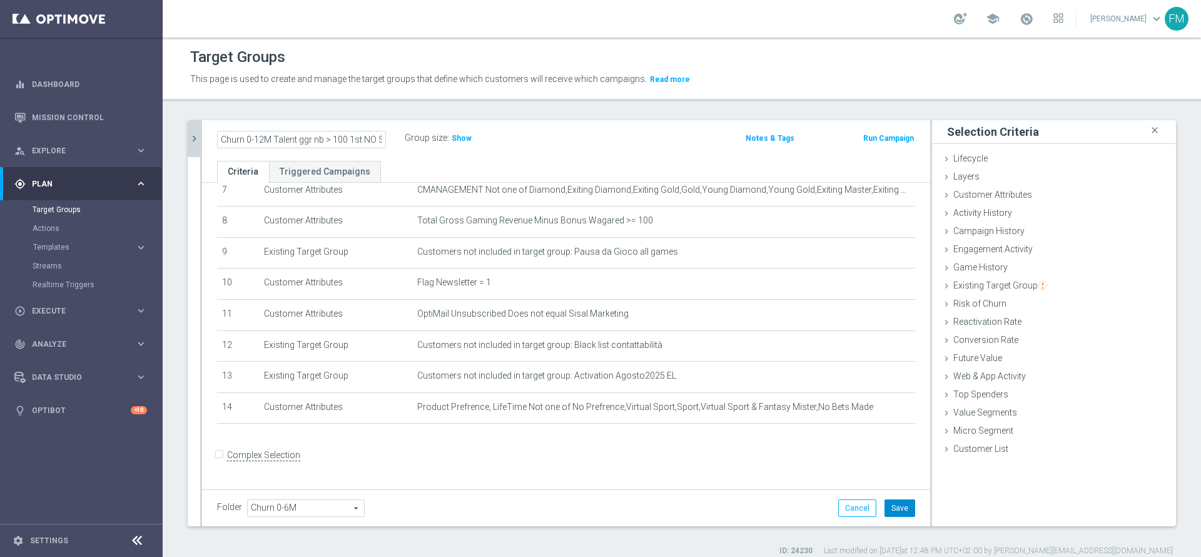
type input "Churn 0-12M Talent ggr nb > 100 1st NO Sport"
click at [464, 136] on span "Show" at bounding box center [462, 138] width 20 height 9
click at [894, 515] on button "Save" at bounding box center [899, 508] width 31 height 18
click at [383, 140] on icon "mode_edit" at bounding box center [380, 138] width 11 height 15
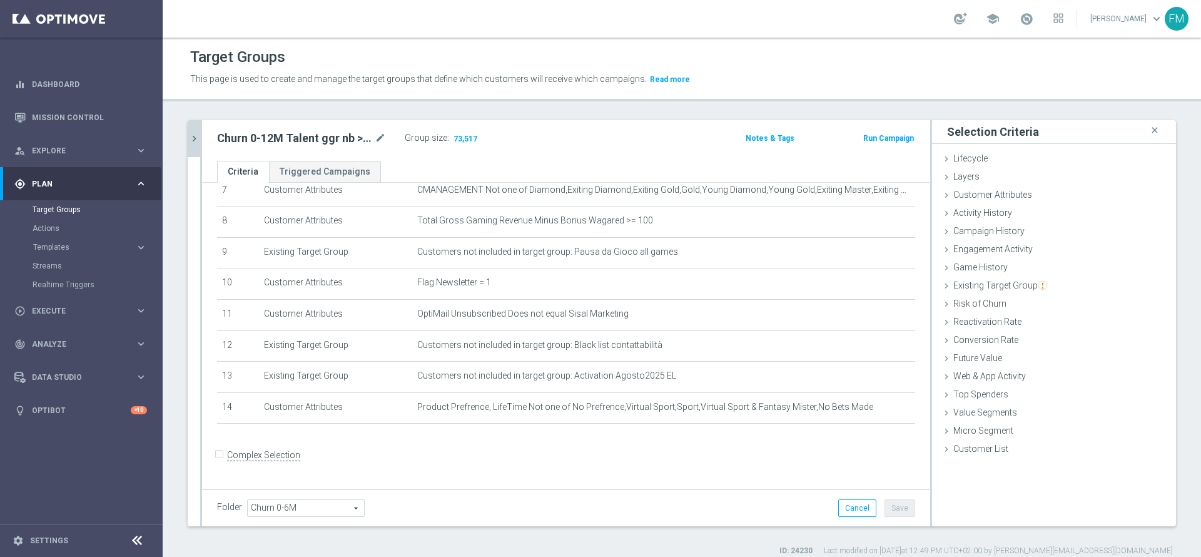
click at [190, 133] on icon "chevron_right" at bounding box center [194, 139] width 12 height 12
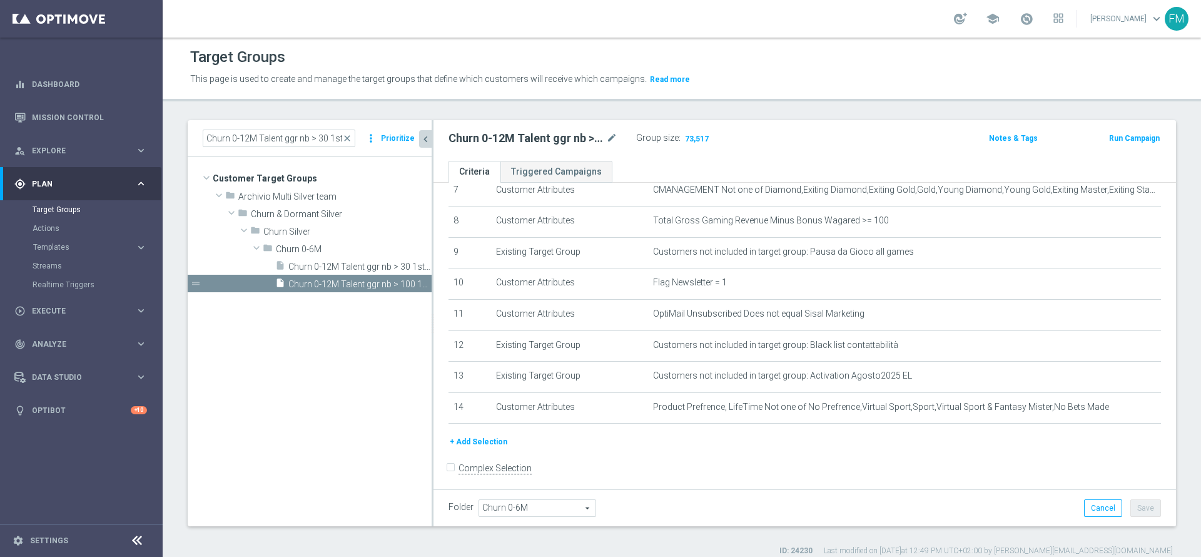
scroll to position [251, 0]
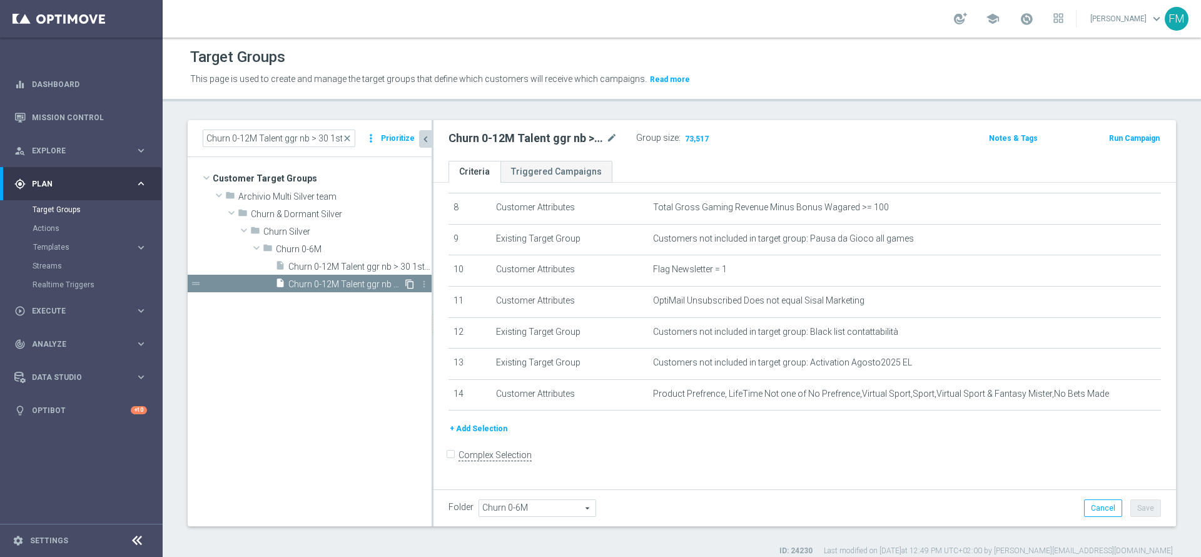
click at [413, 281] on icon "content_copy" at bounding box center [410, 284] width 10 height 10
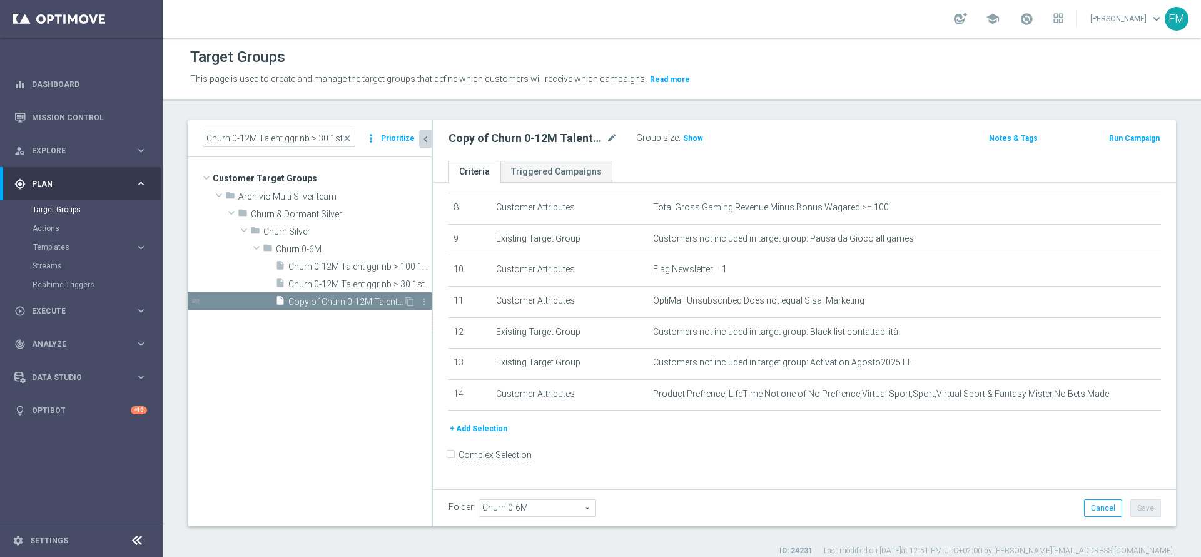
click at [378, 307] on div "insert_drive_file Copy of Churn 0-12M Talent ggr nb > 100 1st NO Sport" at bounding box center [339, 301] width 128 height 18
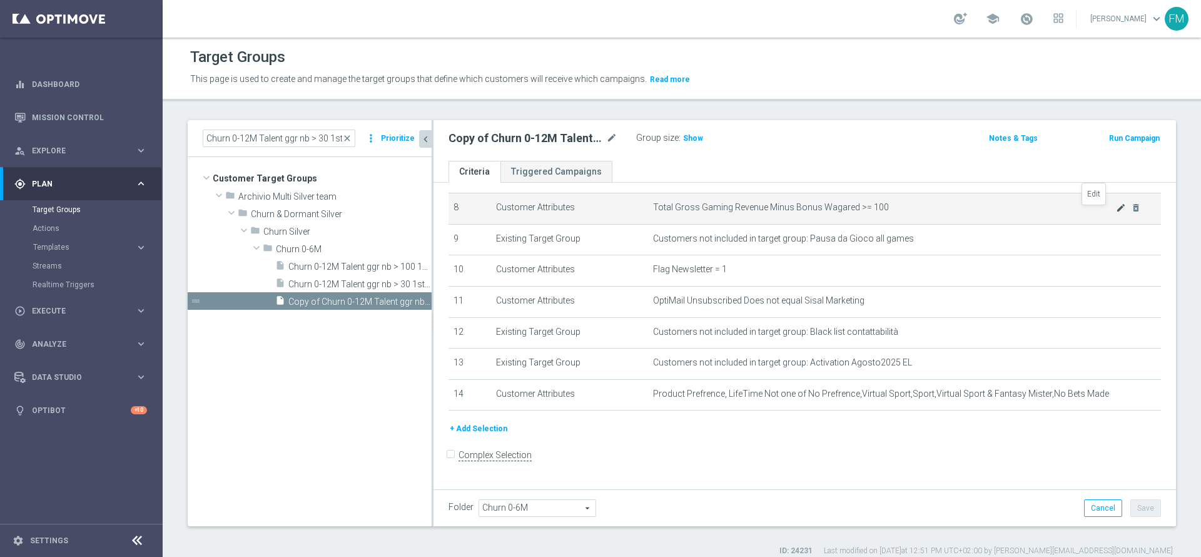
click at [1116, 212] on icon "mode_edit" at bounding box center [1121, 208] width 10 height 10
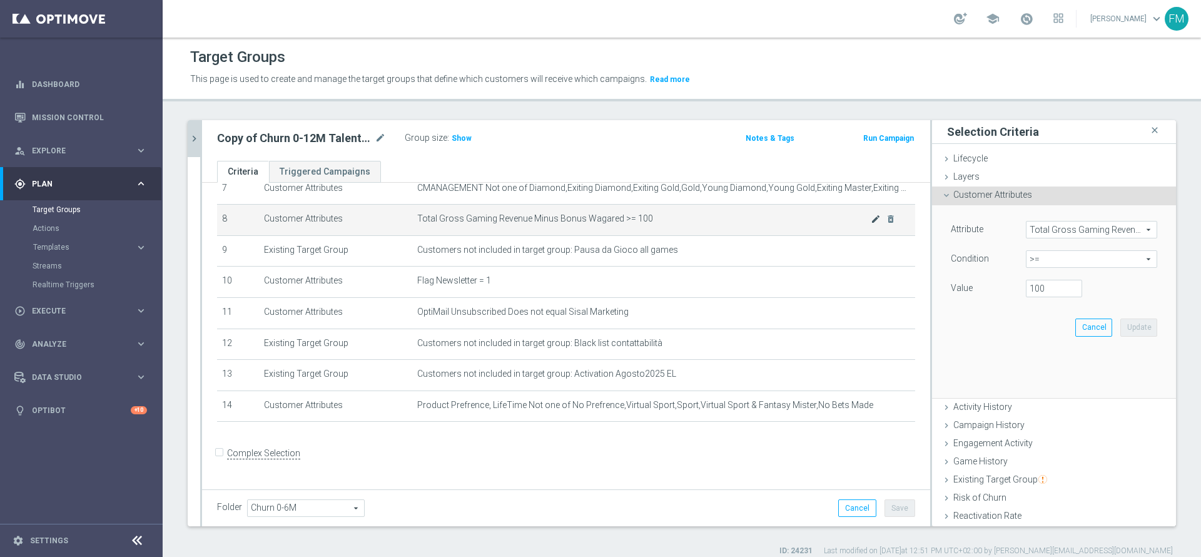
scroll to position [238, 0]
click at [1030, 263] on span ">=" at bounding box center [1091, 259] width 130 height 16
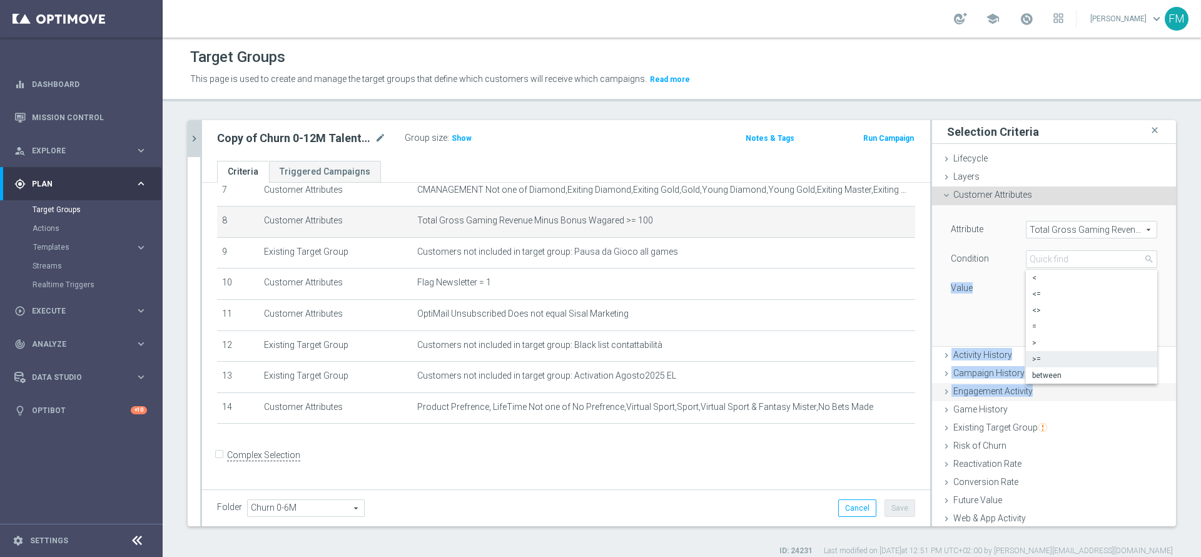
click at [1055, 384] on ul "Lifecycle done Cancel Update Layers done Cancel Update Customer Attributes" at bounding box center [1054, 375] width 244 height 450
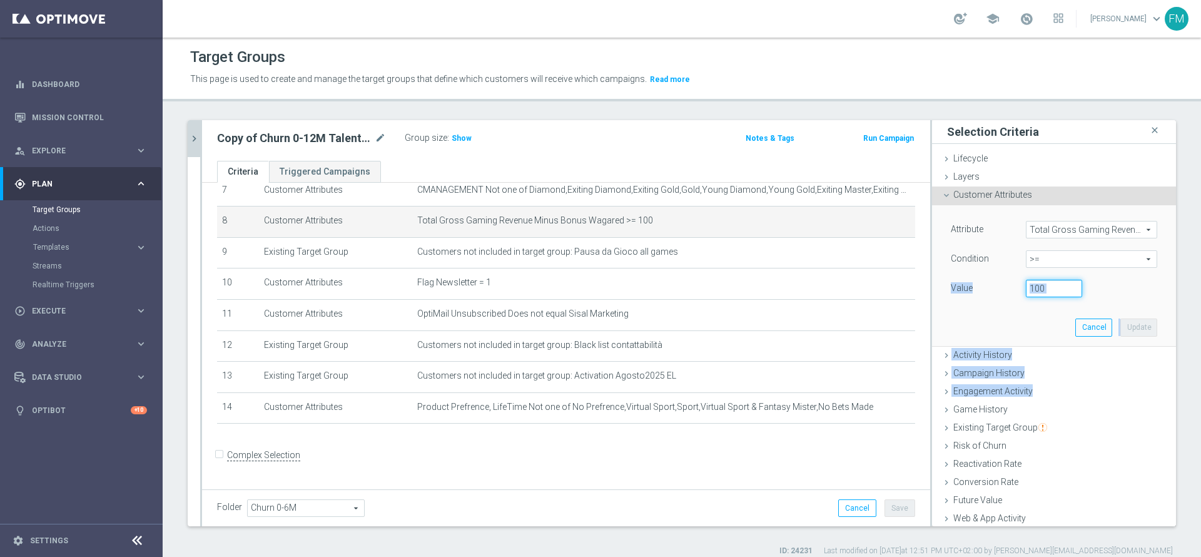
click at [1034, 291] on input "100" at bounding box center [1054, 289] width 56 height 18
click at [985, 292] on div "Value" at bounding box center [978, 290] width 75 height 20
click at [1027, 255] on span ">=" at bounding box center [1091, 259] width 130 height 16
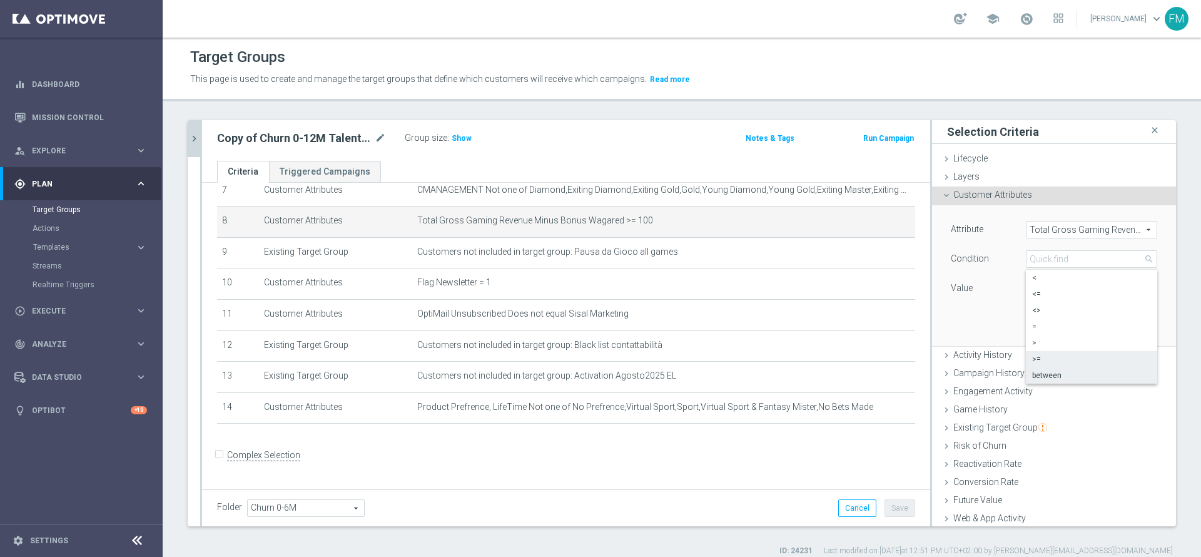
click at [1041, 377] on span "between" at bounding box center [1091, 375] width 119 height 10
type input "between"
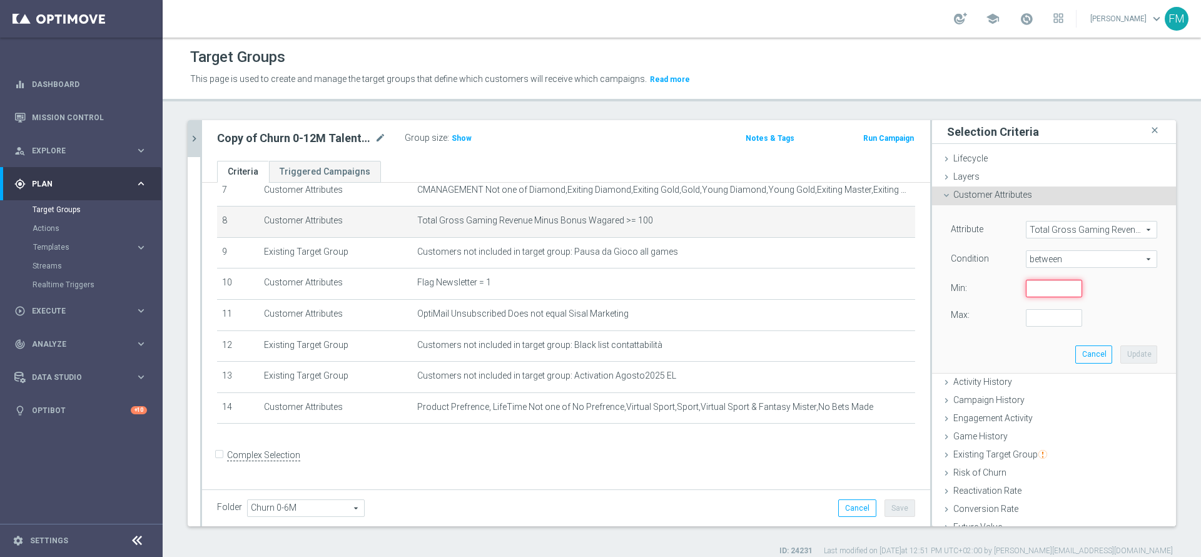
click at [1032, 288] on input "number" at bounding box center [1054, 289] width 56 height 18
type input "0"
click at [1026, 315] on input "number" at bounding box center [1054, 318] width 56 height 18
type input "1"
type input "99"
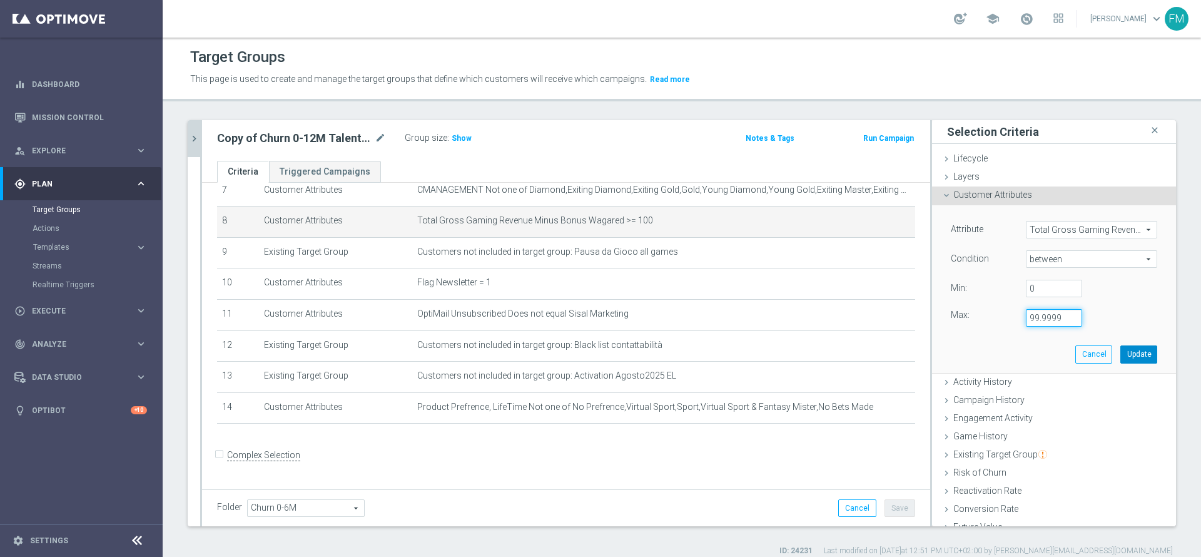
type input "99.9999"
click at [1120, 353] on button "Update" at bounding box center [1138, 354] width 37 height 18
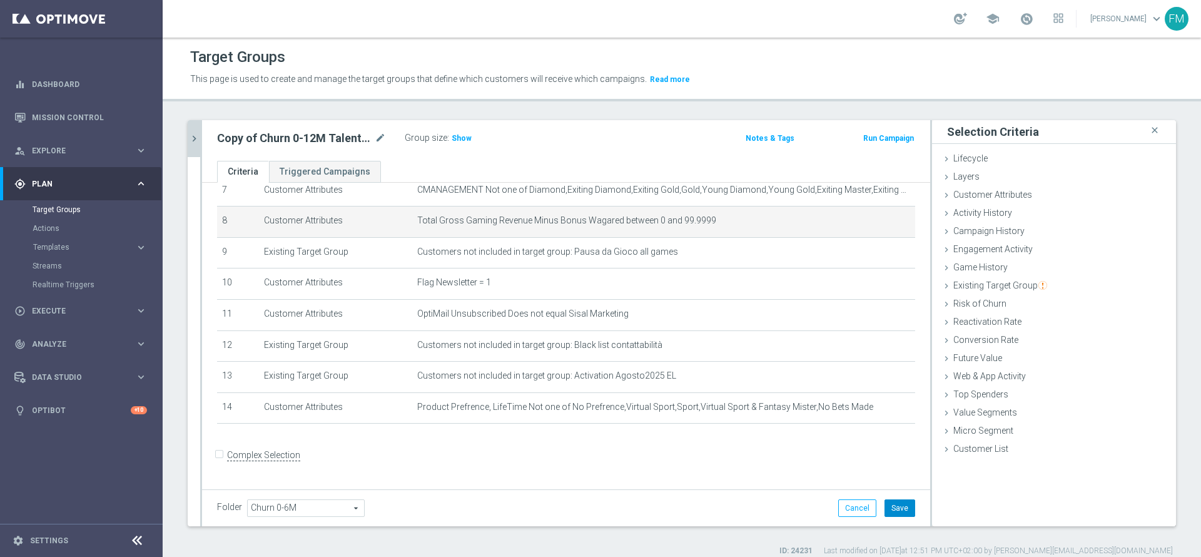
click at [899, 506] on button "Save" at bounding box center [899, 508] width 31 height 18
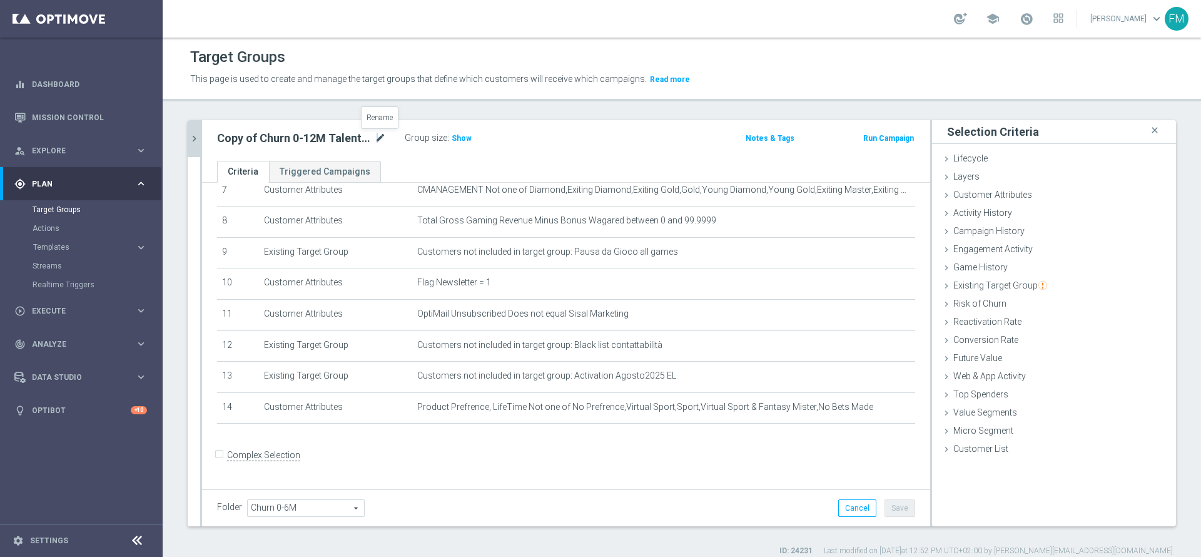
click at [377, 142] on icon "mode_edit" at bounding box center [380, 138] width 11 height 15
click at [335, 139] on input "Copy of Churn 0-12M Talent ggr nb > 100 1st NO Sport" at bounding box center [301, 140] width 169 height 18
type input "Copy of Churn 0-12M Talent ggr nb tra 0 e 100 1st NO Sport"
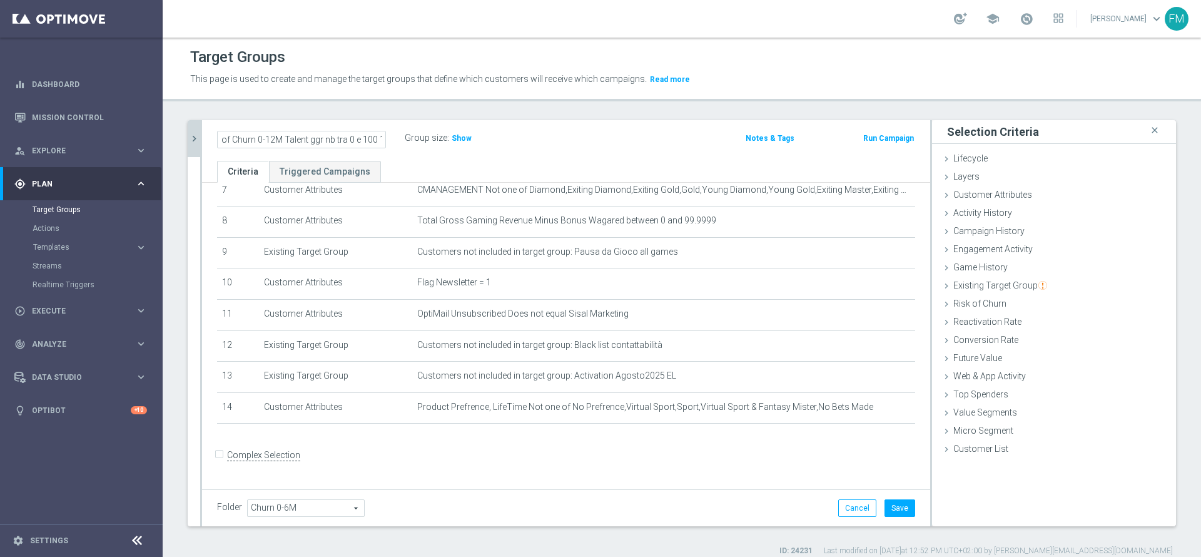
scroll to position [0, 0]
click at [493, 154] on div "Copy of Churn 0-12M Talent ggr nb tra 0 e 100 1st NO Sport Group size : Show No…" at bounding box center [566, 140] width 728 height 41
click at [380, 139] on icon "mode_edit" at bounding box center [380, 138] width 11 height 15
click at [239, 139] on input "Copy of Churn 0-12M Talent ggr nb tra 0 e 100 1st NO Sport" at bounding box center [301, 140] width 169 height 18
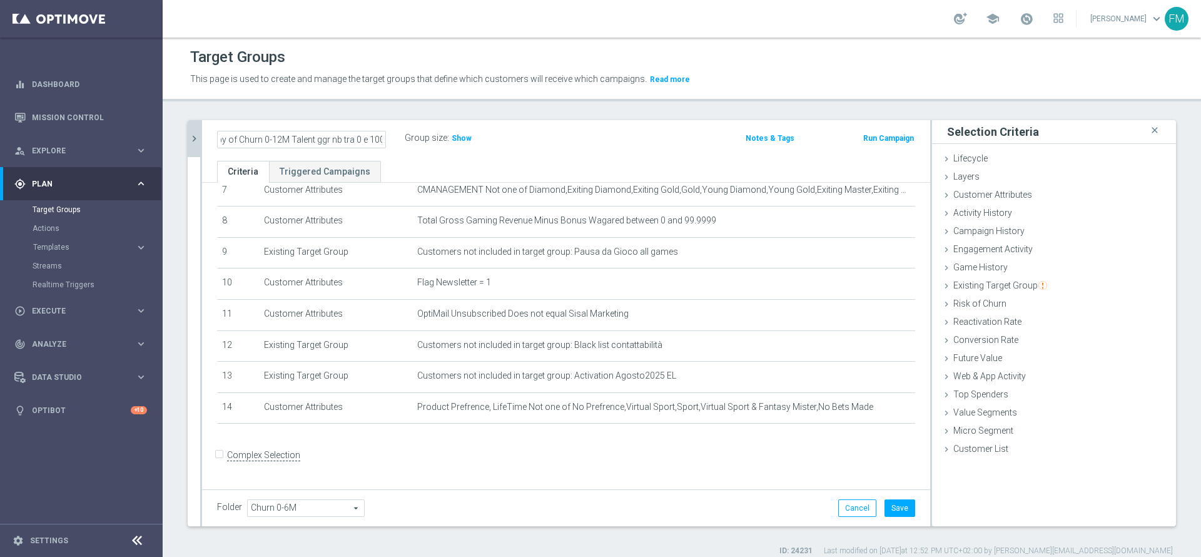
scroll to position [0, 0]
type input "Churn 0-12M Talent ggr nb tra 0 e 100 1st NO Sport"
click at [514, 156] on div "Churn 0-12M Talent ggr nb tra 0 e 100 1st NO Sport Group size : Show Notes & Ta…" at bounding box center [566, 140] width 728 height 41
click at [888, 506] on button "Save" at bounding box center [899, 508] width 31 height 18
click at [460, 136] on span "Show" at bounding box center [462, 138] width 20 height 9
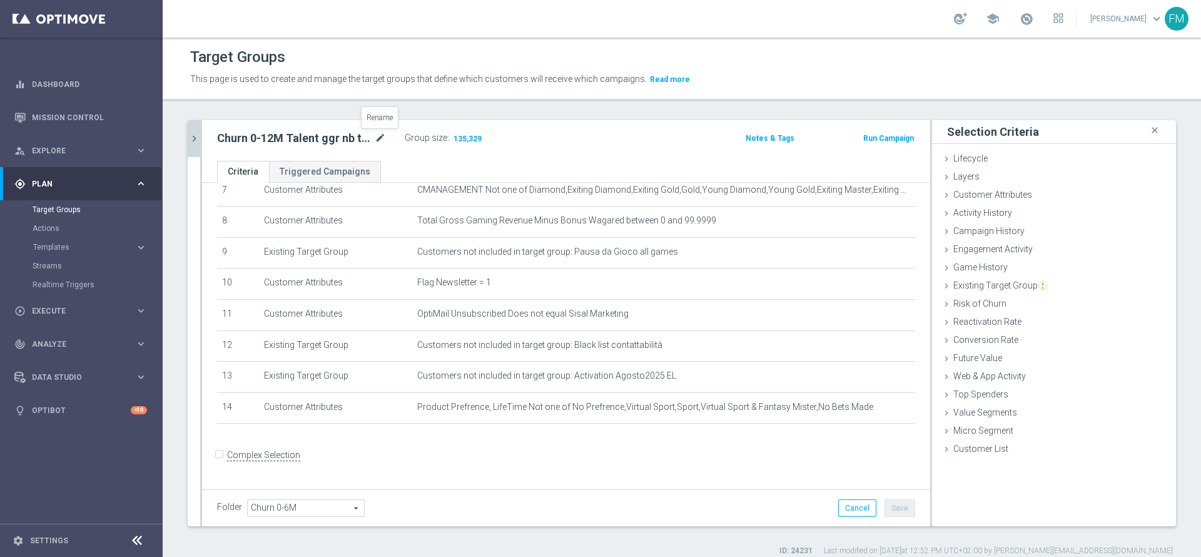
click at [383, 136] on icon "mode_edit" at bounding box center [380, 138] width 11 height 15
click at [196, 136] on icon "chevron_right" at bounding box center [194, 139] width 12 height 12
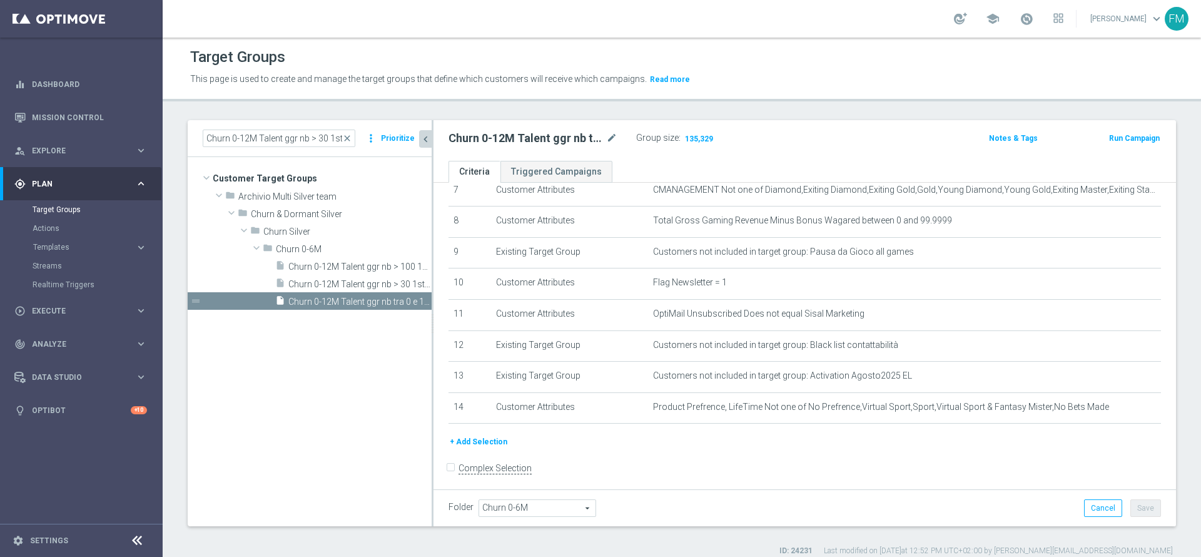
scroll to position [251, 0]
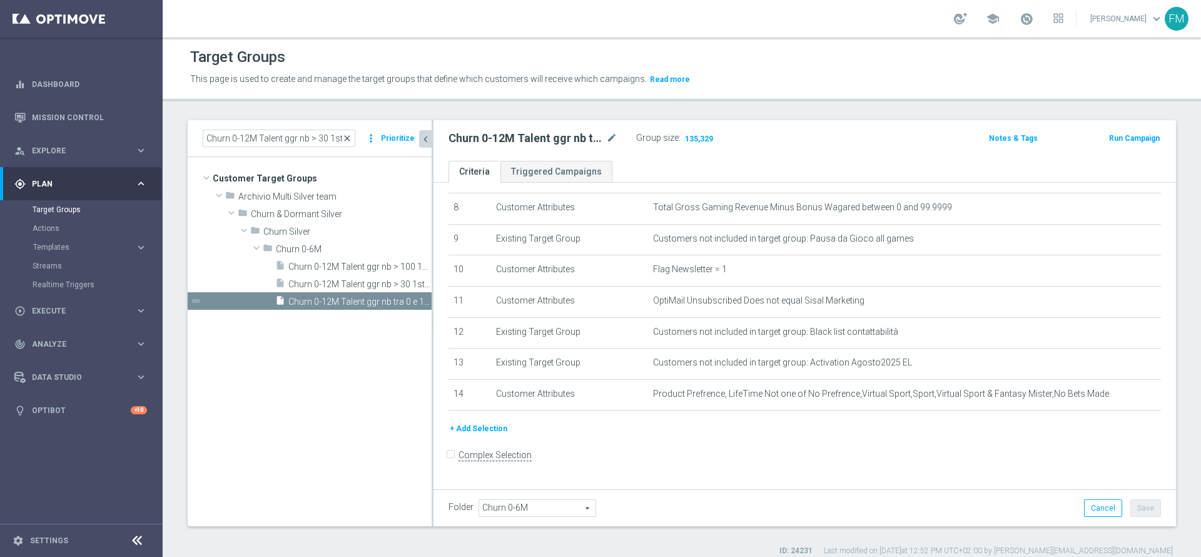
click at [352, 140] on span "close" at bounding box center [347, 138] width 10 height 10
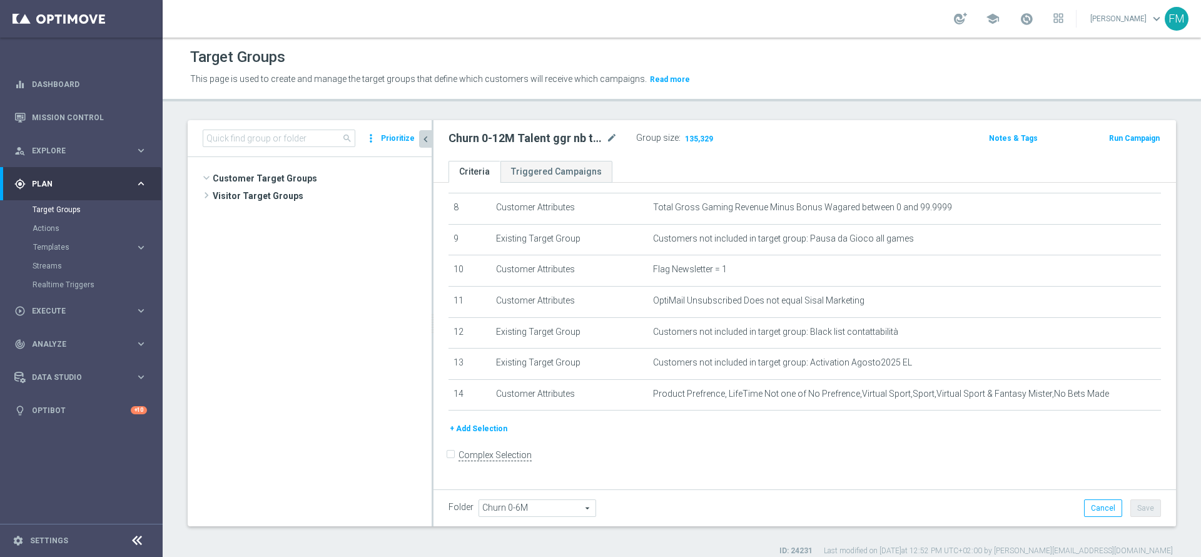
scroll to position [727, 0]
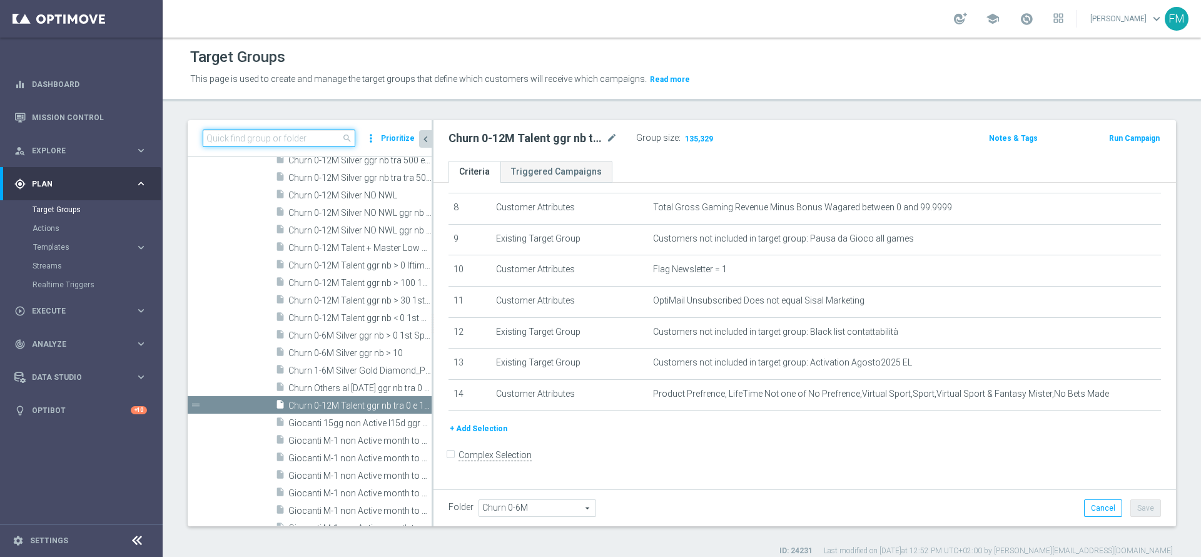
click at [318, 144] on input at bounding box center [279, 138] width 153 height 18
paste input "Churn 0-12M Talent ggr nb > 1500 1st Sport lftime"
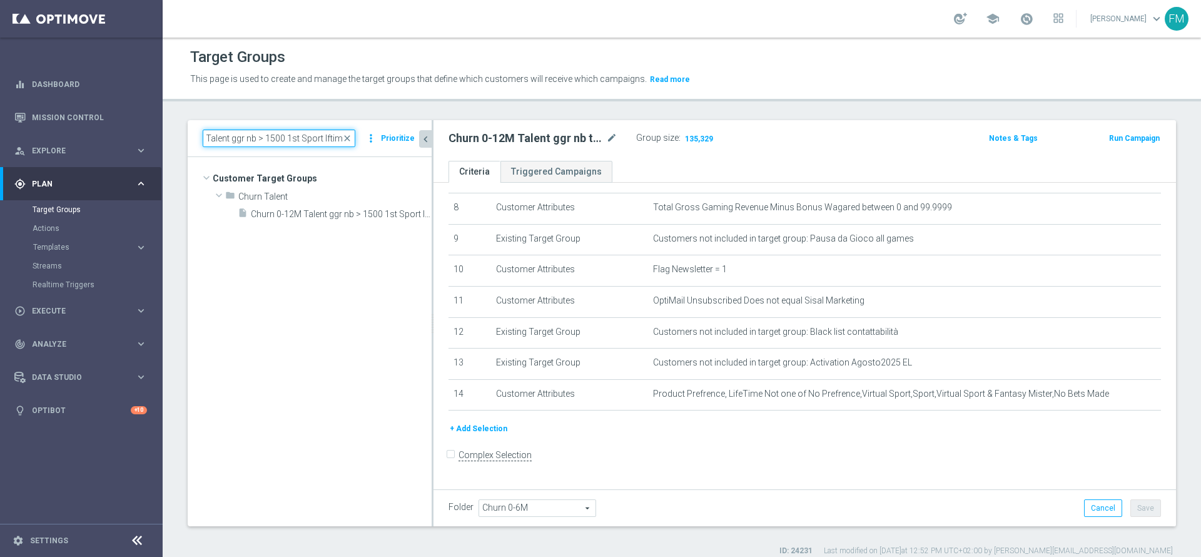
scroll to position [0, 0]
type input "Churn 0-12M Talent ggr nb > 1500 1st Sport lftime"
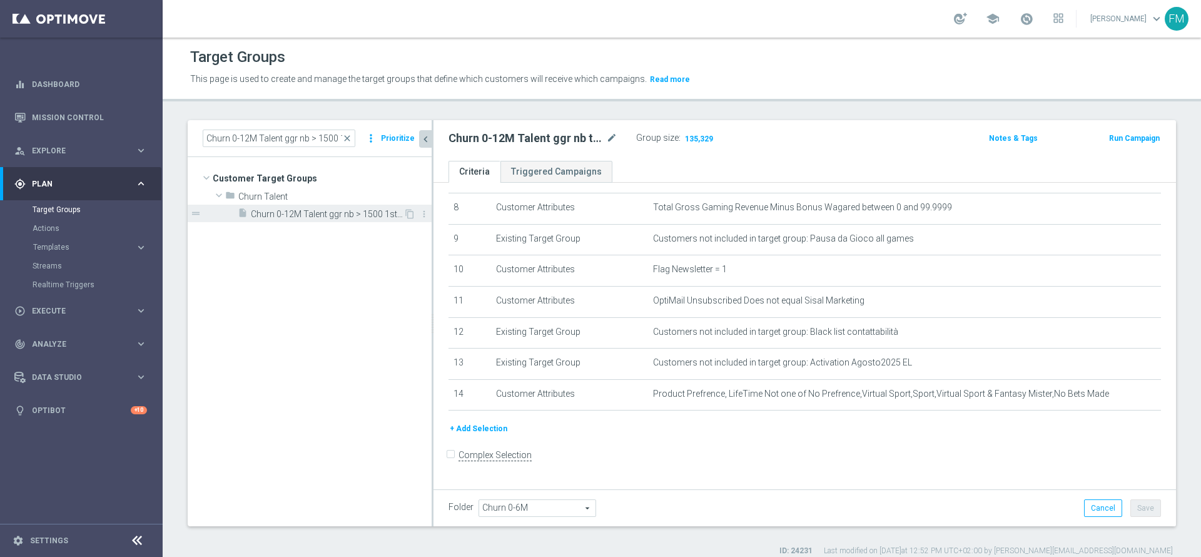
click at [355, 217] on span "Churn 0-12M Talent ggr nb > 1500 1st Sport lftime" at bounding box center [327, 214] width 153 height 11
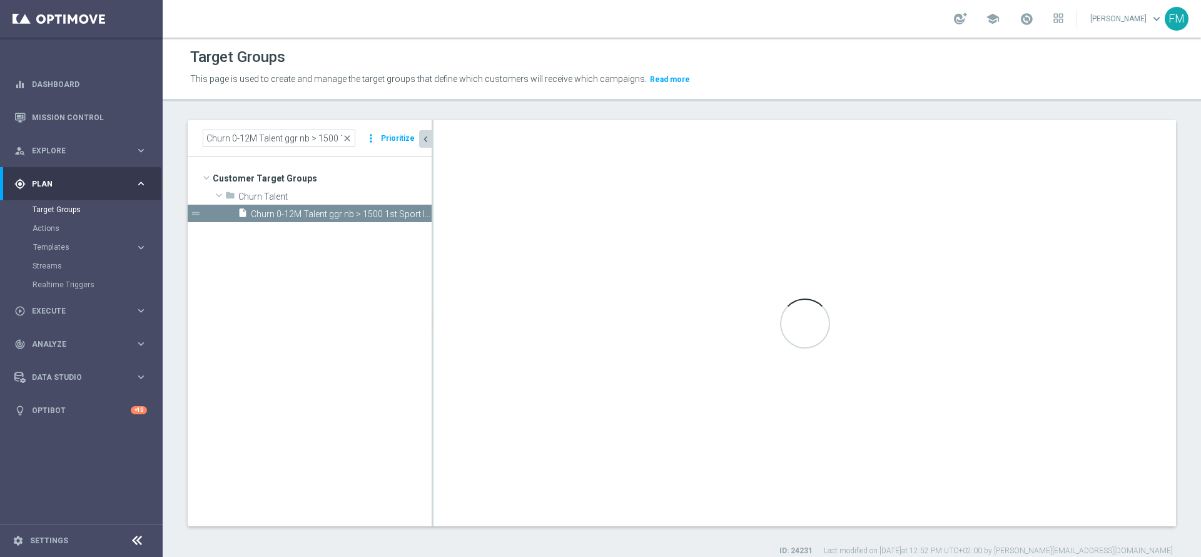
type input "Churn Talent"
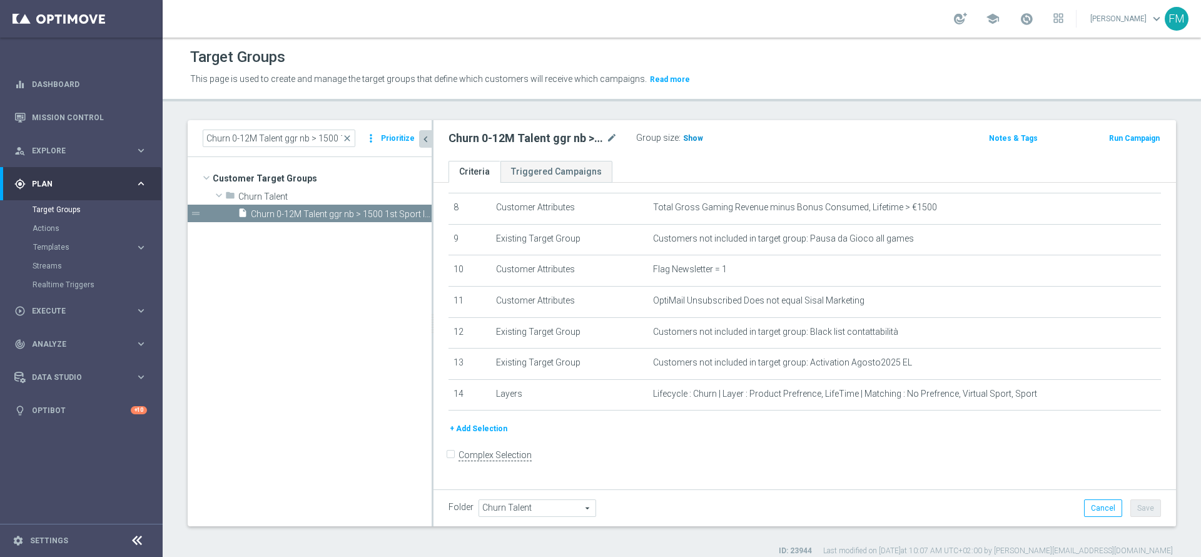
click at [687, 136] on span "Show" at bounding box center [693, 138] width 20 height 9
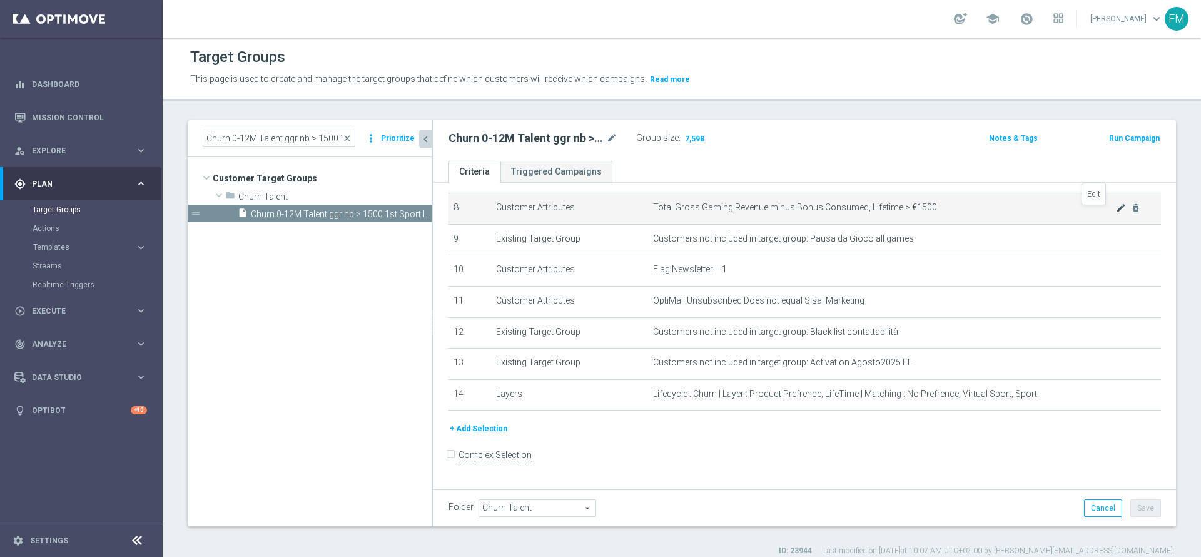
click at [1116, 213] on icon "mode_edit" at bounding box center [1121, 208] width 10 height 10
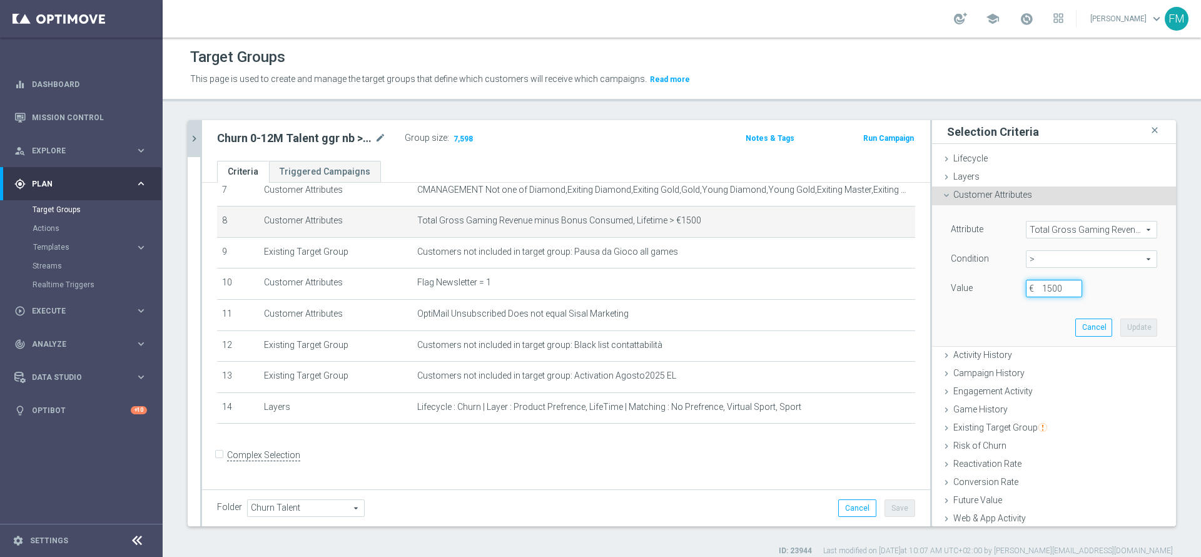
click at [1049, 288] on input "1500" at bounding box center [1054, 289] width 56 height 18
type input "100"
click at [1120, 332] on button "Update" at bounding box center [1138, 327] width 37 height 18
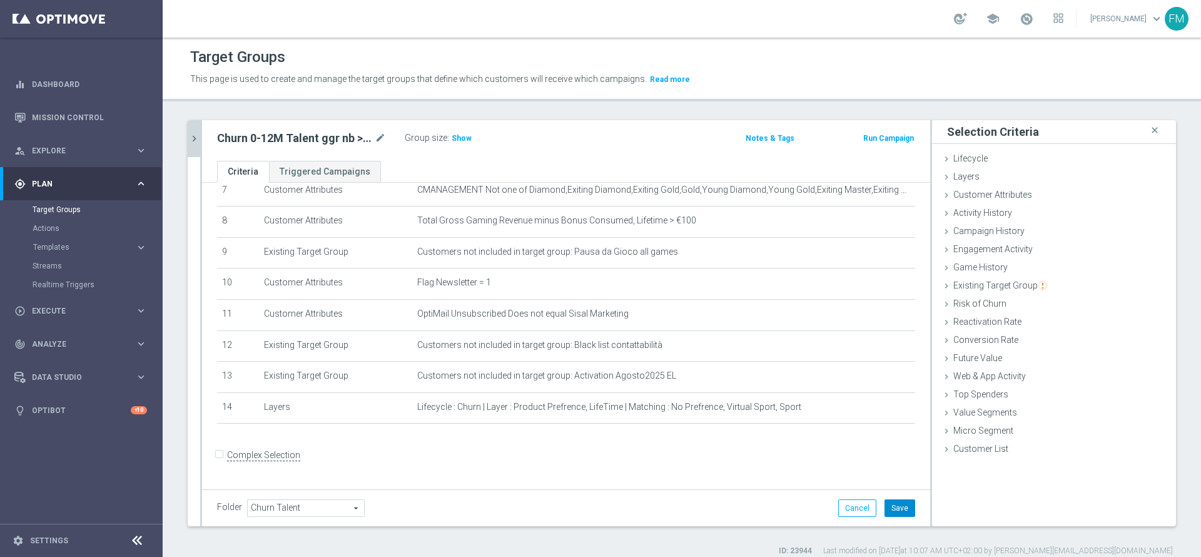
click at [884, 500] on button "Save" at bounding box center [899, 508] width 31 height 18
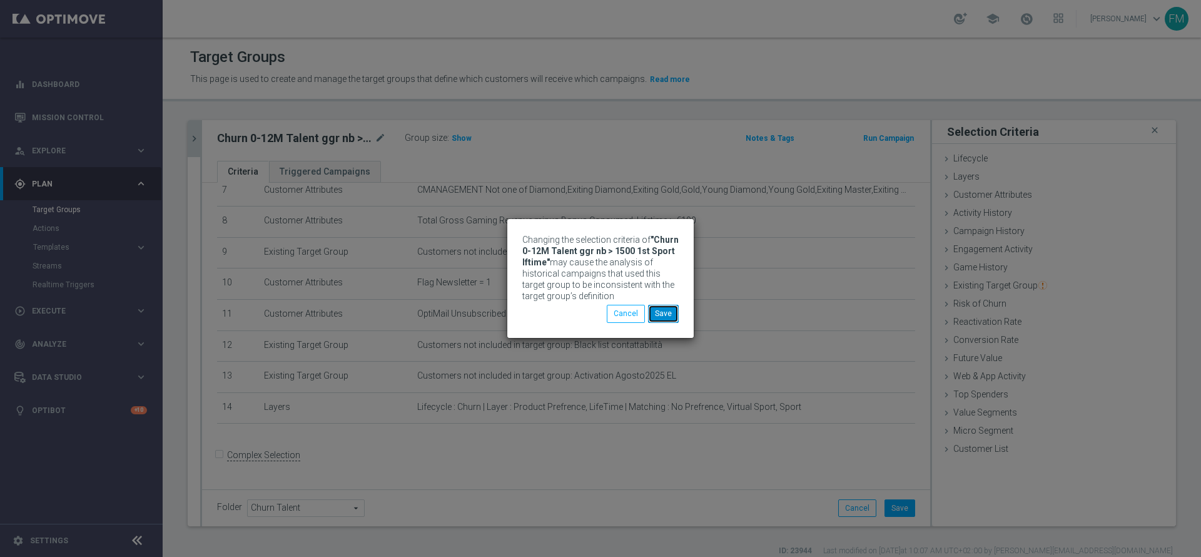
click at [657, 306] on button "Save" at bounding box center [663, 314] width 31 height 18
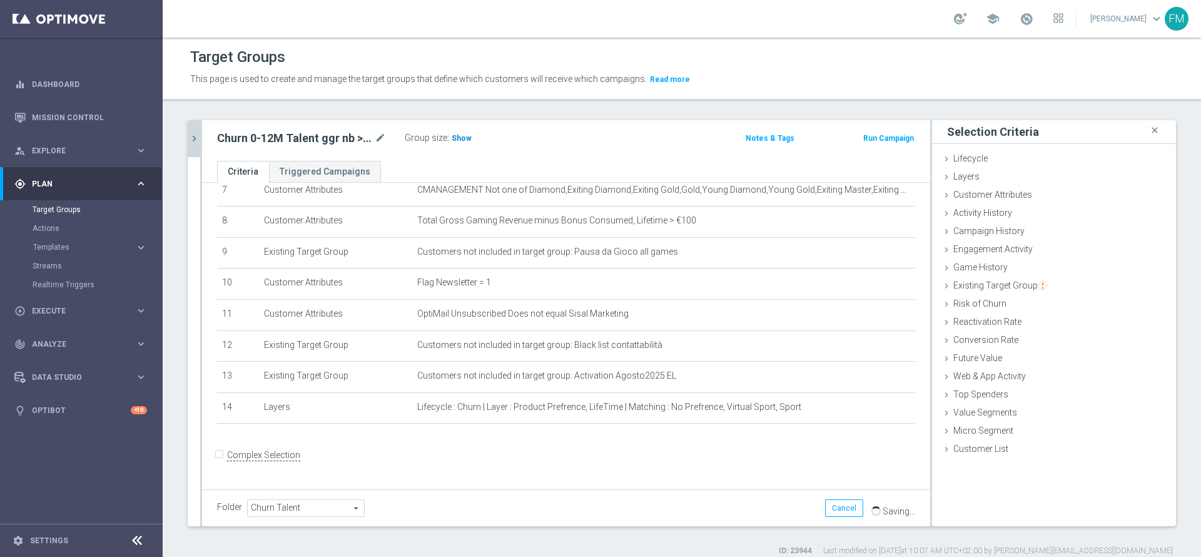
click at [466, 142] on span "Show" at bounding box center [462, 138] width 20 height 9
click at [375, 135] on icon "mode_edit" at bounding box center [380, 138] width 11 height 15
click at [314, 140] on input "Churn 0-12M Talent ggr nb > 1500 1st Sport lftime" at bounding box center [301, 140] width 169 height 18
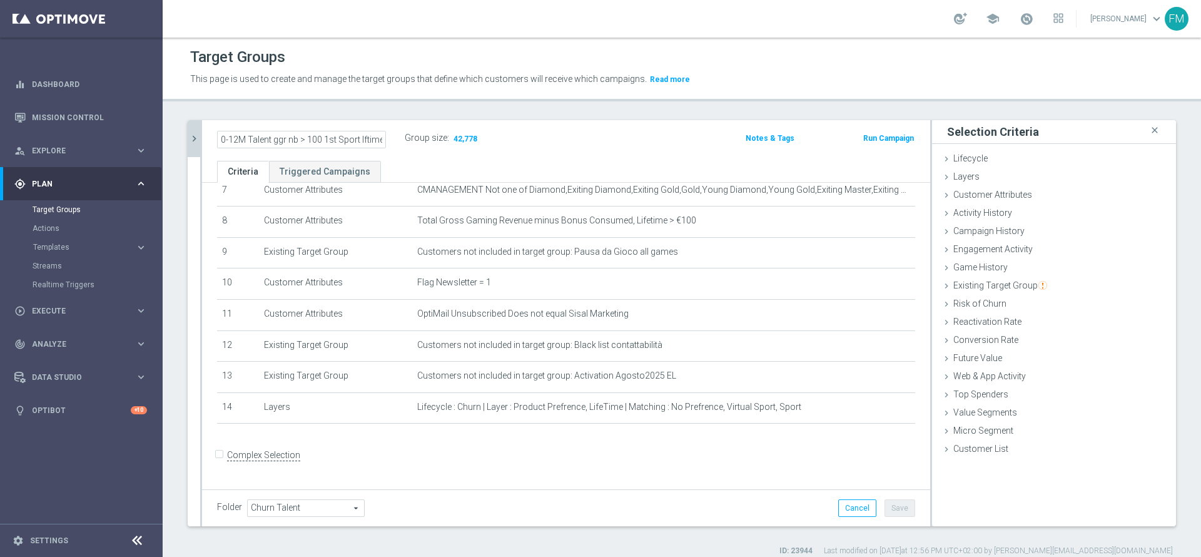
type input "Churn 0-12M Talent ggr nb > 100 1st Sport lftime"
click at [533, 166] on ul "Criteria Triggered Campaigns" at bounding box center [566, 172] width 728 height 22
click at [884, 507] on button "Save" at bounding box center [899, 508] width 31 height 18
click at [366, 138] on input "Churn 0-12M Talent ggr nb > 100 1st Sport lftime" at bounding box center [301, 140] width 169 height 18
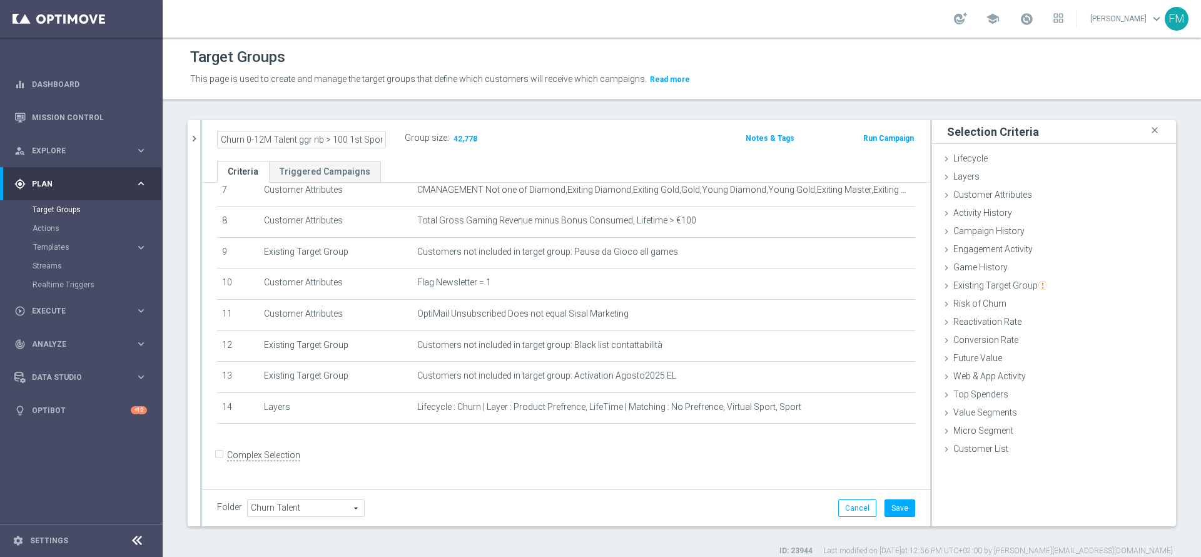
click at [188, 120] on button "chevron_right" at bounding box center [194, 138] width 13 height 37
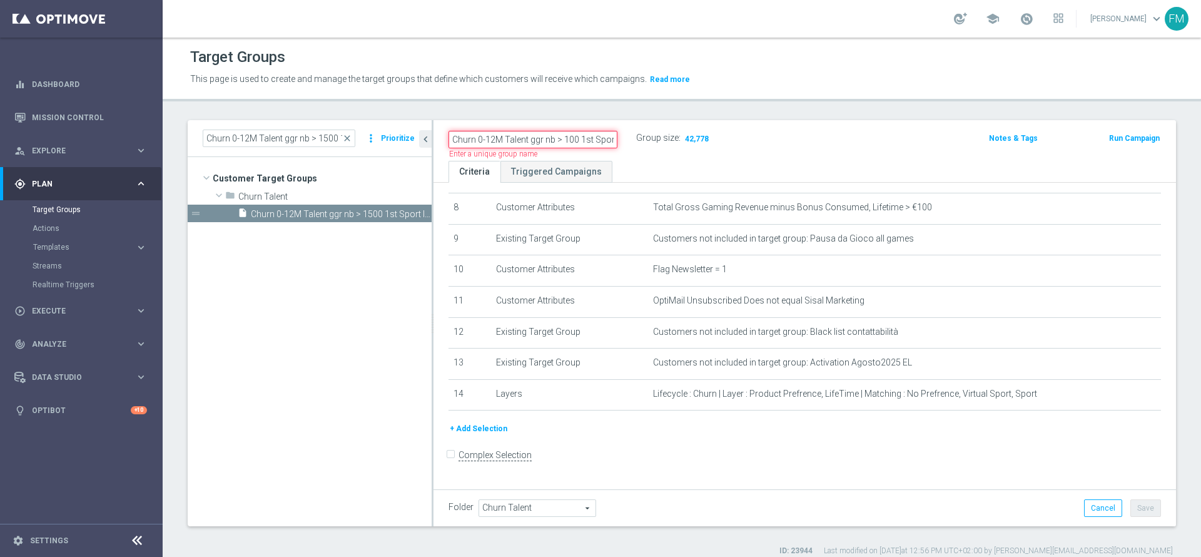
click at [550, 136] on input "Churn 0-12M Talent ggr nb > 100 1st Sport lftime" at bounding box center [532, 140] width 169 height 18
drag, startPoint x: 354, startPoint y: 136, endPoint x: 329, endPoint y: 136, distance: 25.0
click at [352, 136] on span "close" at bounding box center [347, 138] width 10 height 10
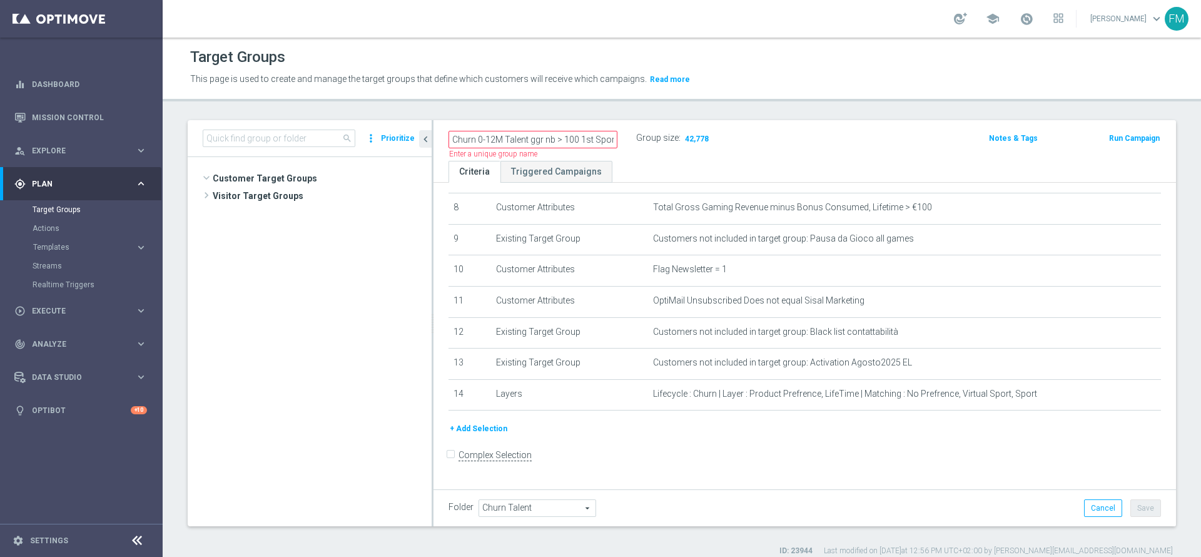
scroll to position [3735, 0]
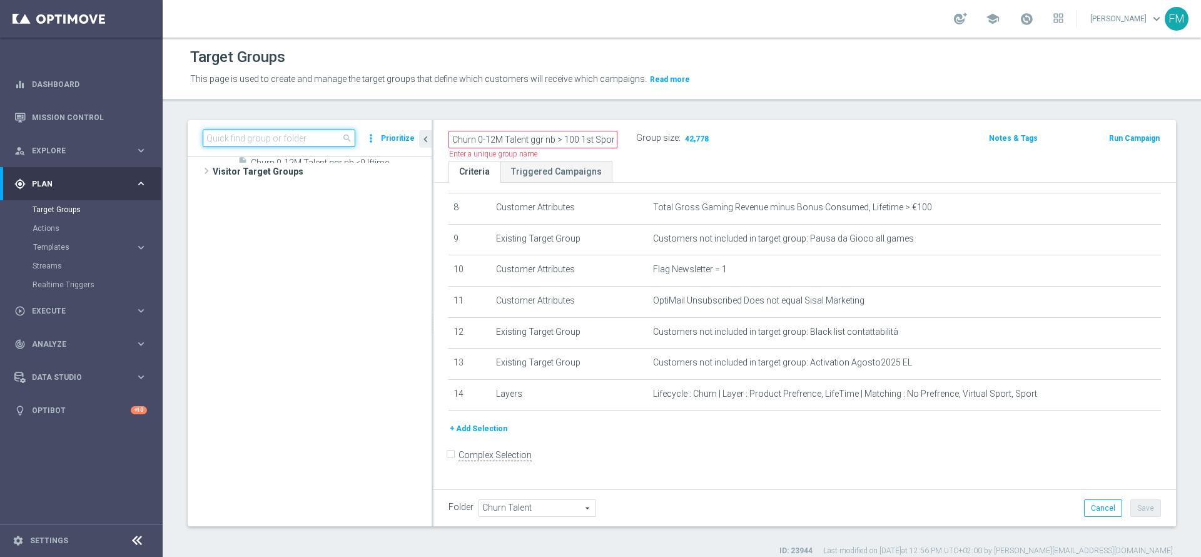
click at [329, 136] on input at bounding box center [279, 138] width 153 height 18
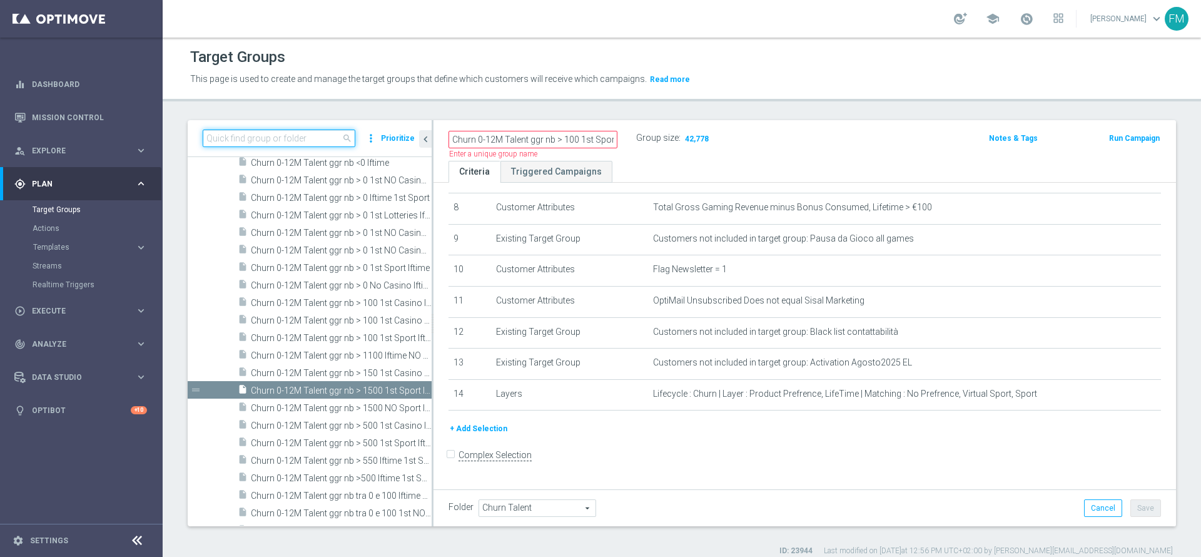
paste input "Churn 0-12M Talent ggr nb > 100 1st Sport lftime"
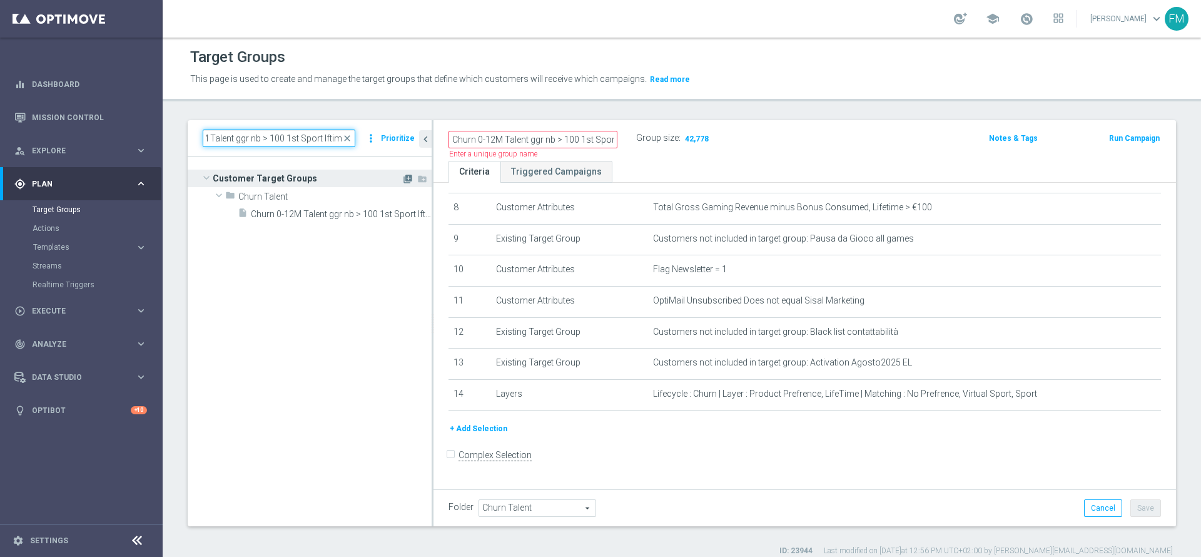
scroll to position [0, 0]
type input "Churn 0-12M Talent ggr nb > 100 1st Sport lftime"
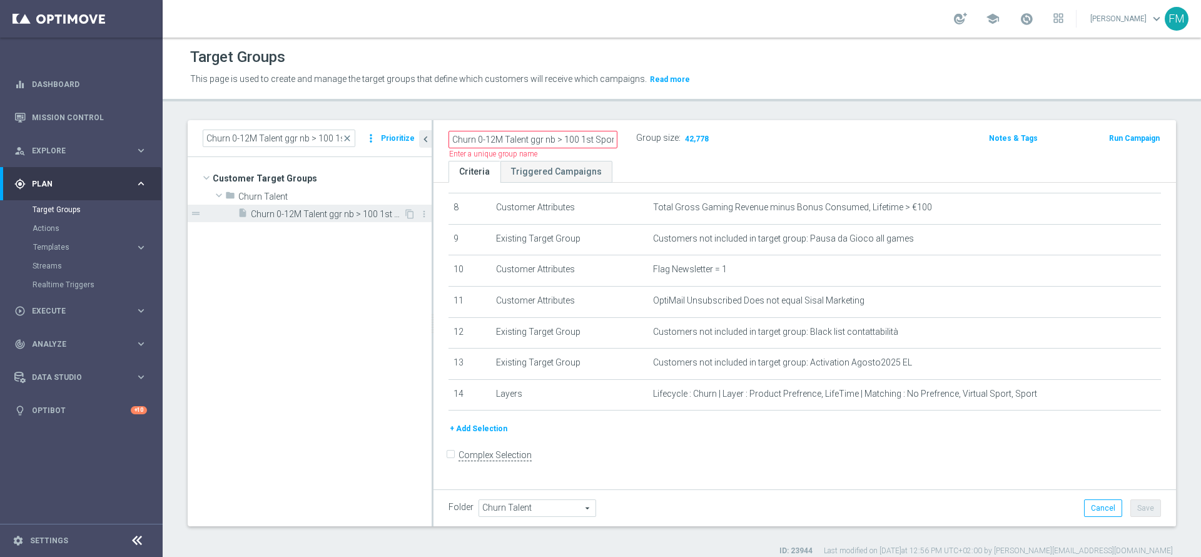
click at [351, 210] on span "Churn 0-12M Talent ggr nb > 100 1st Sport lftime" at bounding box center [327, 214] width 153 height 11
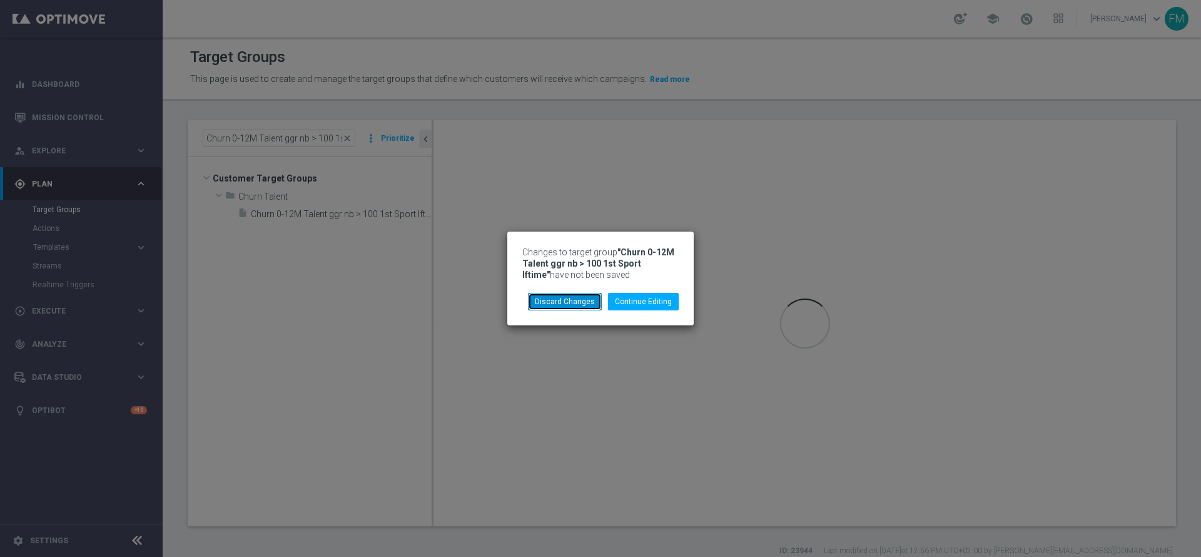
click at [579, 303] on button "Discard Changes" at bounding box center [565, 302] width 74 height 18
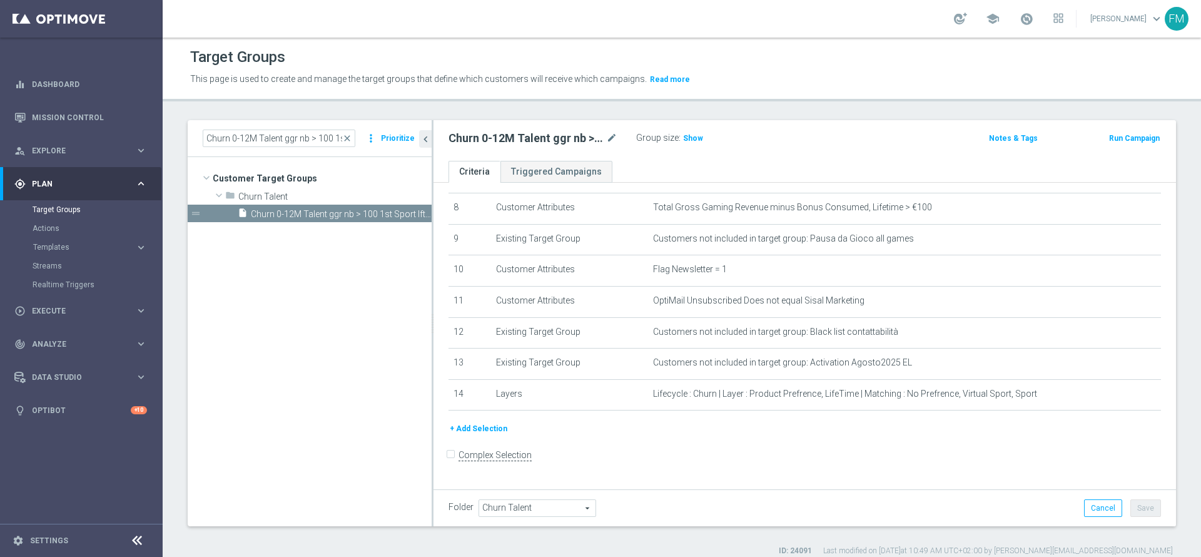
click at [694, 121] on div "Churn 0-12M Talent ggr nb > 100 1st Sport lftime mode_edit Group size : Show No…" at bounding box center [804, 140] width 742 height 41
click at [684, 140] on span "Show" at bounding box center [693, 138] width 20 height 9
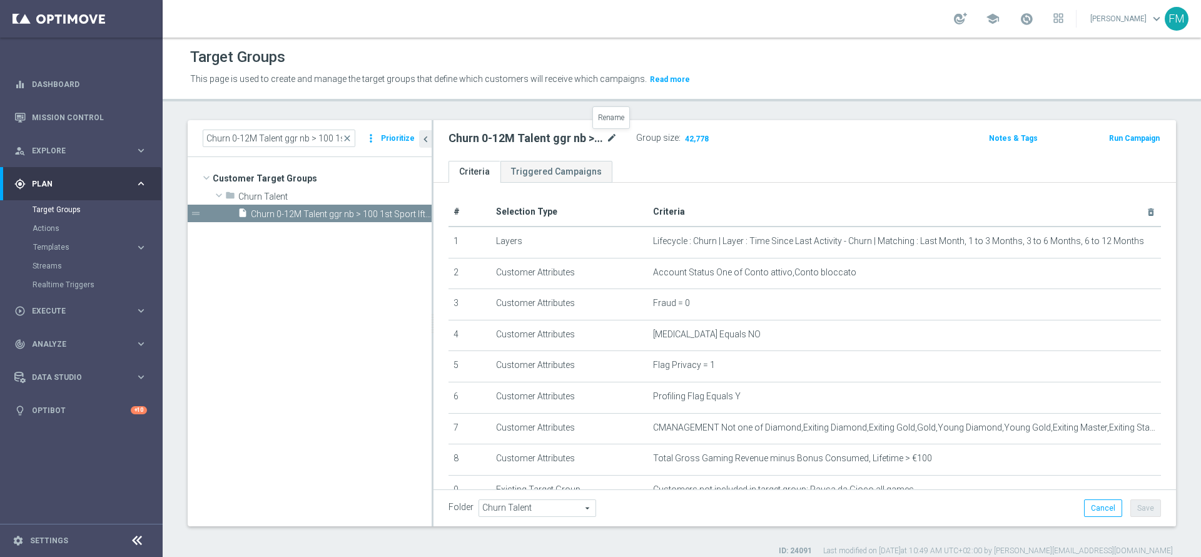
click at [616, 136] on icon "mode_edit" at bounding box center [611, 138] width 11 height 15
click at [616, 136] on input "Churn 0-12M Talent ggr nb > 100 1st Sport lftime" at bounding box center [532, 140] width 169 height 18
